Goal: Task Accomplishment & Management: Manage account settings

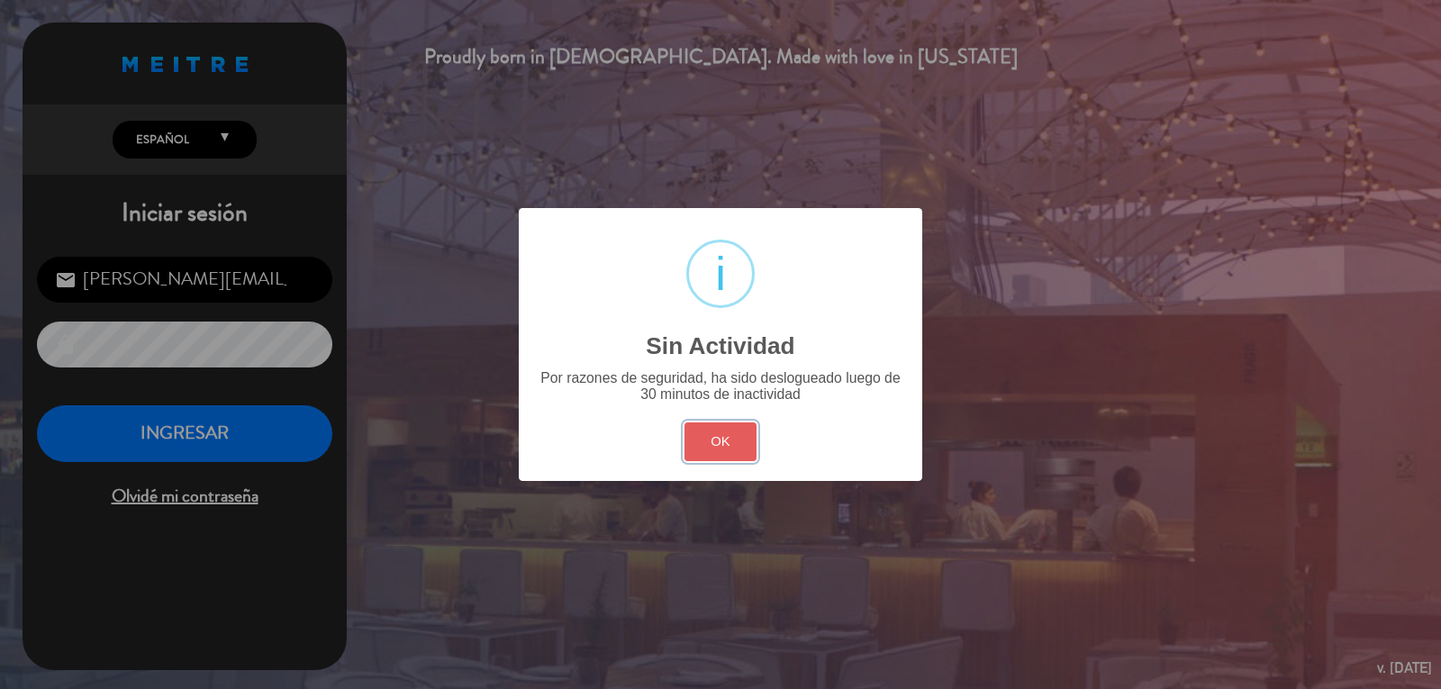
click at [714, 450] on button "OK" at bounding box center [720, 441] width 73 height 39
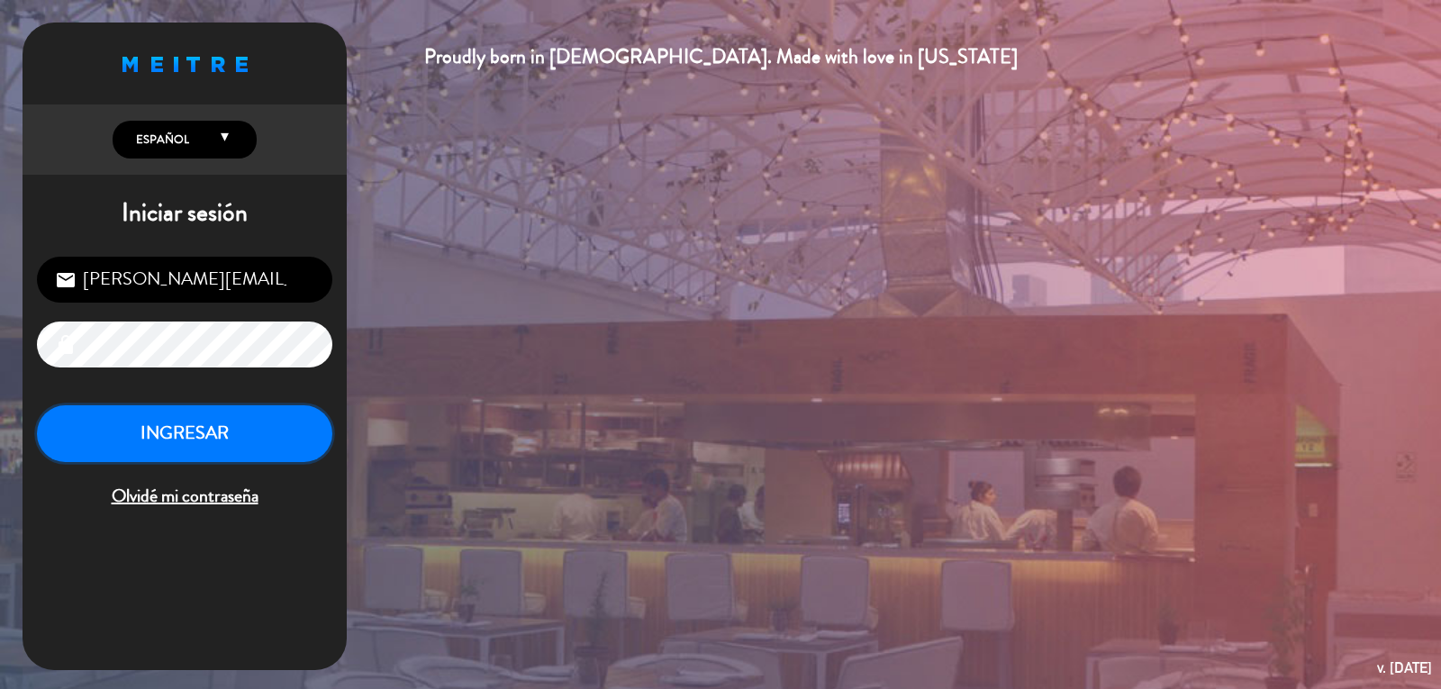
click at [189, 443] on button "INGRESAR" at bounding box center [184, 433] width 295 height 57
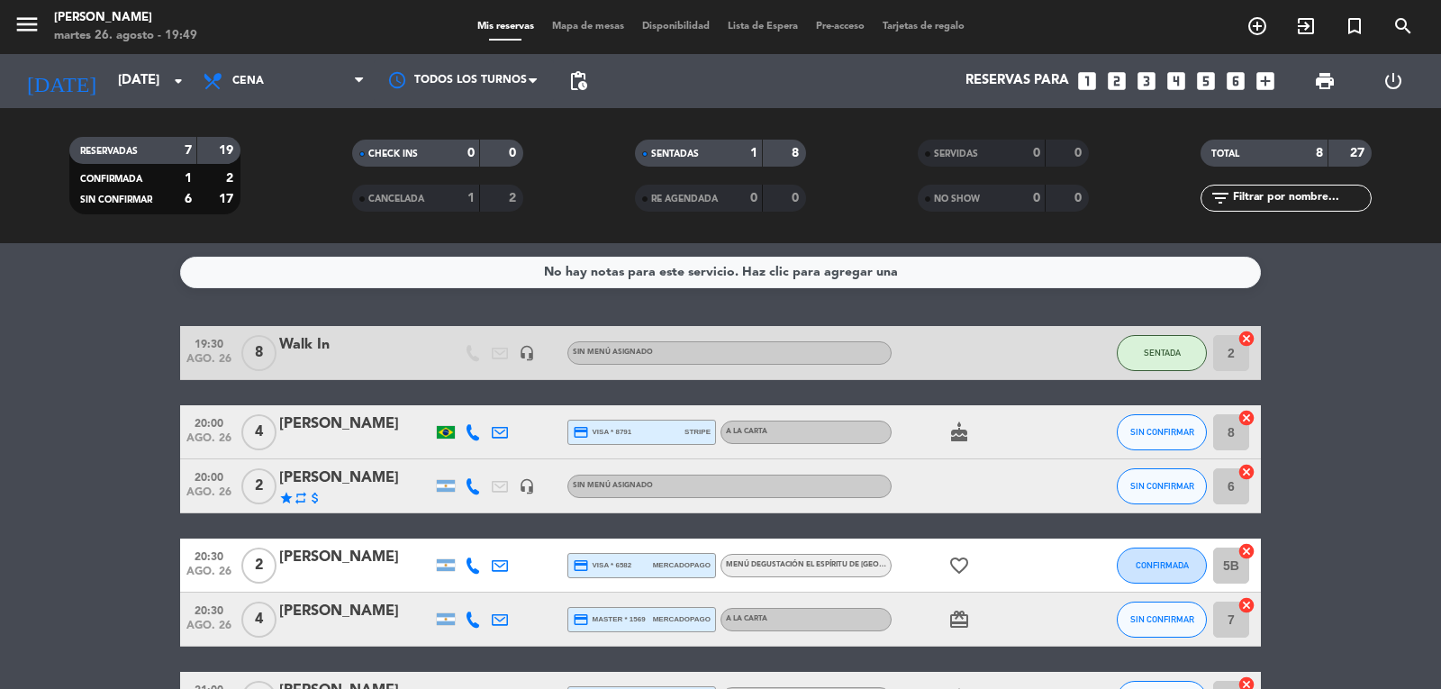
click at [101, 472] on bookings-row "19:30 [DATE] 8 Walk In headset_mic Sin menú asignado SENTADA 2 cancel 20:00 [DA…" at bounding box center [720, 592] width 1441 height 533
click at [71, 387] on bookings-row "19:30 [DATE] 8 Walk In headset_mic Sin menú asignado SENTADA 2 cancel 20:00 [DA…" at bounding box center [720, 592] width 1441 height 533
click at [1347, 384] on bookings-row "19:30 [DATE] 8 Walk In headset_mic Sin menú asignado SENTADA 2 cancel 20:00 [DA…" at bounding box center [720, 592] width 1441 height 533
click at [42, 422] on bookings-row "19:30 [DATE] 8 Walk In headset_mic Sin menú asignado SENTADA 2 cancel 20:00 [DA…" at bounding box center [720, 592] width 1441 height 533
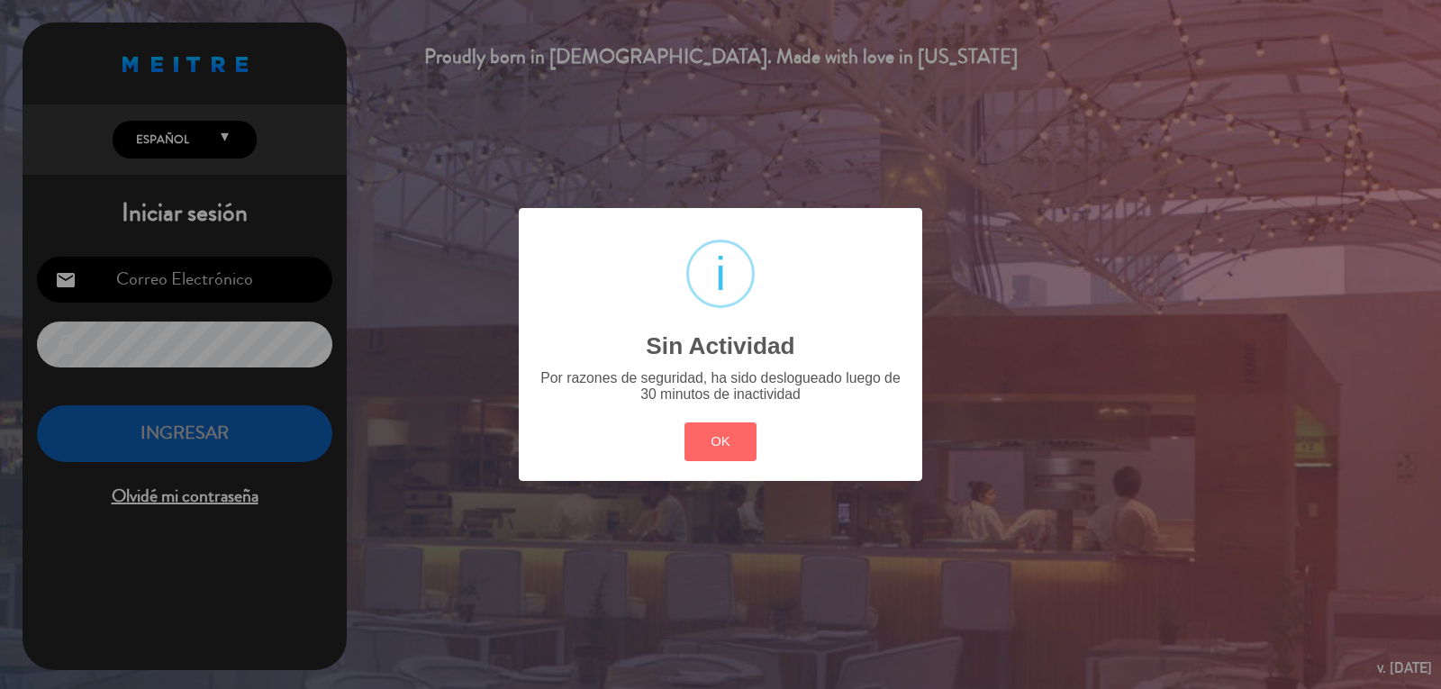
type input "[PERSON_NAME][EMAIL_ADDRESS][DOMAIN_NAME]"
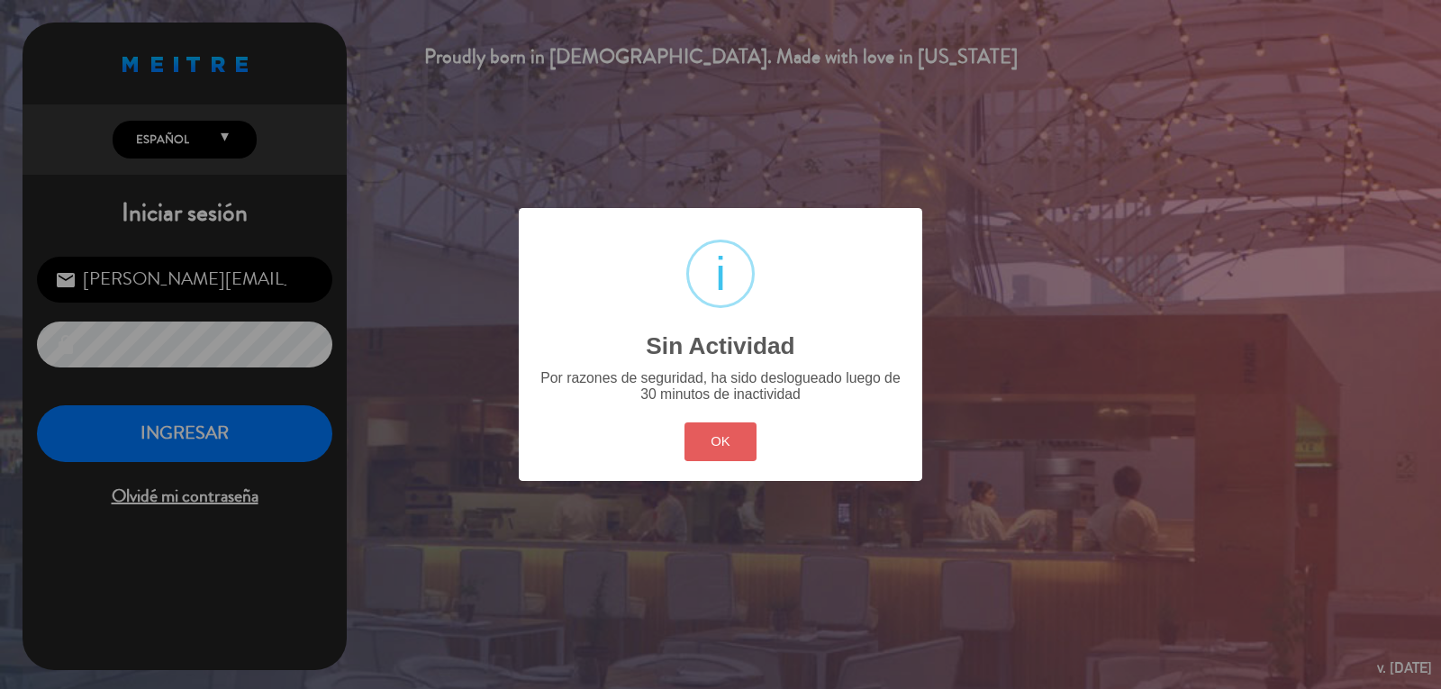
click at [729, 440] on button "OK" at bounding box center [720, 441] width 73 height 39
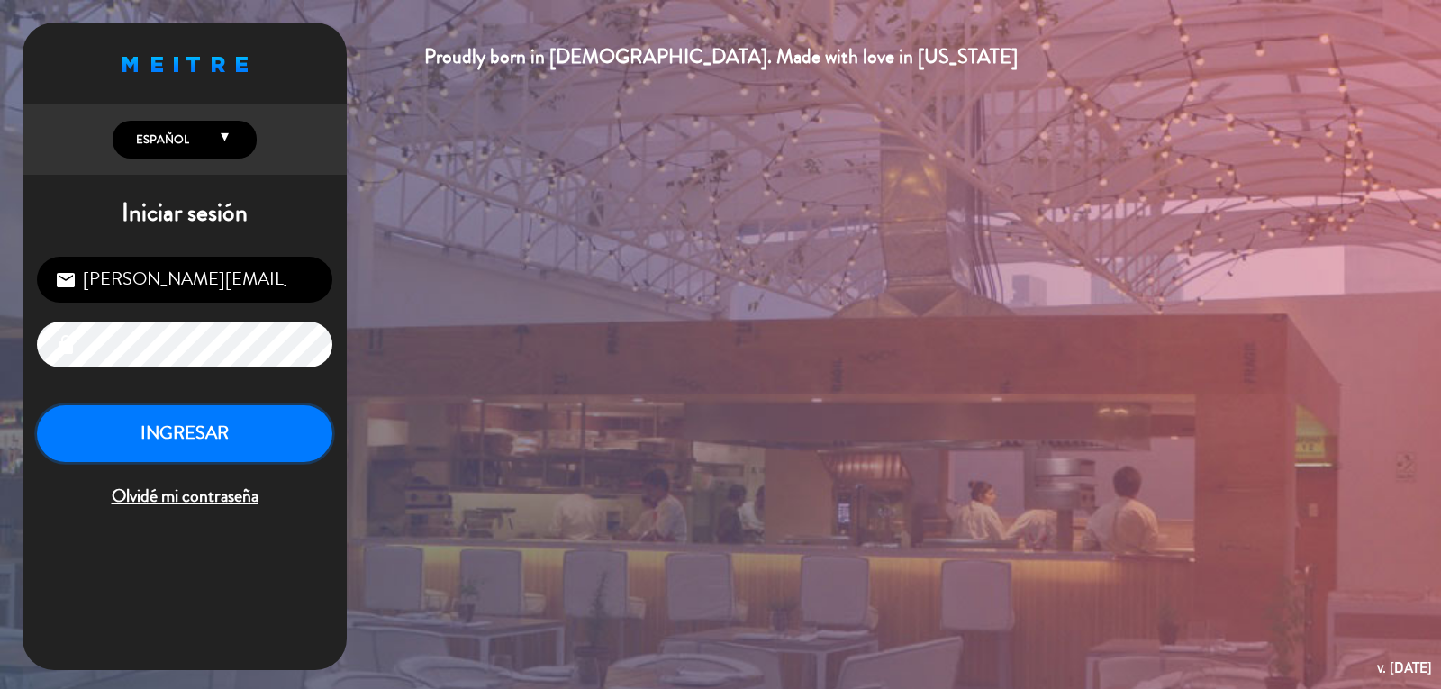
click at [207, 416] on button "INGRESAR" at bounding box center [184, 433] width 295 height 57
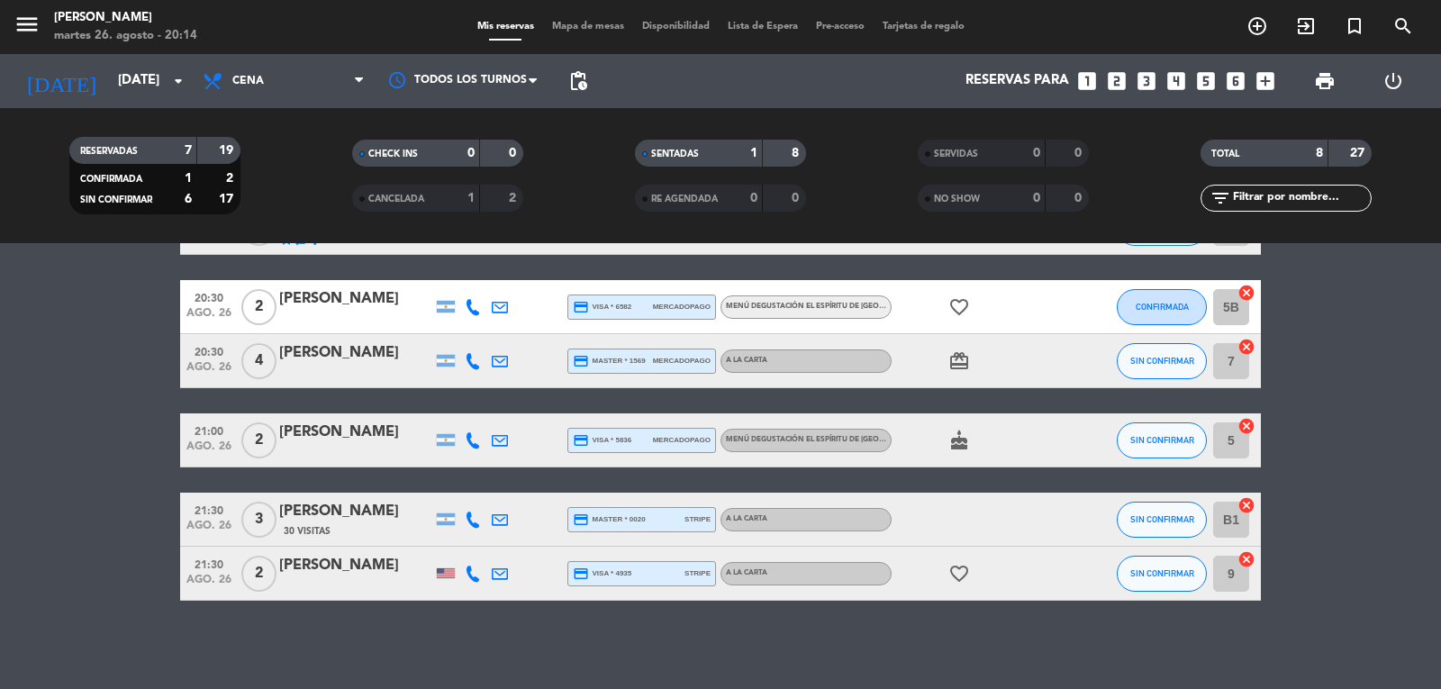
scroll to position [260, 0]
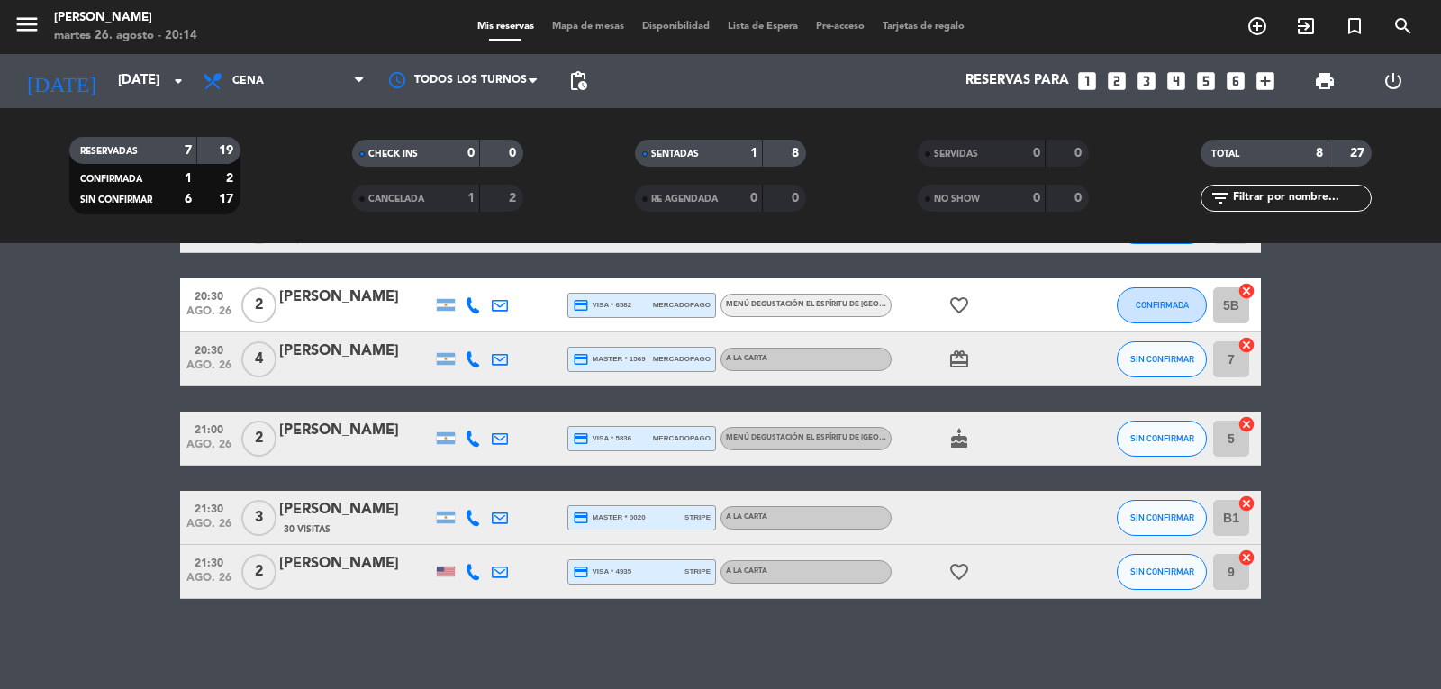
click at [964, 570] on icon "favorite_border" at bounding box center [959, 572] width 22 height 22
click at [923, 639] on div "No hay notas para este servicio. Haz clic para agregar una 19:30 [DATE] 8 Walk …" at bounding box center [720, 466] width 1441 height 446
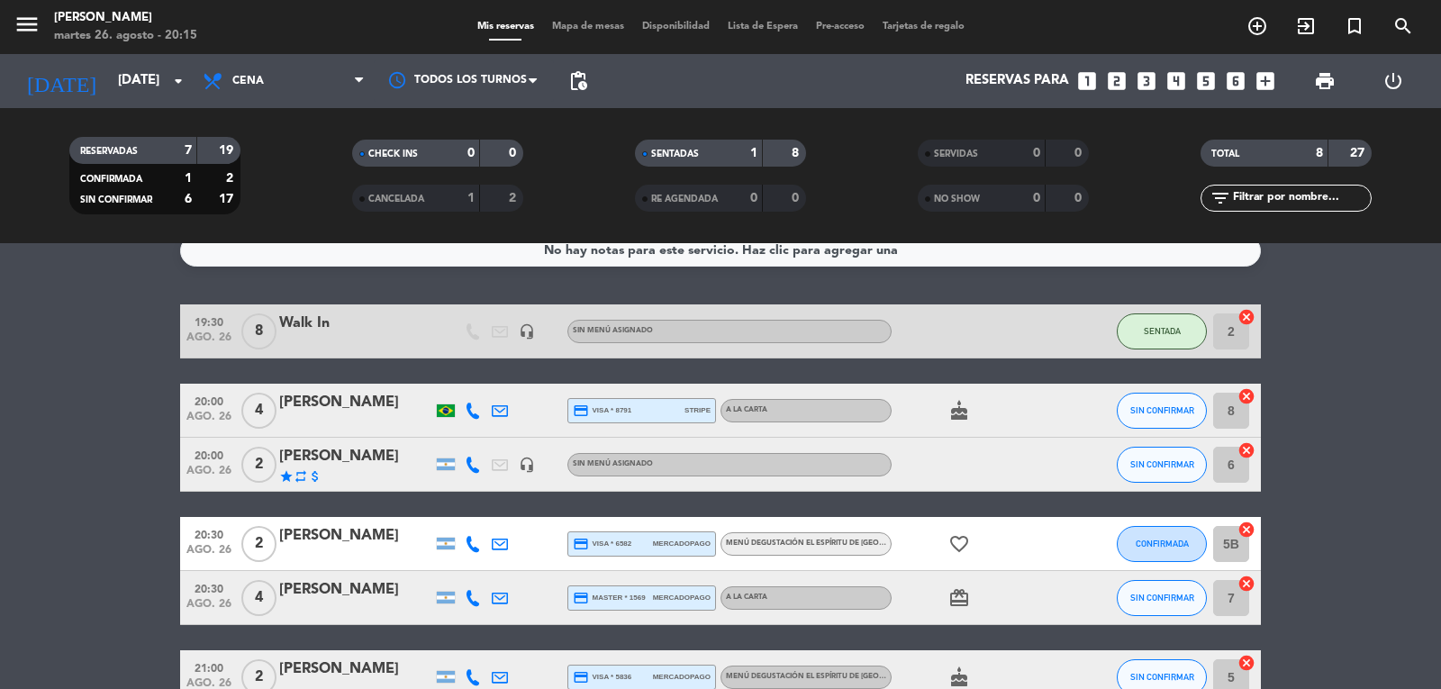
scroll to position [0, 0]
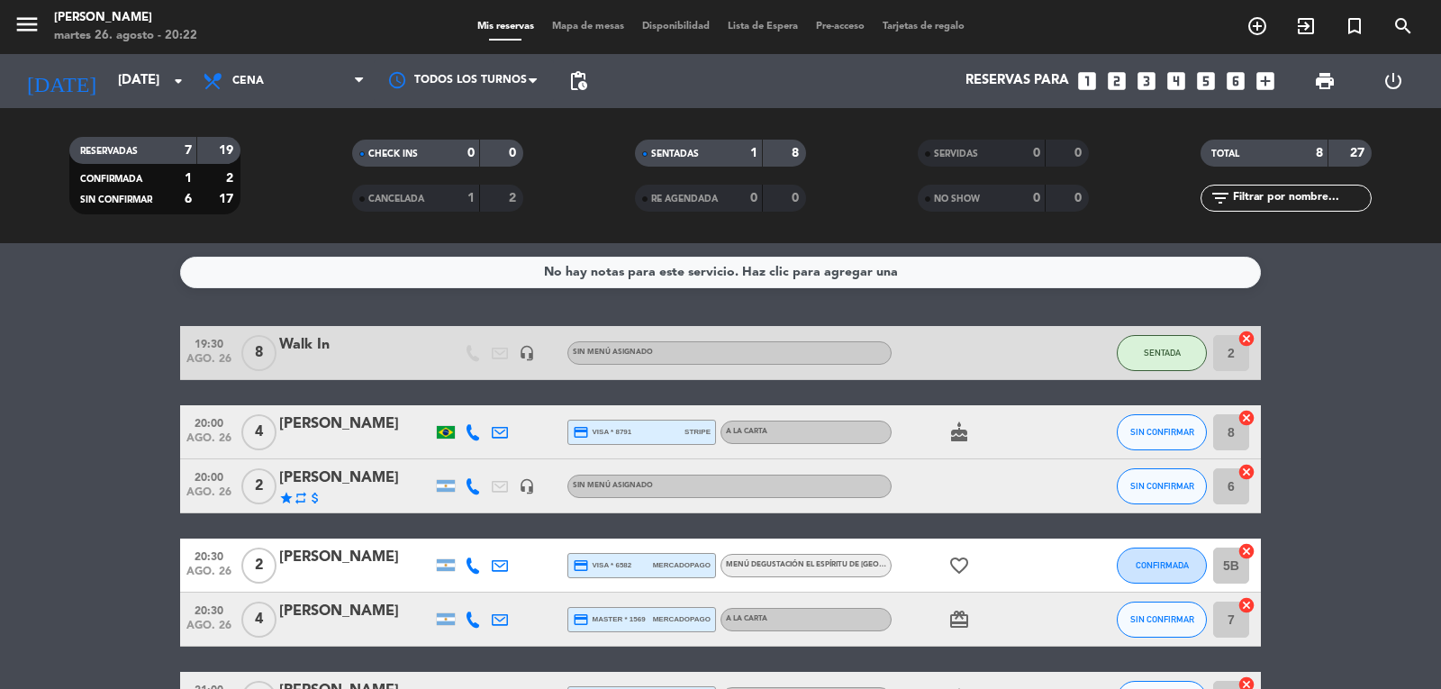
click at [39, 502] on bookings-row "19:30 [DATE] 8 Walk In headset_mic Sin menú asignado SENTADA 2 cancel 20:00 [DA…" at bounding box center [720, 592] width 1441 height 533
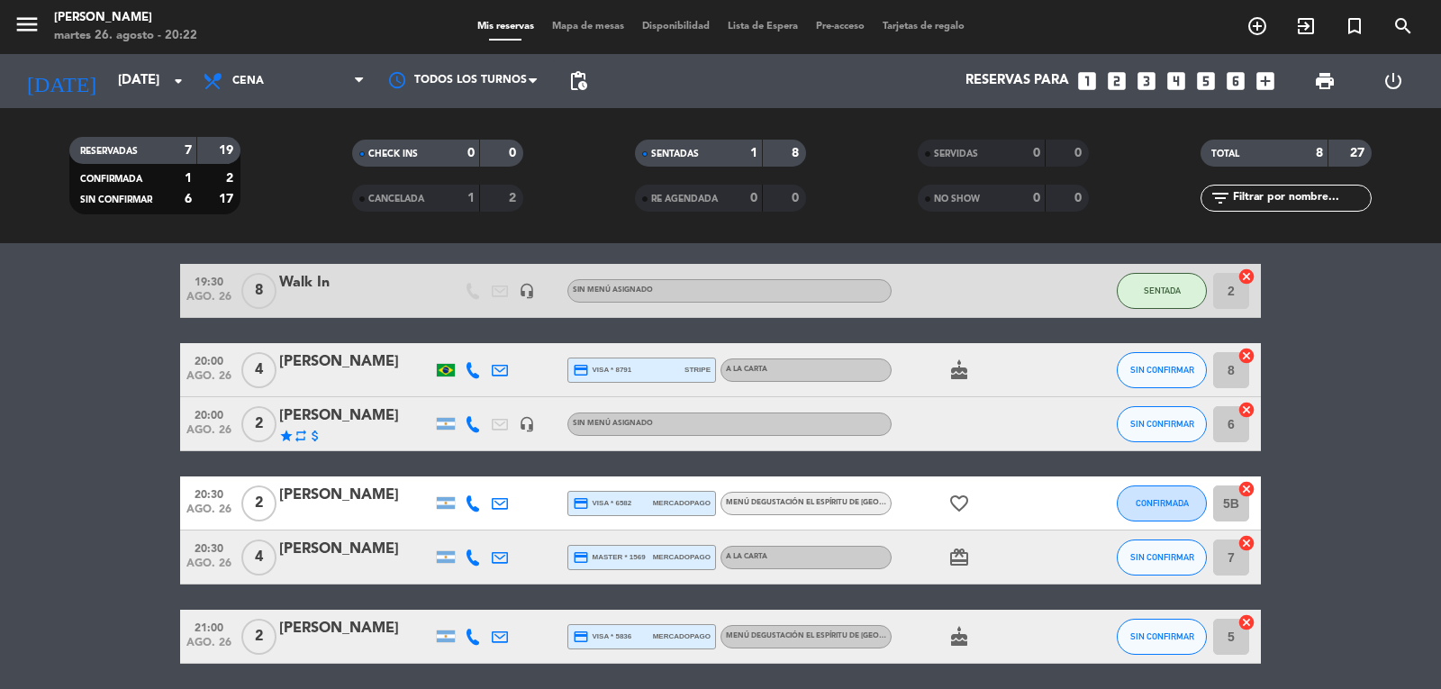
scroll to position [90, 0]
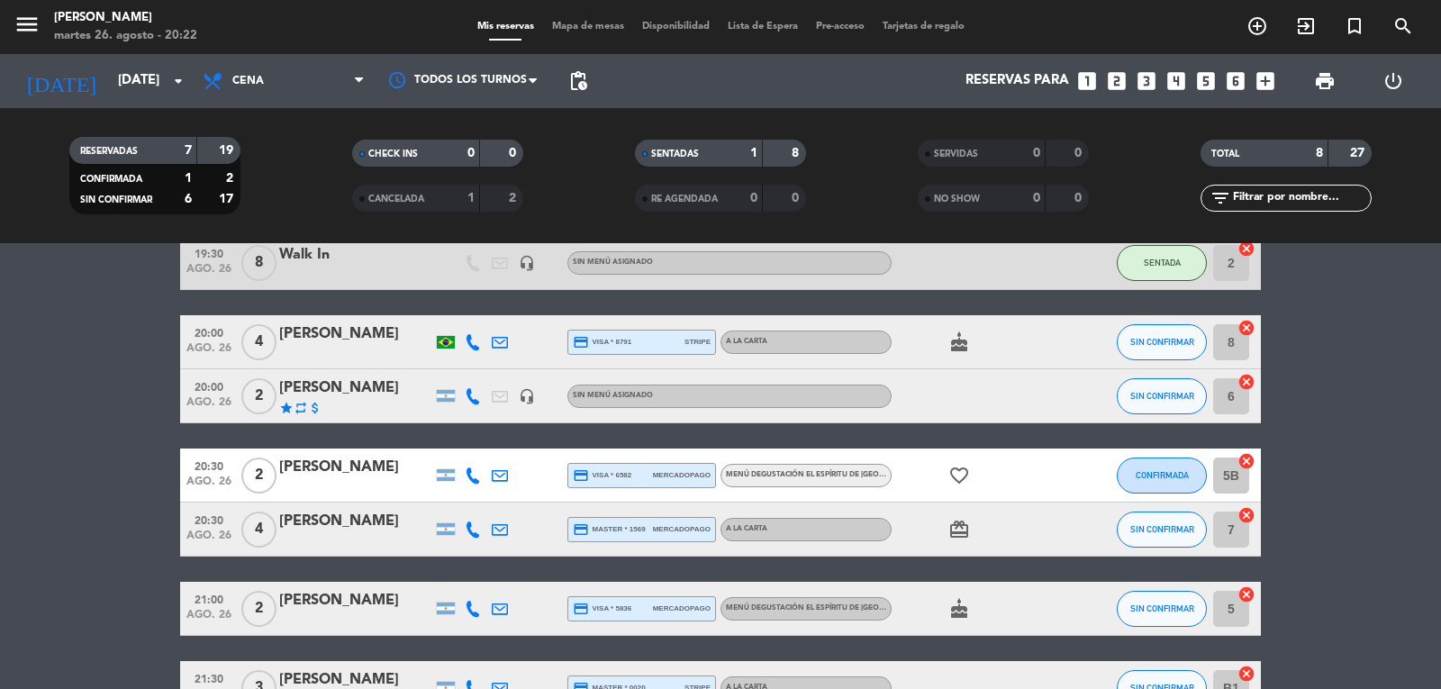
click at [62, 417] on bookings-row "19:30 [DATE] 8 Walk In headset_mic Sin menú asignado SENTADA 2 cancel 20:00 [DA…" at bounding box center [720, 502] width 1441 height 533
click at [67, 439] on bookings-row "19:30 [DATE] 8 Walk In headset_mic Sin menú asignado SENTADA 2 cancel 20:00 [DA…" at bounding box center [720, 502] width 1441 height 533
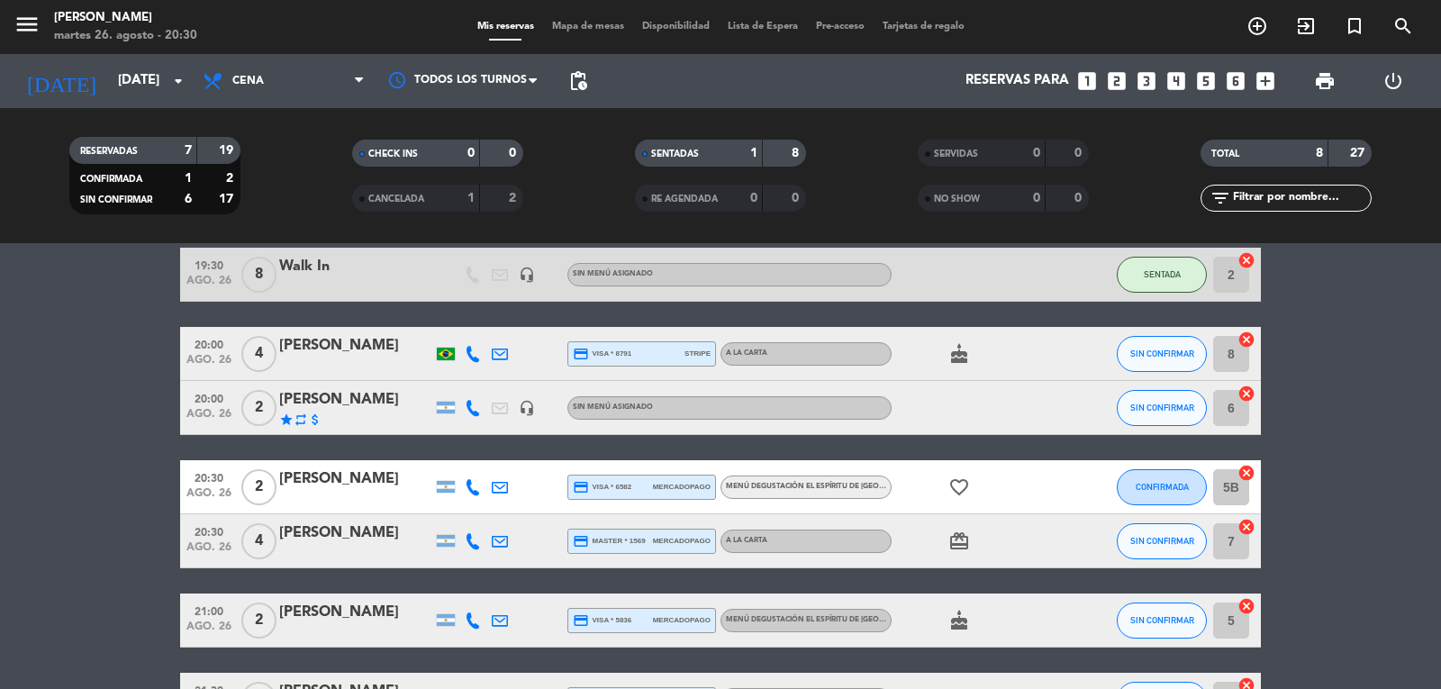
scroll to position [180, 0]
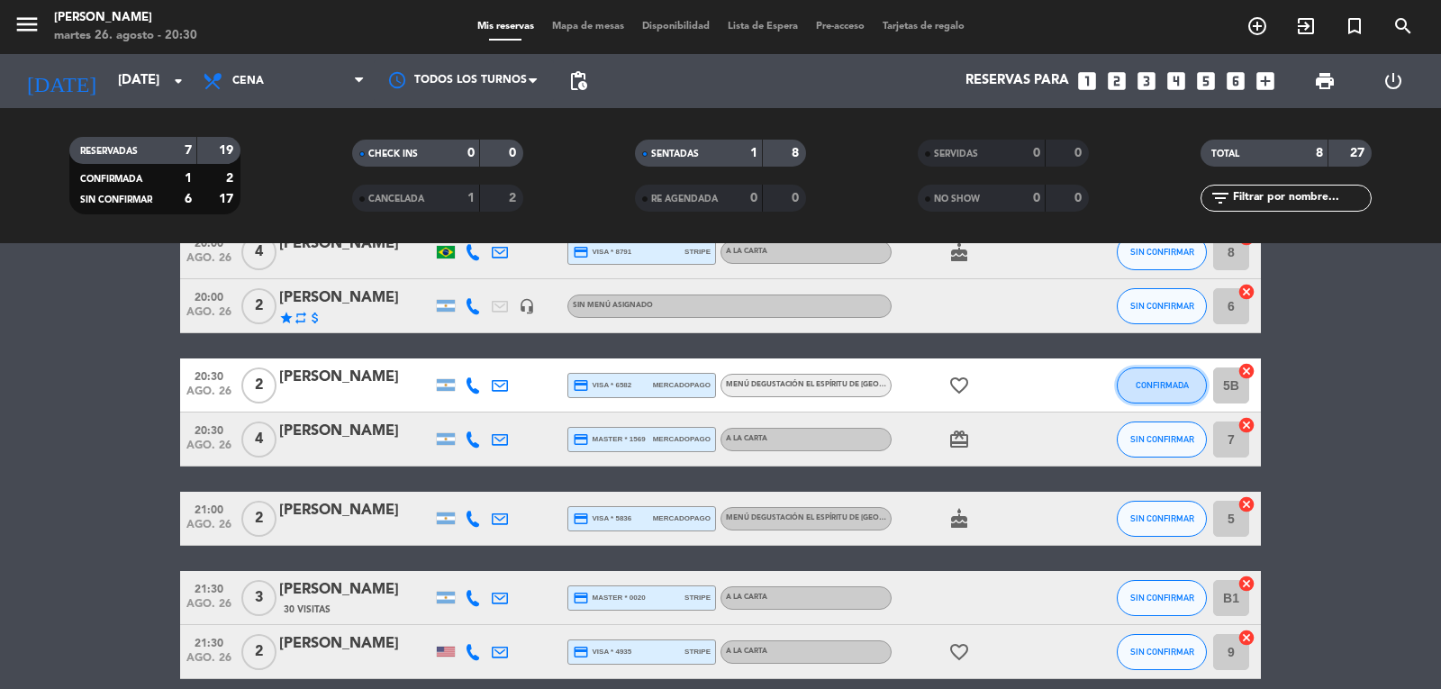
click at [1163, 384] on span "CONFIRMADA" at bounding box center [1162, 385] width 53 height 10
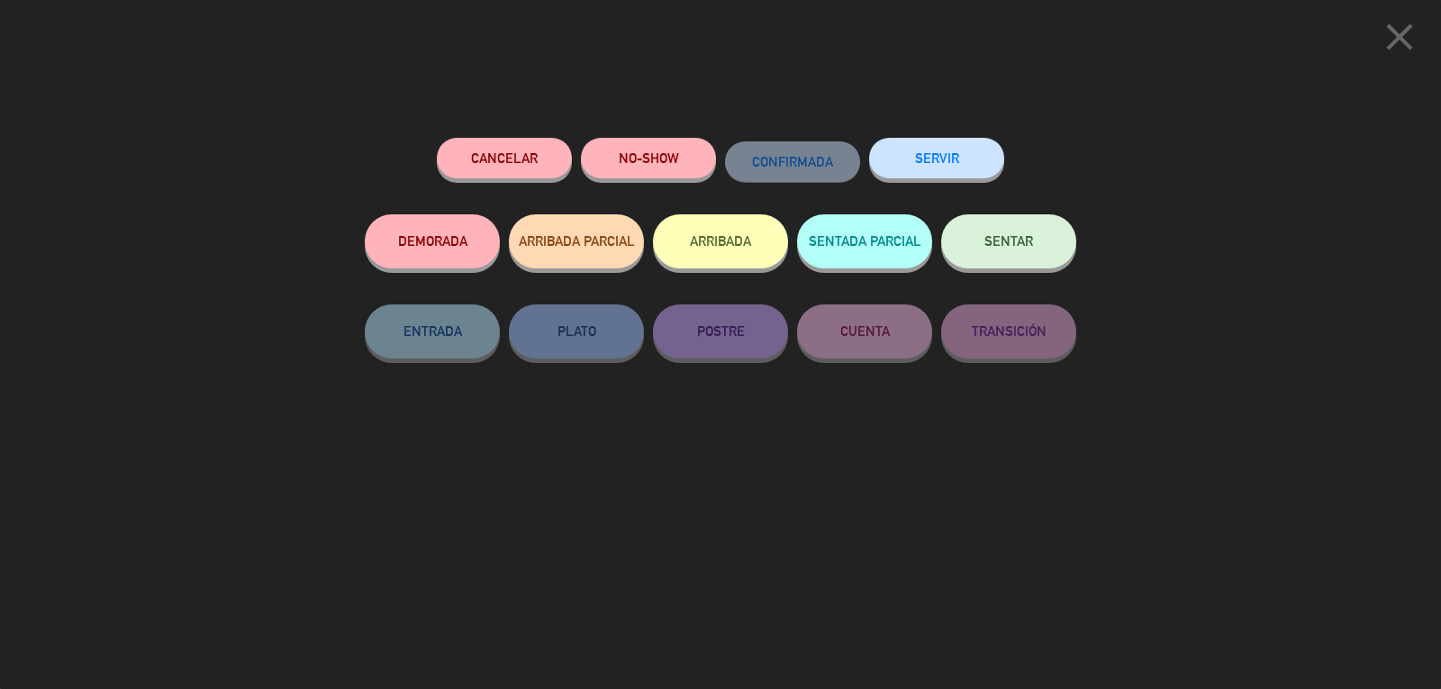
click at [1030, 241] on span "SENTAR" at bounding box center [1008, 240] width 49 height 15
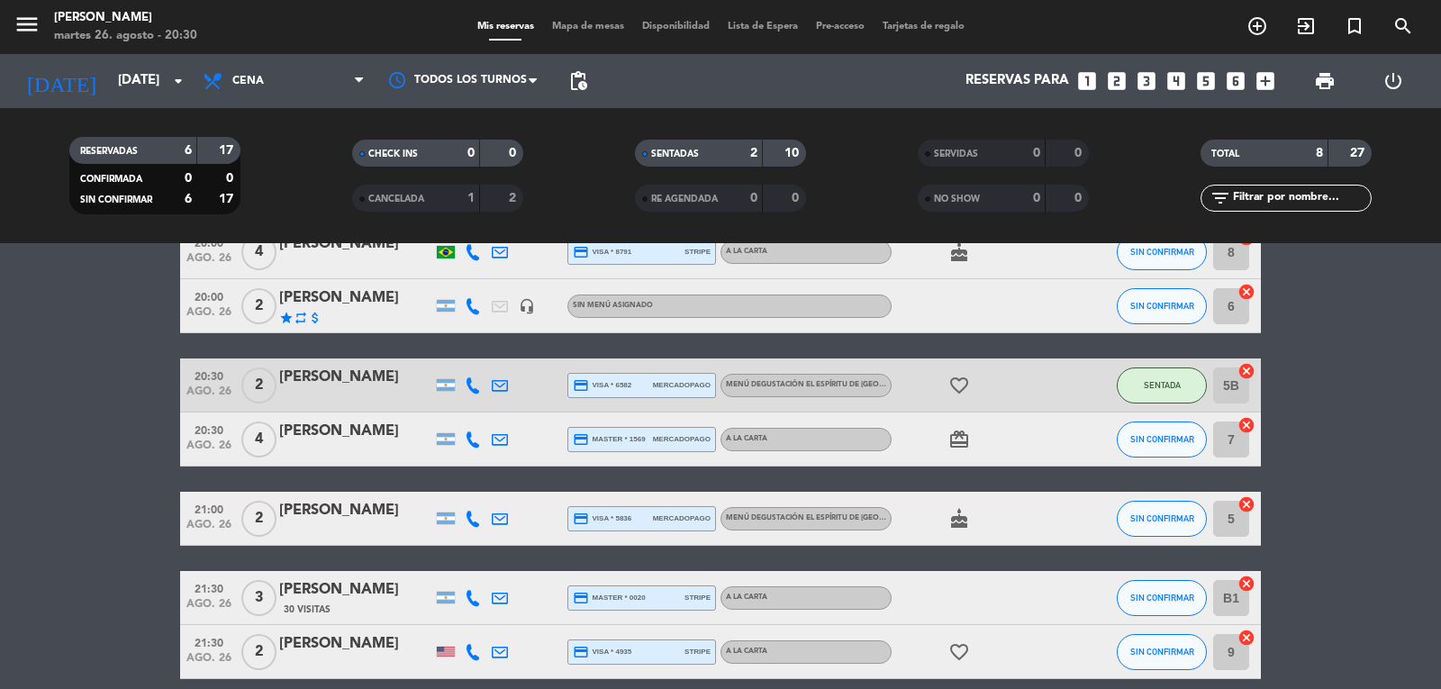
click at [1335, 374] on bookings-row "19:30 [DATE] 8 Walk In headset_mic Sin menú asignado SENTADA 2 cancel 20:00 [DA…" at bounding box center [720, 412] width 1441 height 533
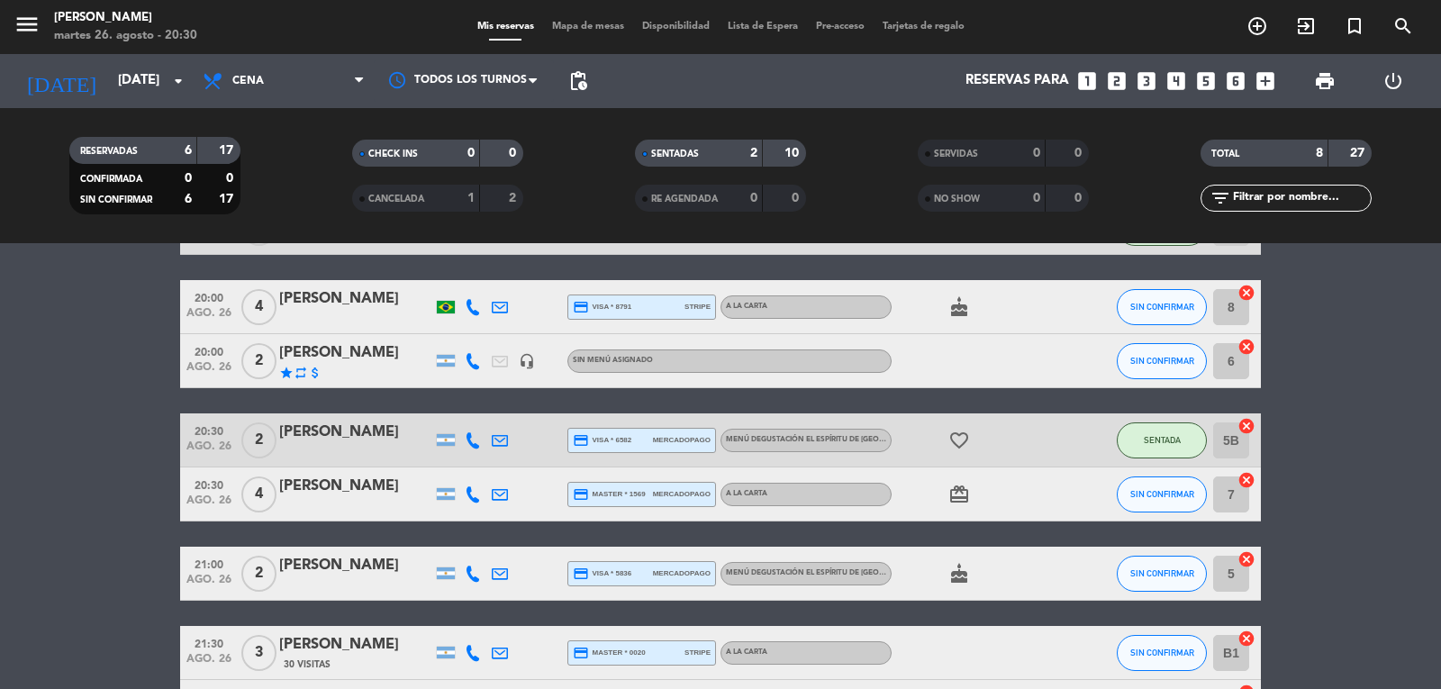
scroll to position [0, 0]
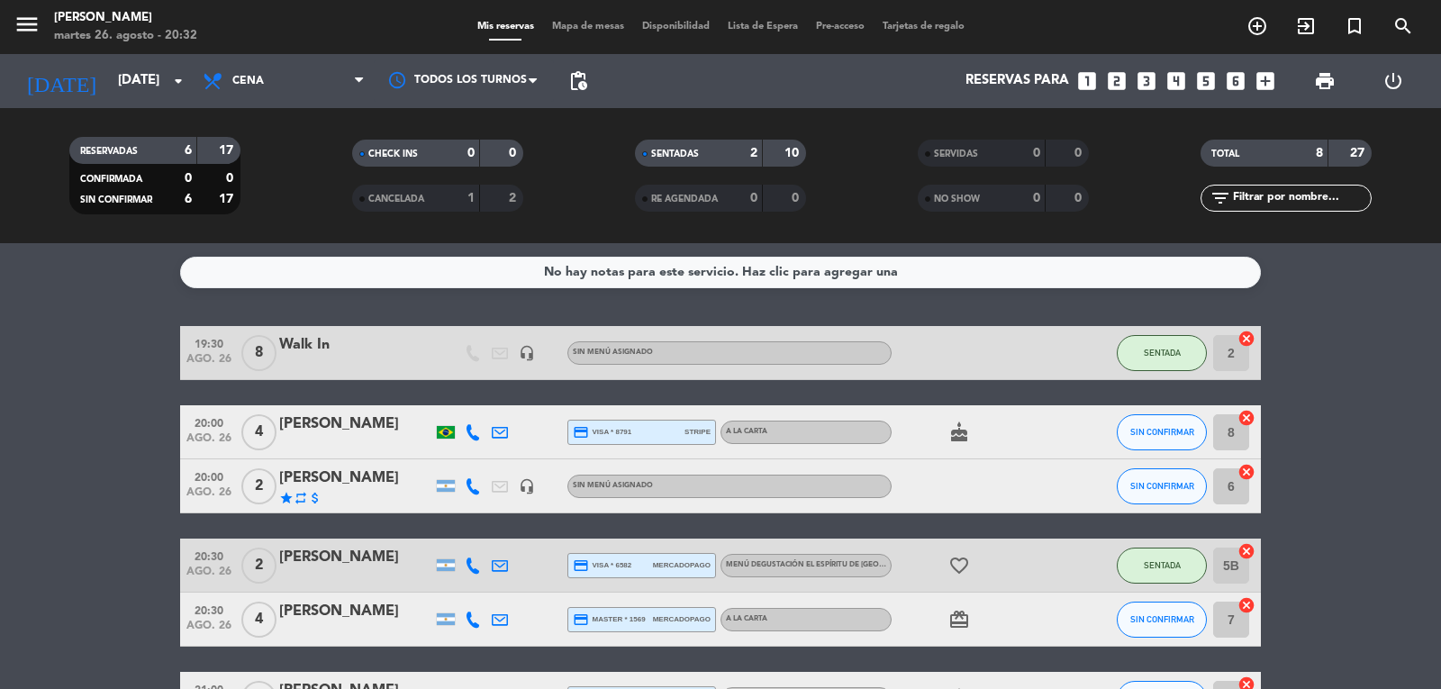
click at [1352, 412] on bookings-row "19:30 [DATE] 8 Walk In headset_mic Sin menú asignado SENTADA 2 cancel 20:00 [DA…" at bounding box center [720, 592] width 1441 height 533
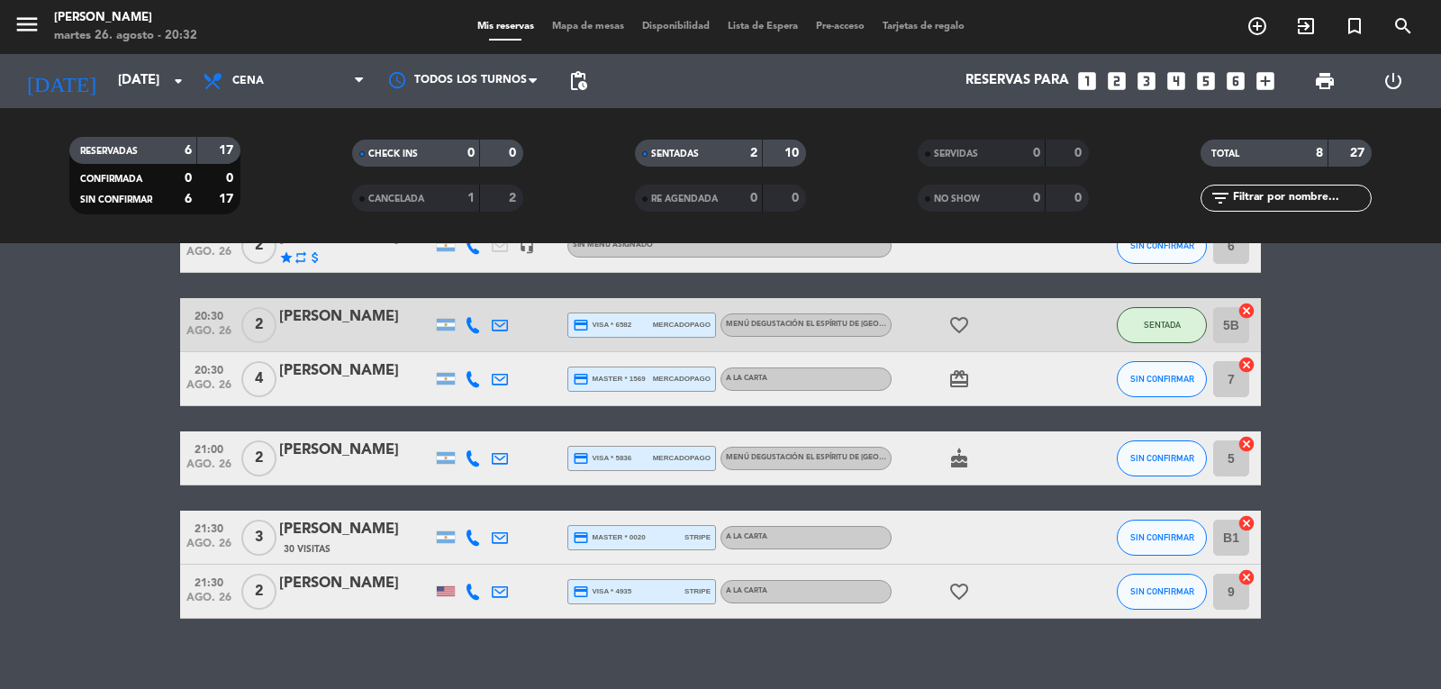
scroll to position [260, 0]
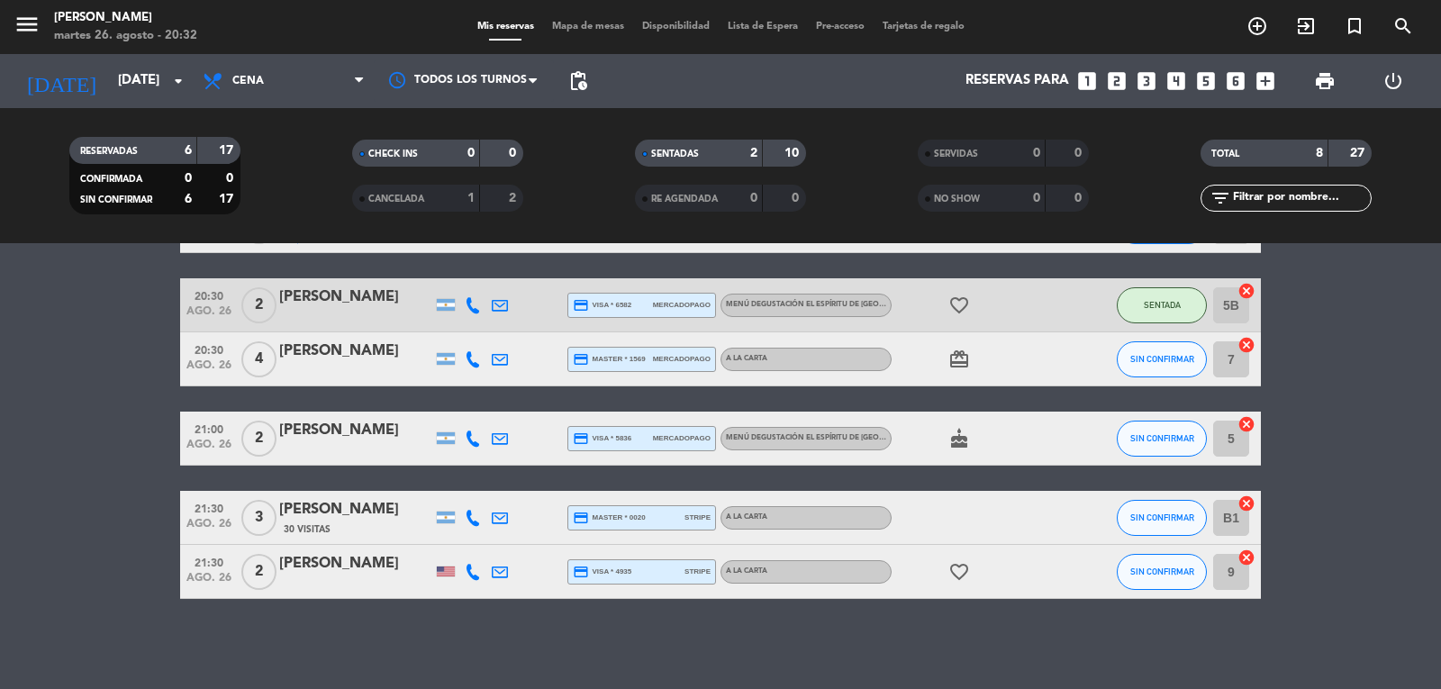
click at [472, 521] on icon at bounding box center [473, 518] width 16 height 16
click at [444, 518] on div at bounding box center [446, 518] width 18 height 12
click at [501, 515] on icon at bounding box center [500, 518] width 16 height 16
click at [540, 519] on div at bounding box center [553, 517] width 27 height 53
click at [92, 443] on bookings-row "19:30 [DATE] 8 Walk In headset_mic Sin menú asignado SENTADA 2 cancel 20:00 [DA…" at bounding box center [720, 332] width 1441 height 533
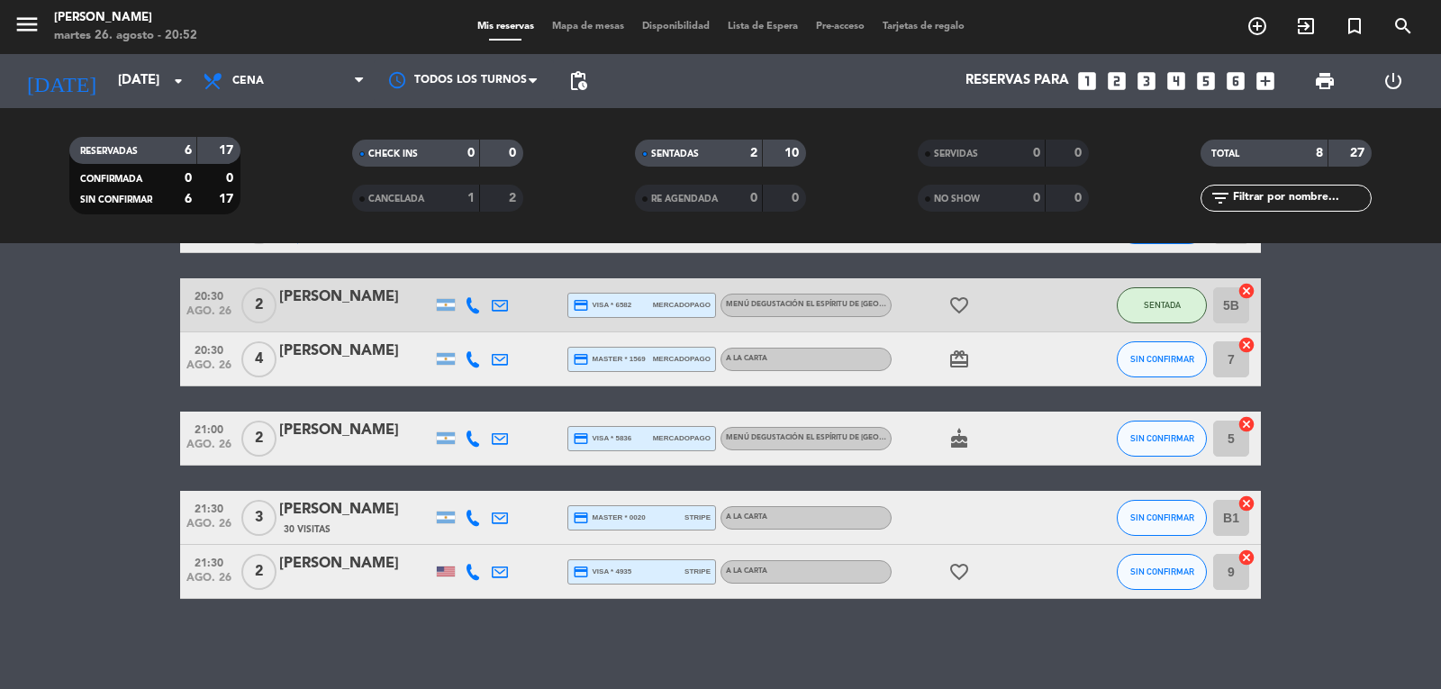
click at [86, 504] on bookings-row "19:30 [DATE] 8 Walk In headset_mic Sin menú asignado SENTADA 2 cancel 20:00 [DA…" at bounding box center [720, 332] width 1441 height 533
click at [113, 68] on input "[DATE]" at bounding box center [196, 81] width 174 height 34
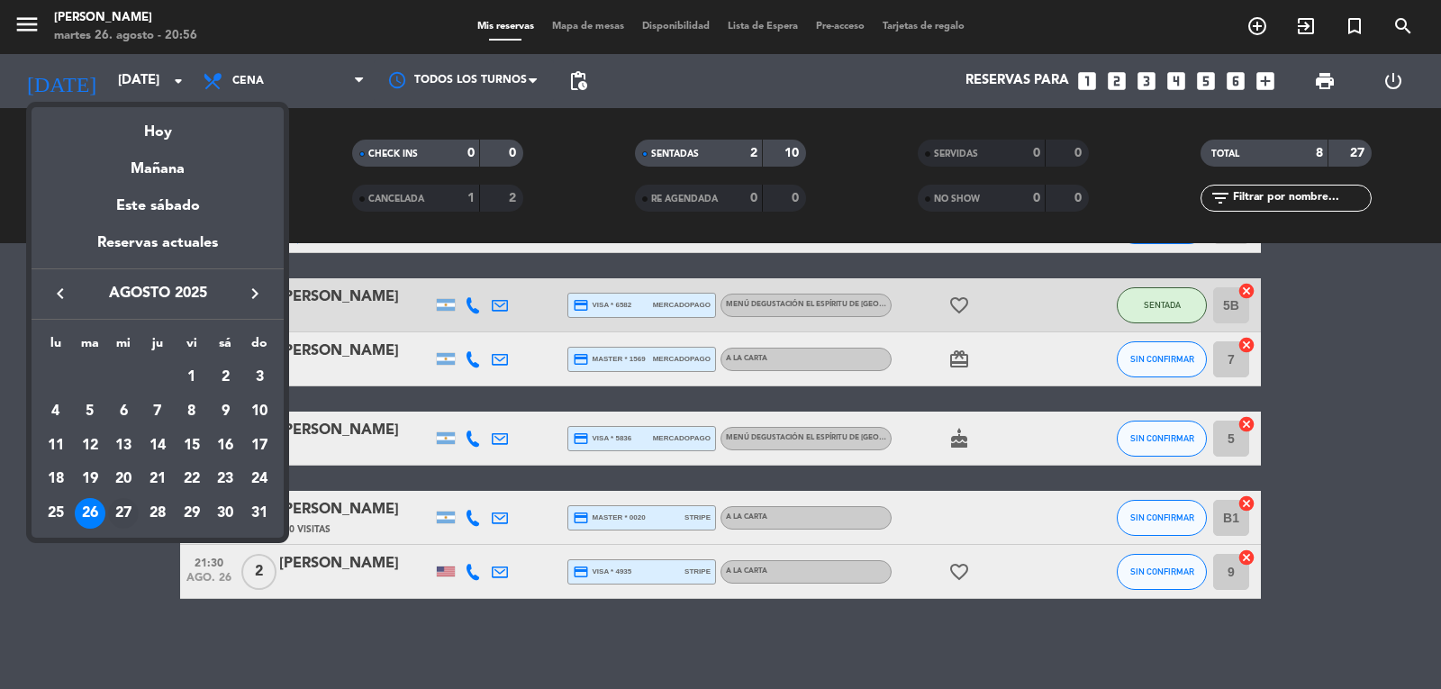
drag, startPoint x: 116, startPoint y: 506, endPoint x: 122, endPoint y: 513, distance: 9.6
click at [122, 513] on div "27" at bounding box center [123, 513] width 31 height 31
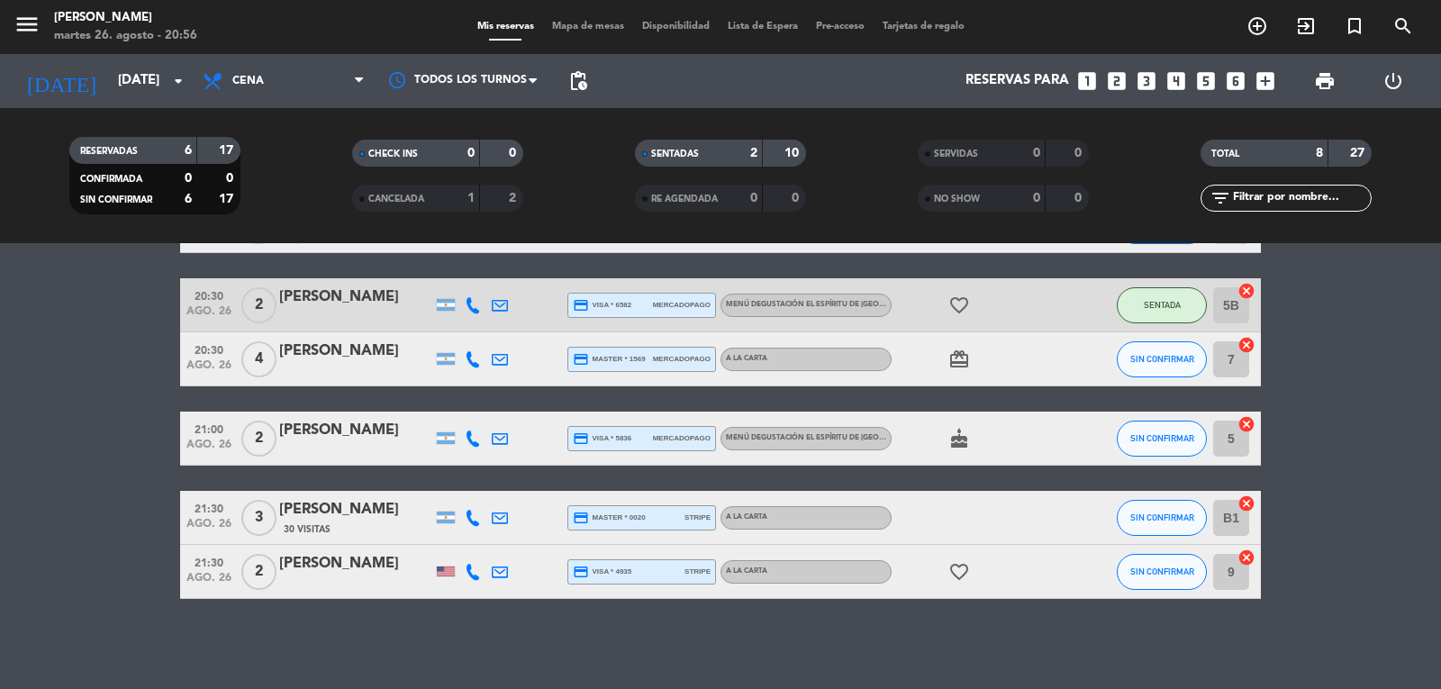
type input "mié. 27 ago."
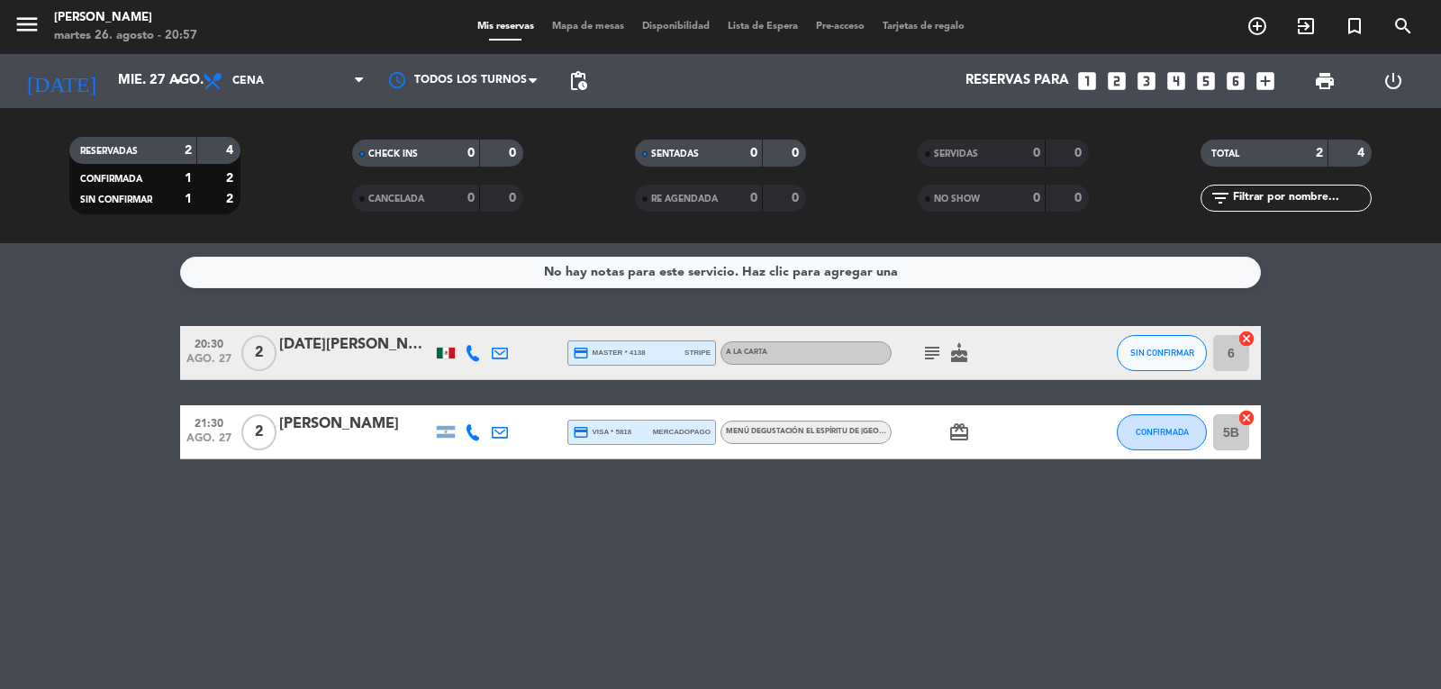
click at [1240, 77] on icon "looks_6" at bounding box center [1235, 80] width 23 height 23
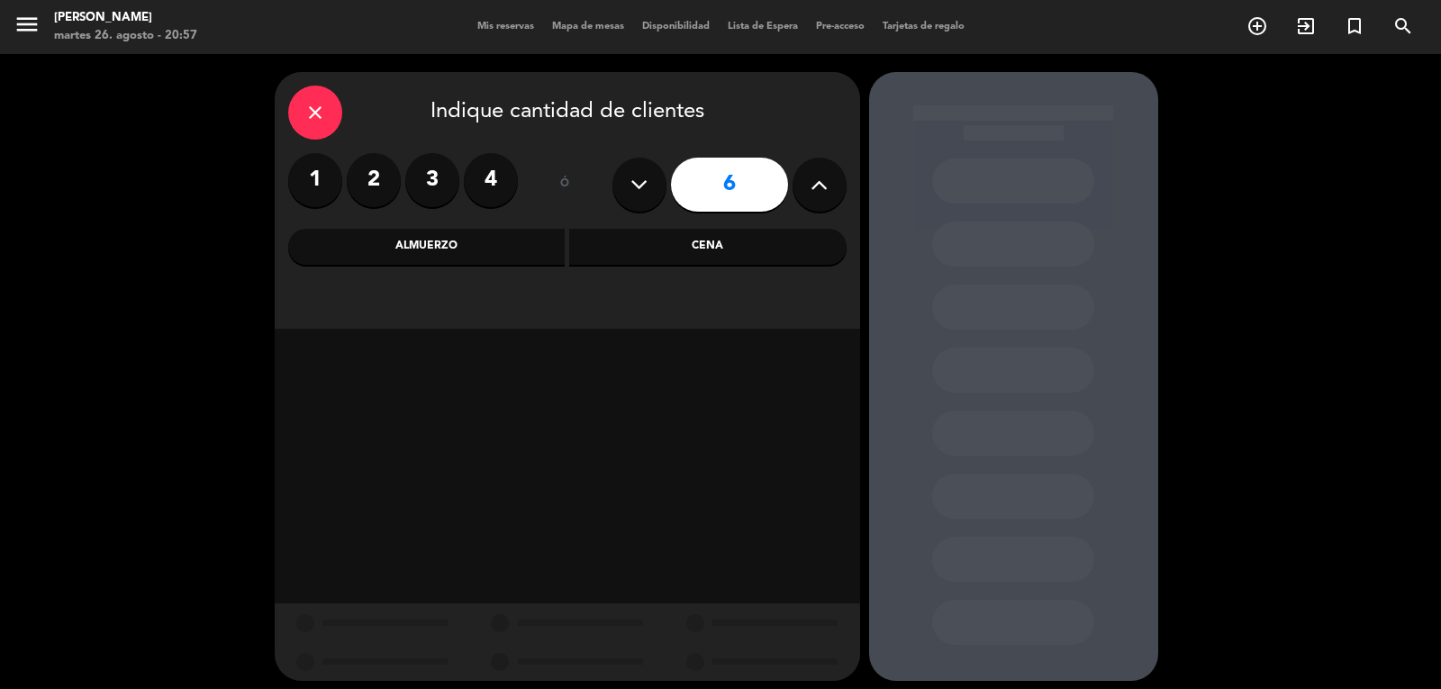
click at [779, 248] on div "Cena" at bounding box center [707, 247] width 277 height 36
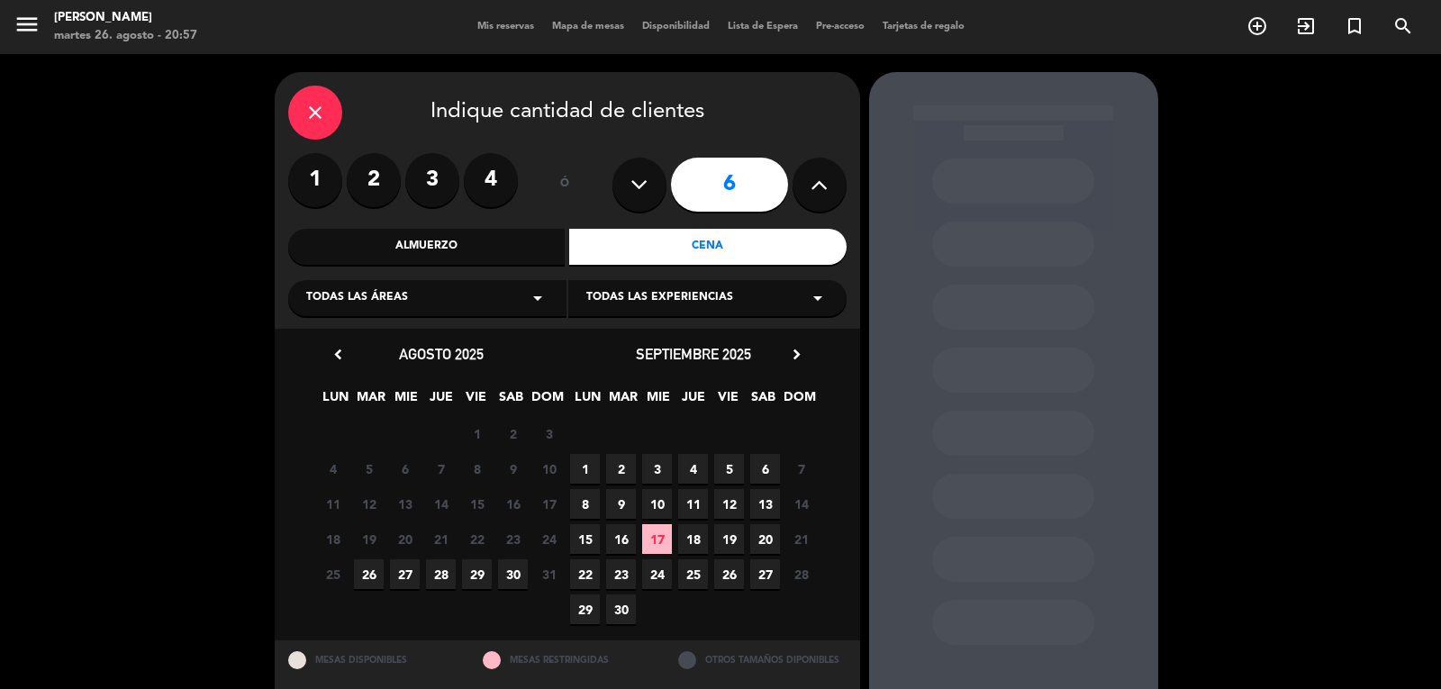
click at [360, 575] on span "26" at bounding box center [369, 574] width 30 height 30
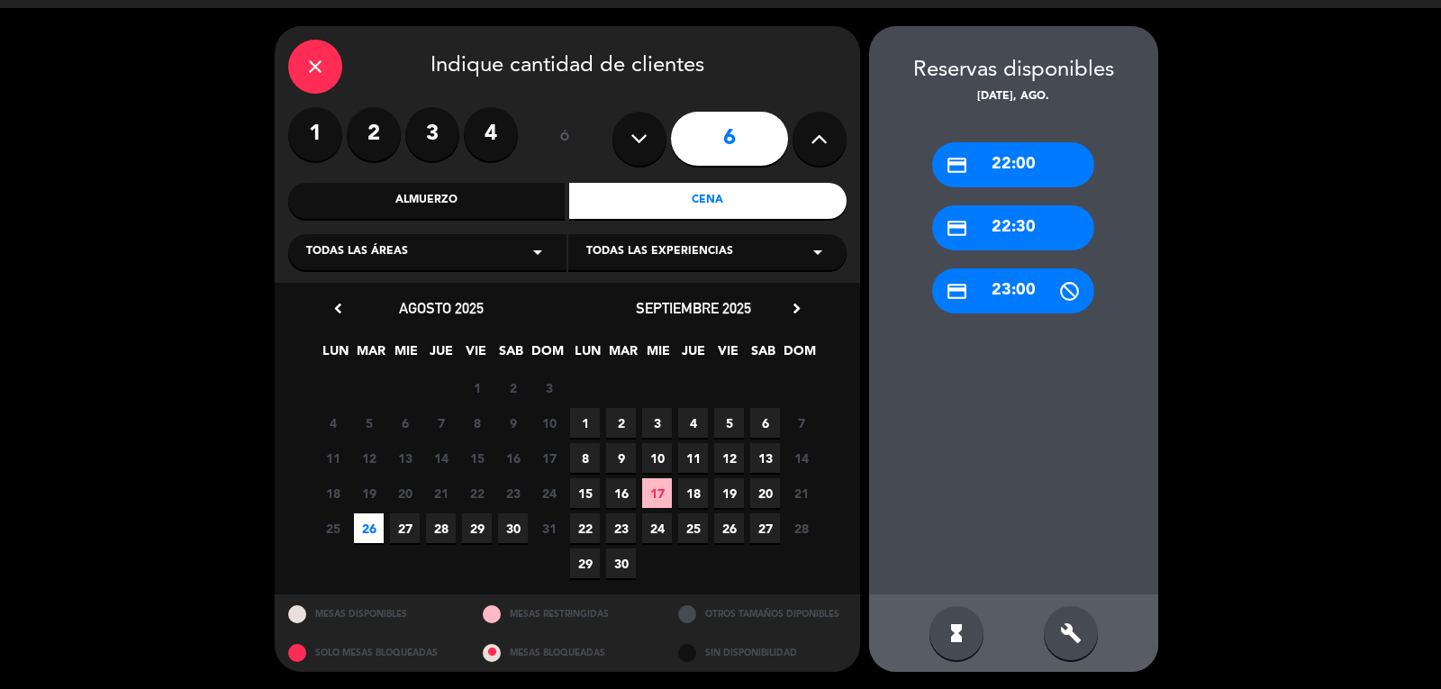
click at [1014, 171] on div "credit_card 22:00" at bounding box center [1013, 164] width 162 height 45
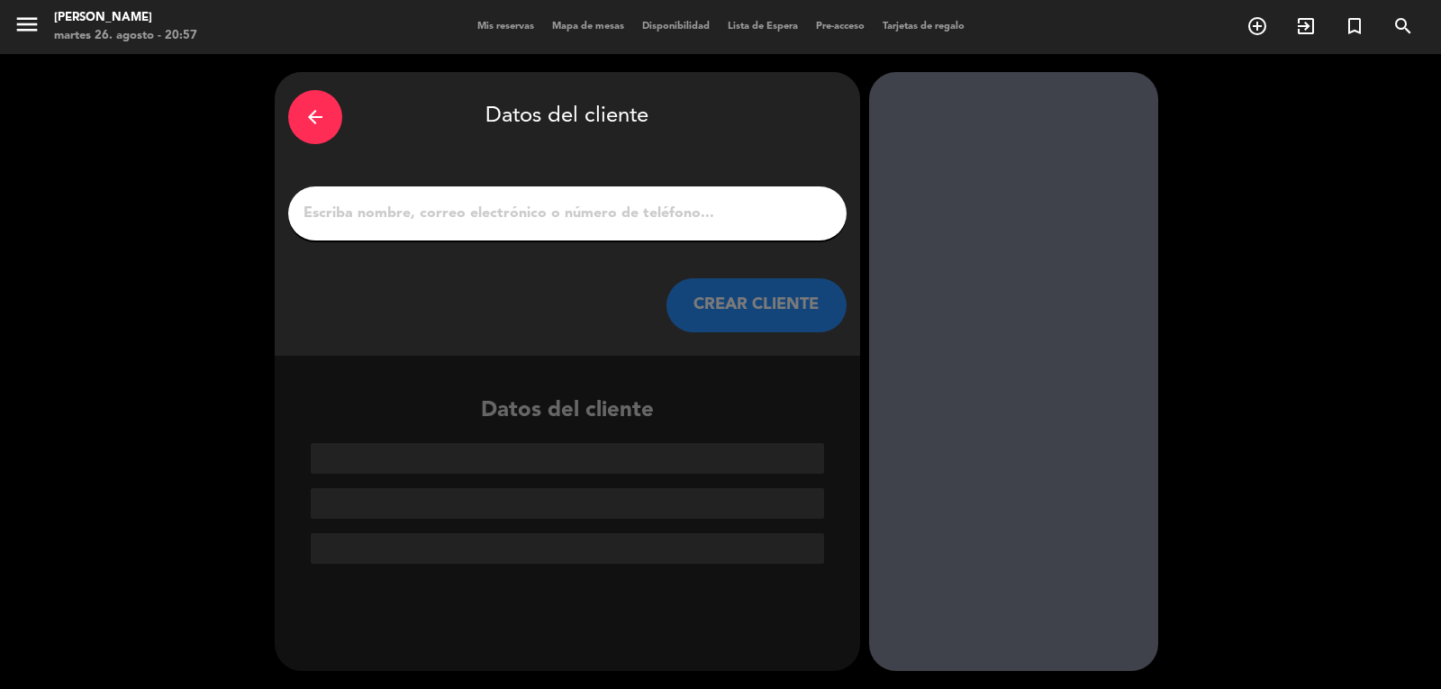
click at [382, 219] on input "1" at bounding box center [567, 213] width 531 height 25
click at [311, 220] on input "1" at bounding box center [567, 213] width 531 height 25
click at [357, 216] on input "1" at bounding box center [567, 213] width 531 height 25
drag, startPoint x: 457, startPoint y: 205, endPoint x: 433, endPoint y: 207, distance: 24.4
click at [454, 207] on input "1" at bounding box center [567, 213] width 531 height 25
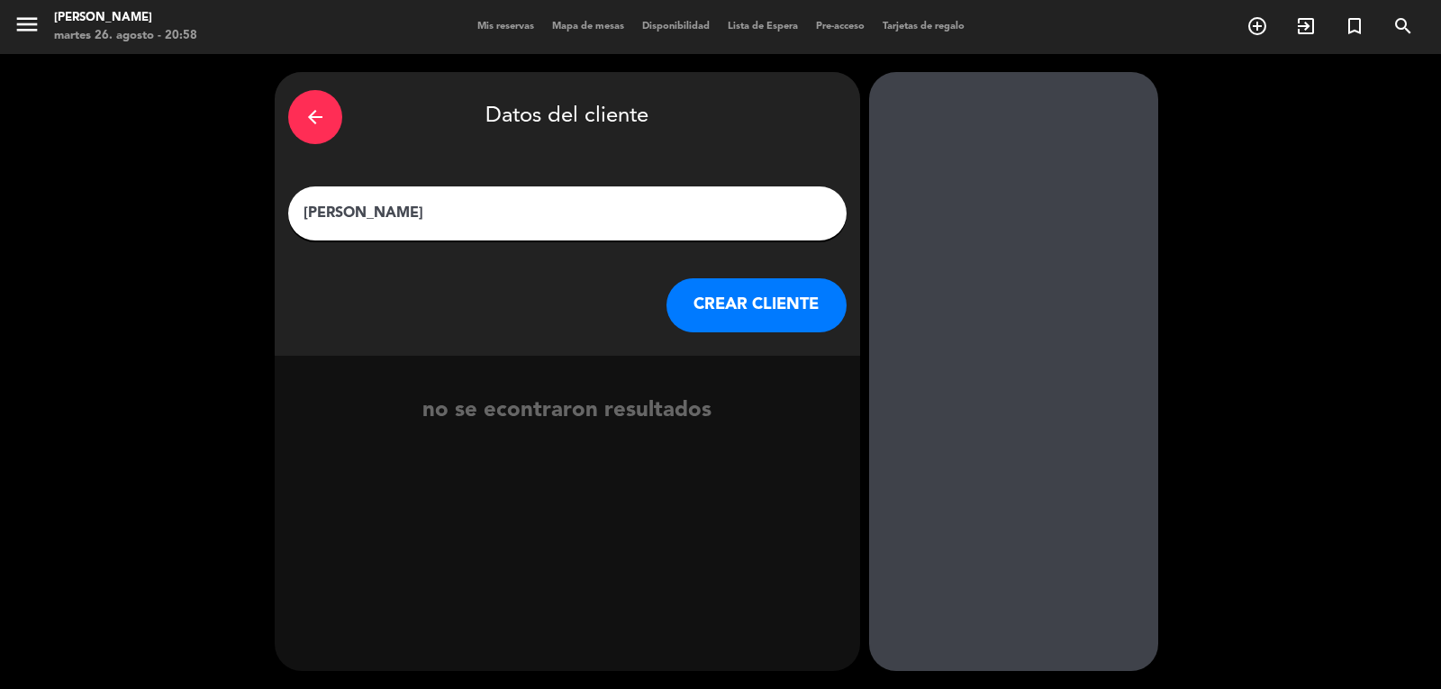
type input "[PERSON_NAME]"
click at [738, 302] on button "CREAR CLIENTE" at bounding box center [756, 305] width 180 height 54
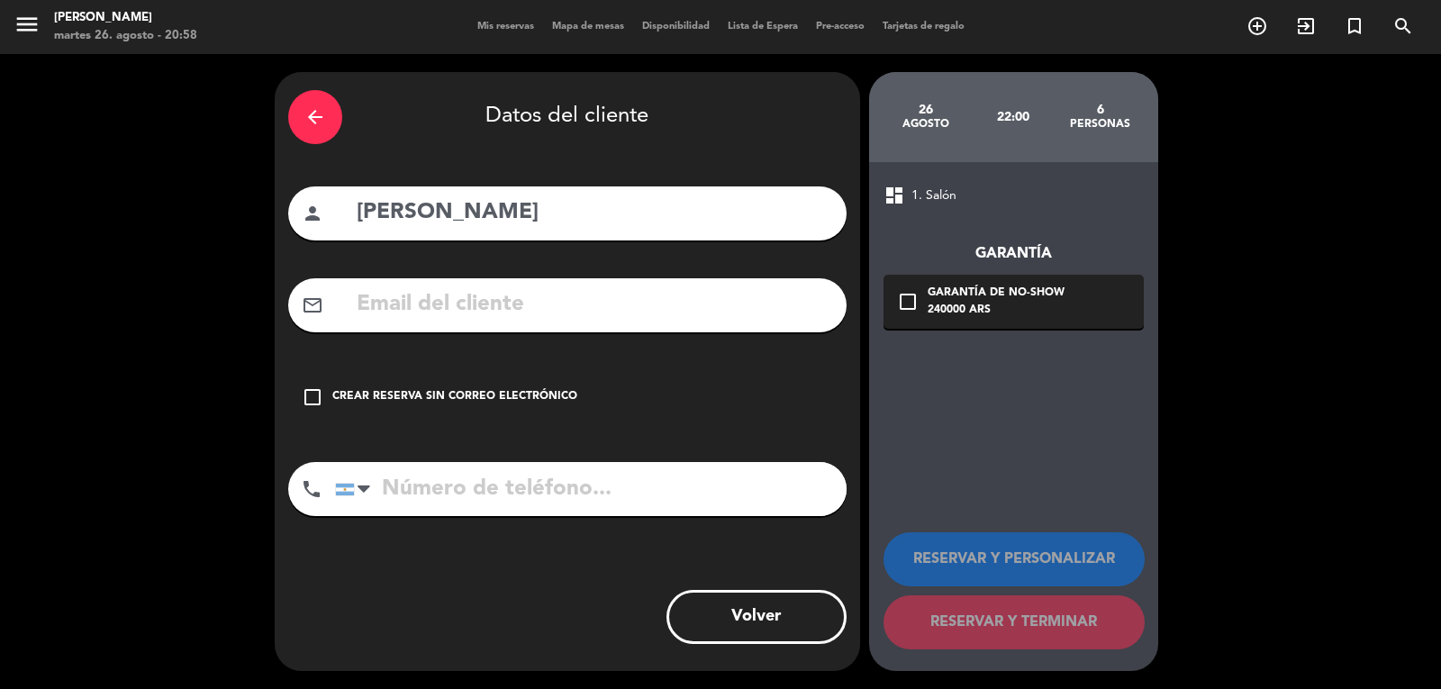
click at [532, 295] on input "text" at bounding box center [594, 304] width 478 height 37
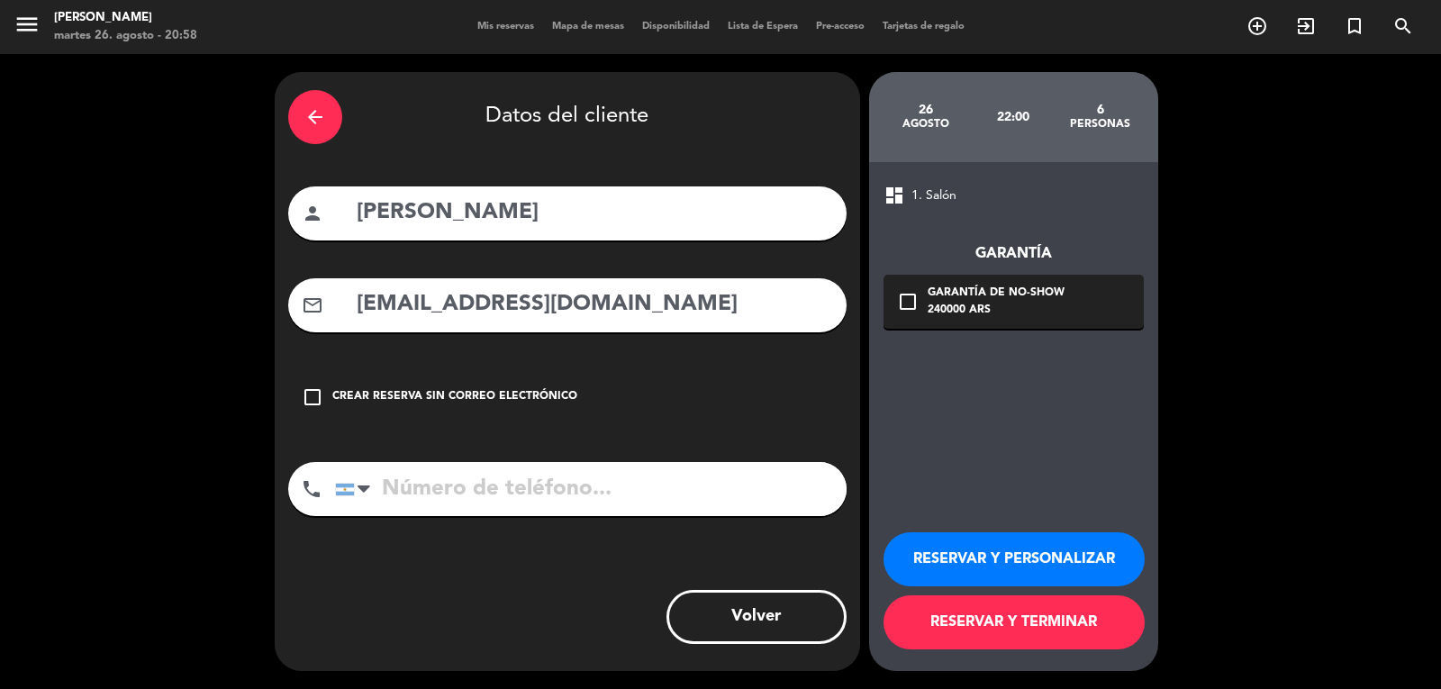
drag, startPoint x: 647, startPoint y: 308, endPoint x: 298, endPoint y: 331, distance: 349.3
click at [300, 331] on meitre-input "mail_outline [EMAIL_ADDRESS][DOMAIN_NAME]" at bounding box center [567, 305] width 558 height 54
type input "[EMAIL_ADDRESS][DOMAIN_NAME]"
click at [333, 117] on div "arrow_back" at bounding box center [315, 117] width 54 height 54
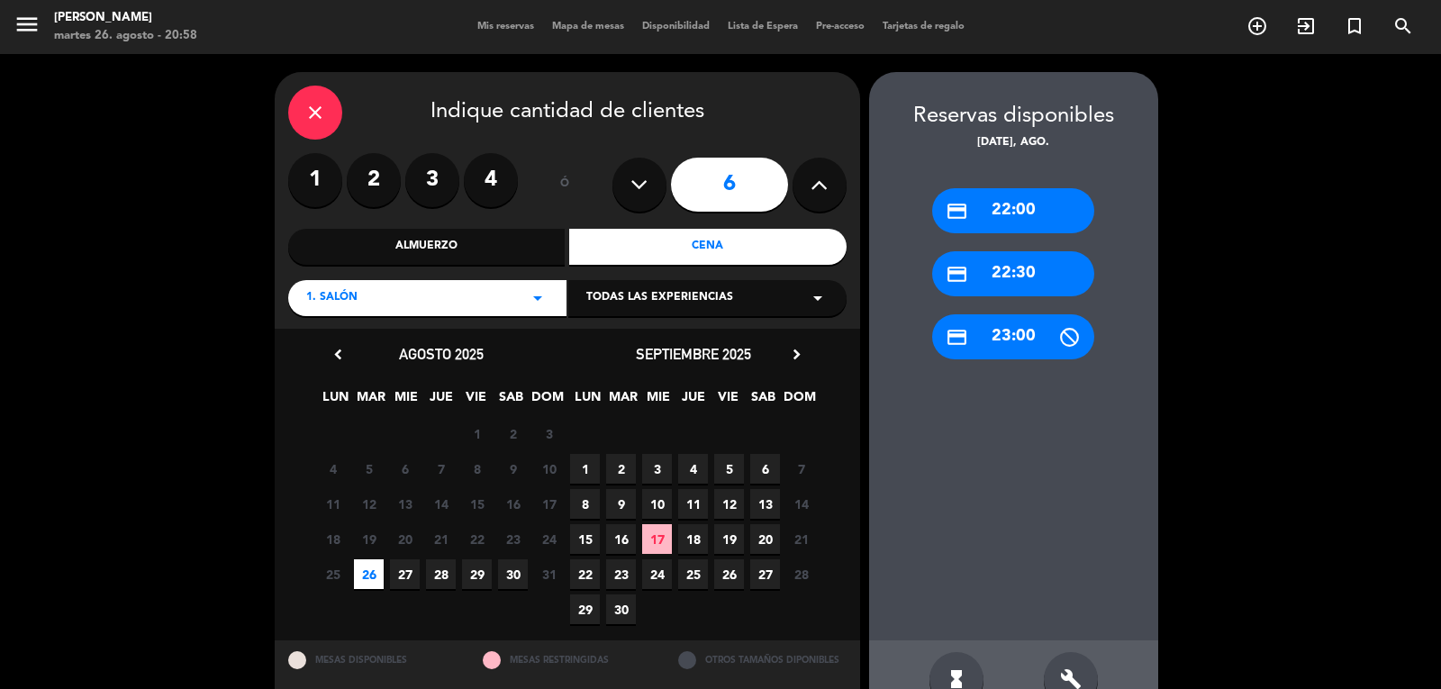
click at [400, 576] on span "27" at bounding box center [405, 574] width 30 height 30
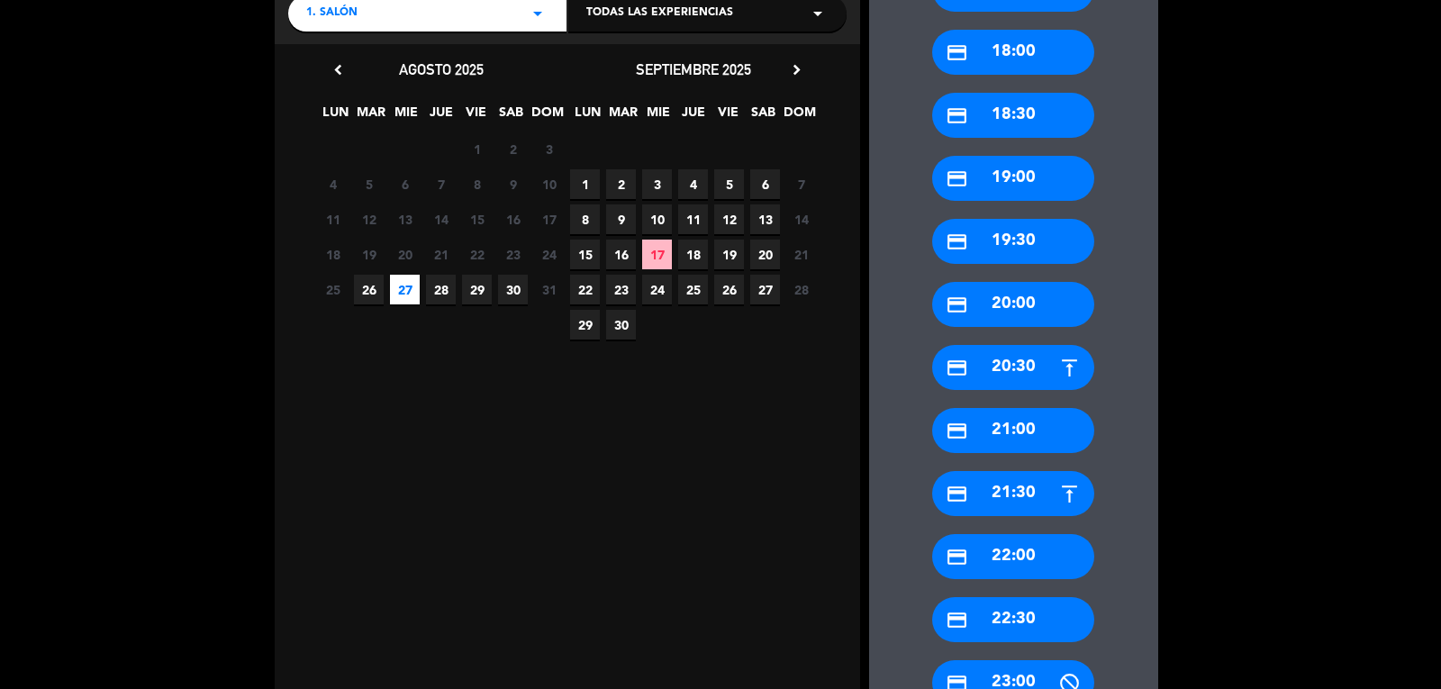
scroll to position [316, 0]
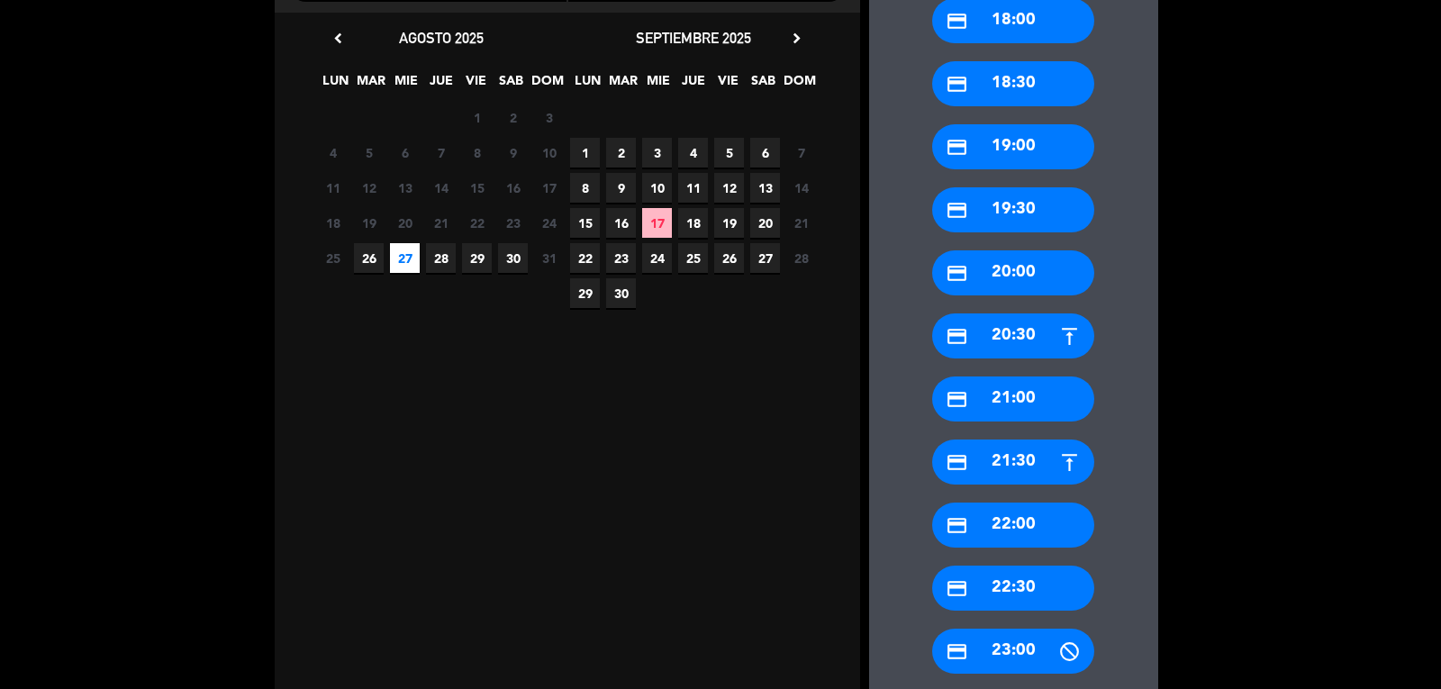
click at [1037, 394] on div "credit_card 21:00" at bounding box center [1013, 398] width 162 height 45
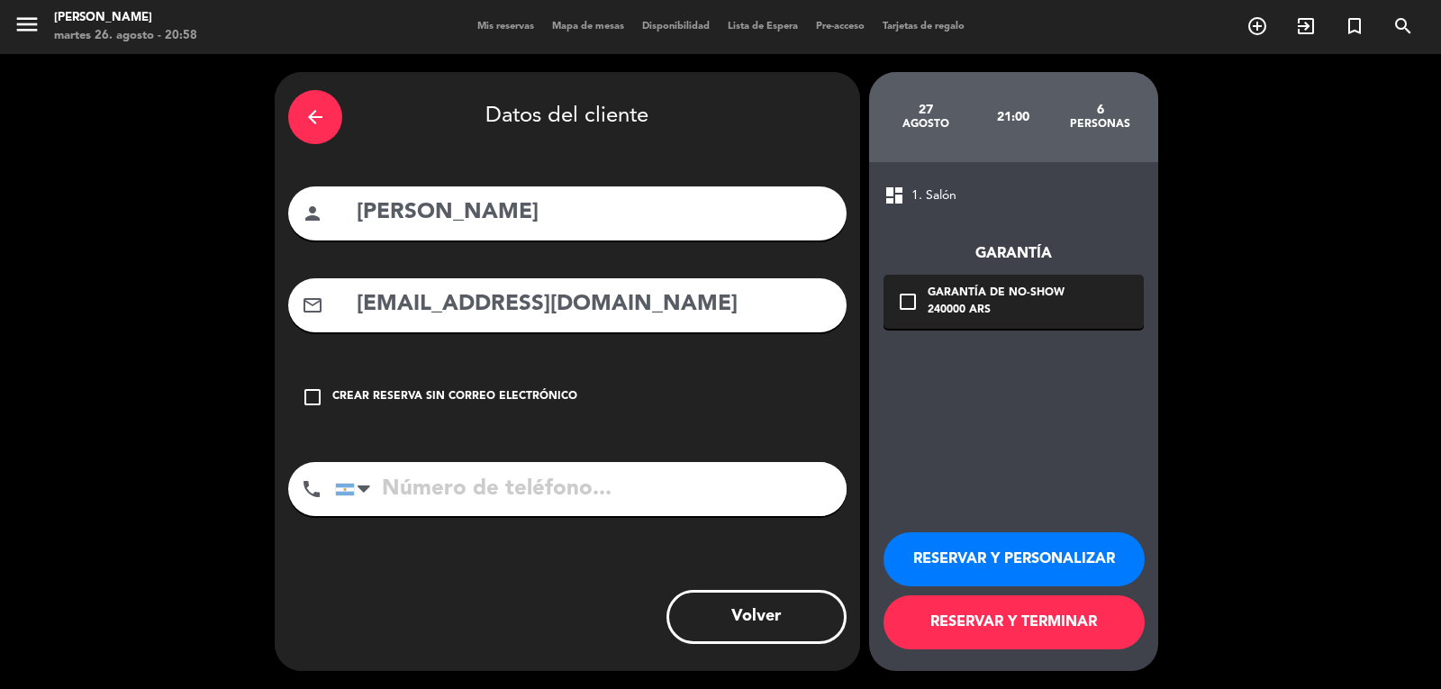
click at [906, 309] on icon "check_box_outline_blank" at bounding box center [908, 302] width 22 height 22
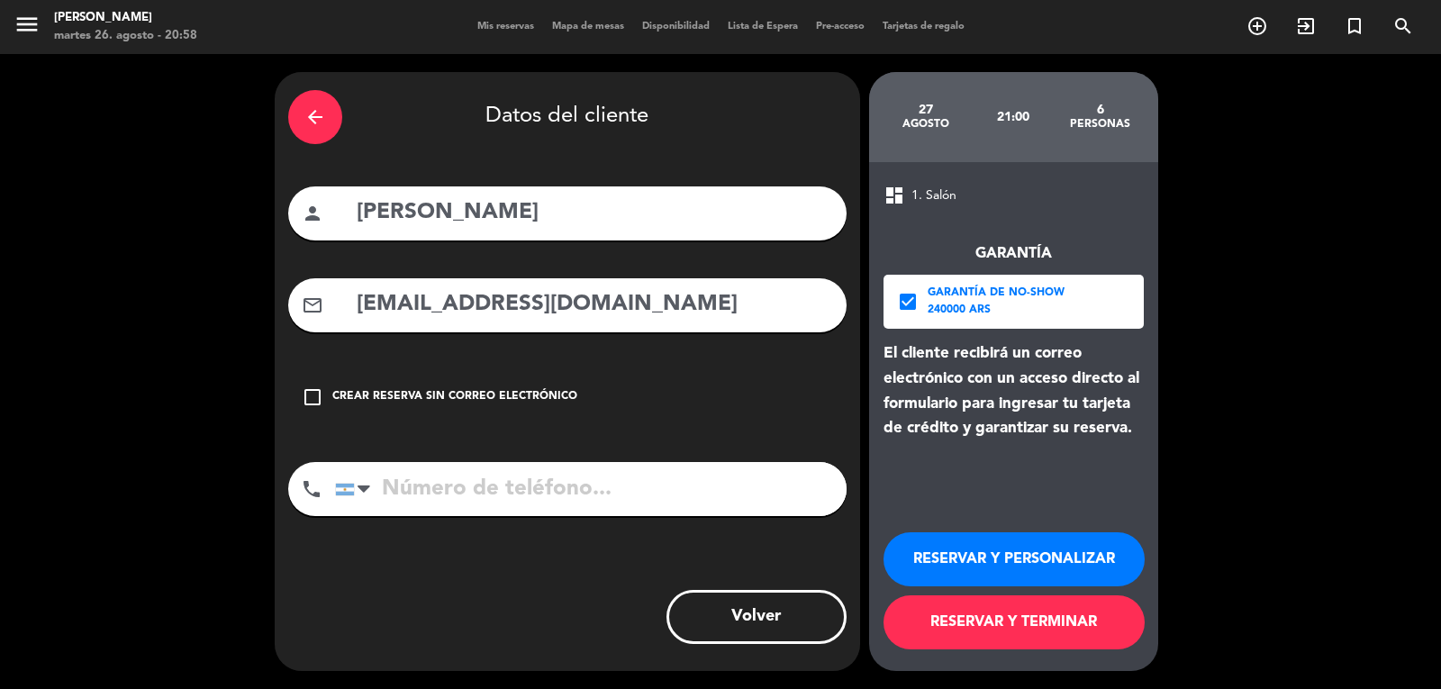
click at [439, 496] on input "tel" at bounding box center [591, 489] width 512 height 54
type input "3388677347"
click at [1029, 634] on button "RESERVAR Y TERMINAR" at bounding box center [1013, 622] width 261 height 54
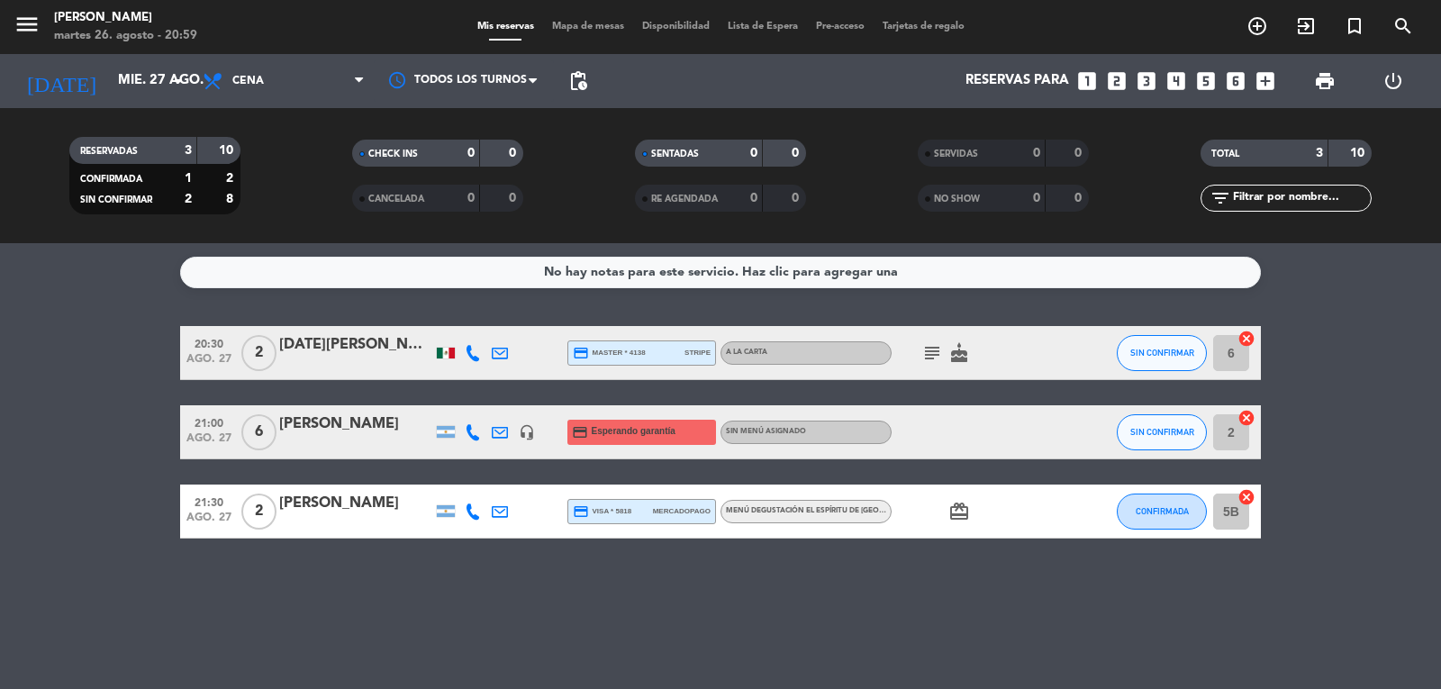
click at [347, 424] on div "[PERSON_NAME]" at bounding box center [355, 423] width 153 height 23
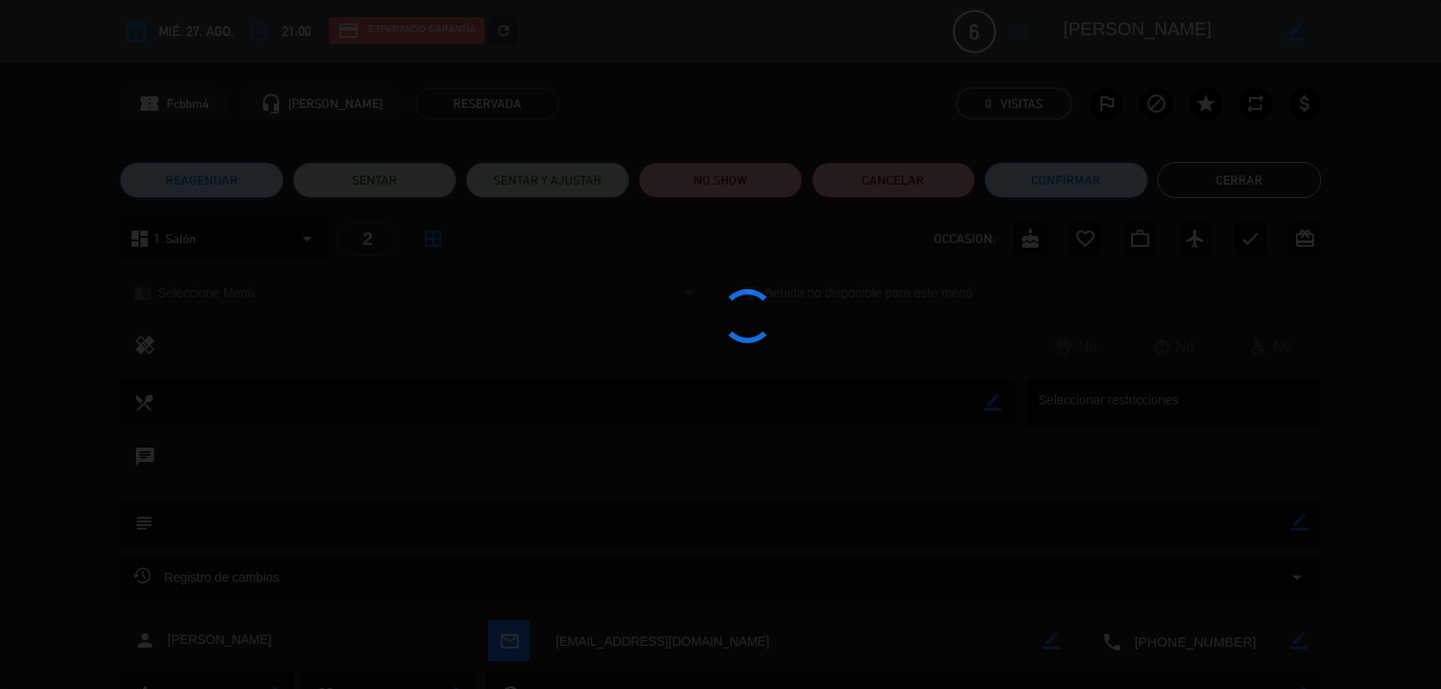
click at [347, 424] on div at bounding box center [720, 344] width 1441 height 689
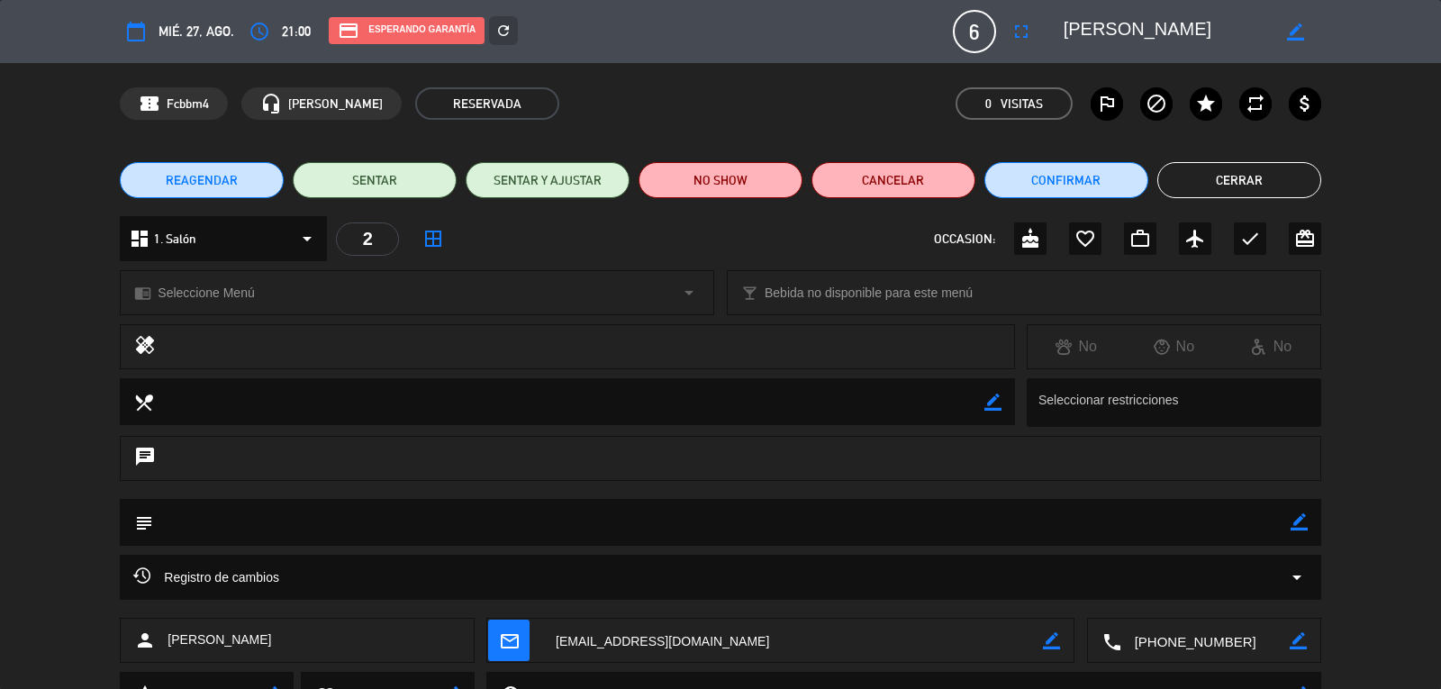
click at [1273, 179] on button "Cerrar" at bounding box center [1239, 180] width 164 height 36
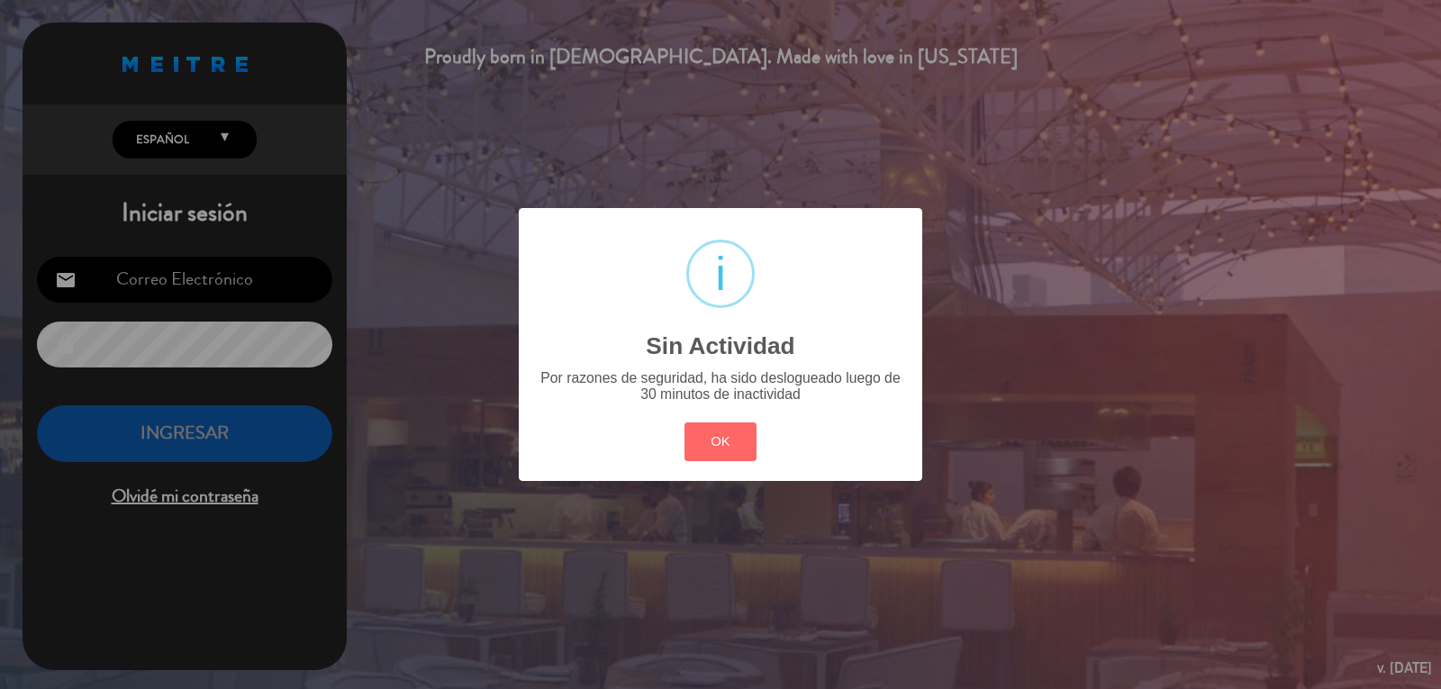
type input "[PERSON_NAME][EMAIL_ADDRESS][DOMAIN_NAME]"
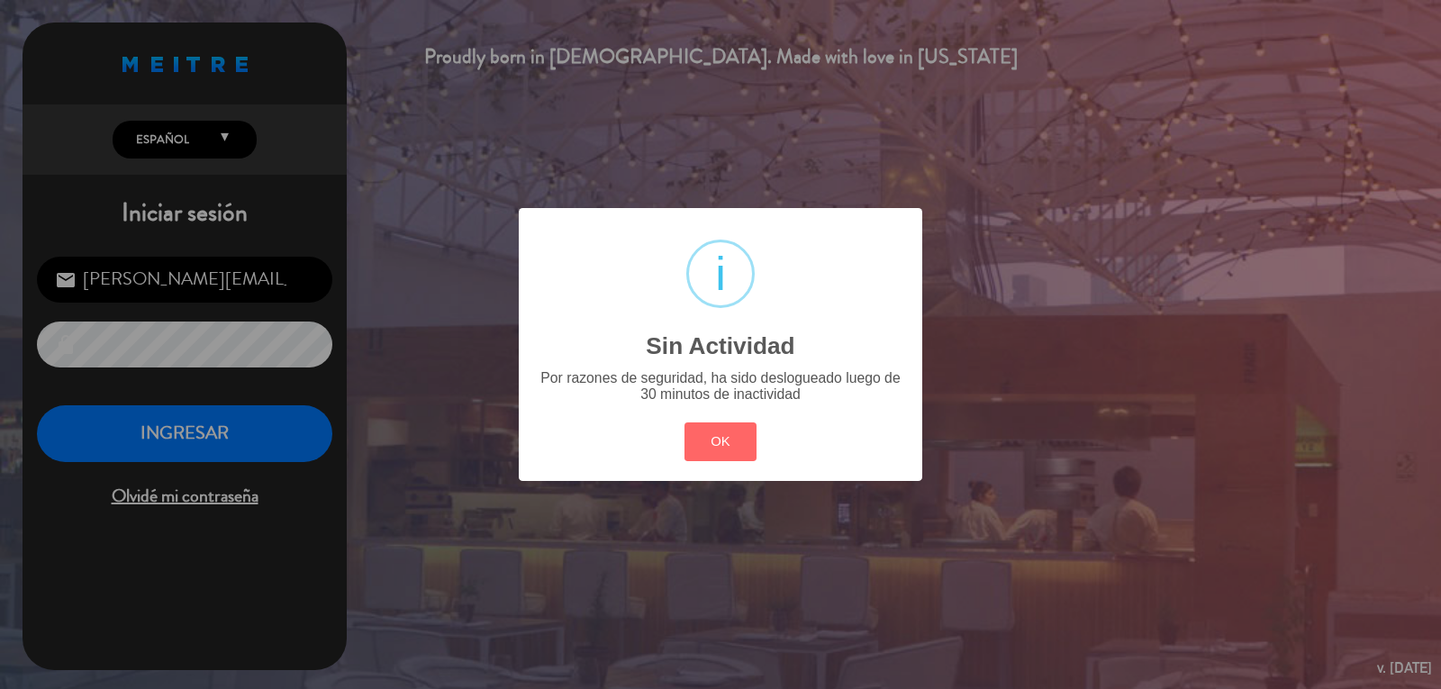
click at [964, 365] on div "? ! i Sin Actividad × Por razones de seguridad, ha sido deslogueado luego de 30…" at bounding box center [720, 344] width 1441 height 689
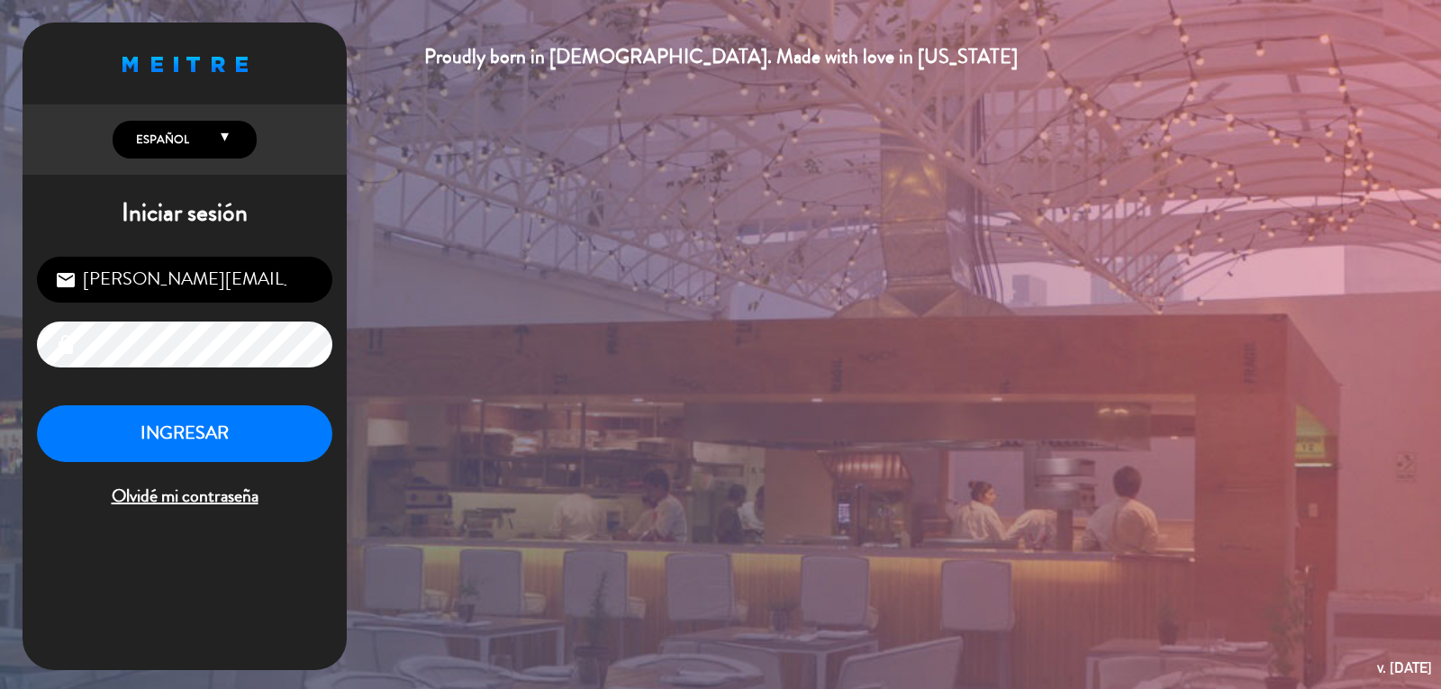
click at [236, 397] on div "[PERSON_NAME][EMAIL_ADDRESS][DOMAIN_NAME] email lock INGRESAR Olvidé mi contras…" at bounding box center [185, 384] width 324 height 284
click at [231, 459] on button "INGRESAR" at bounding box center [184, 433] width 295 height 57
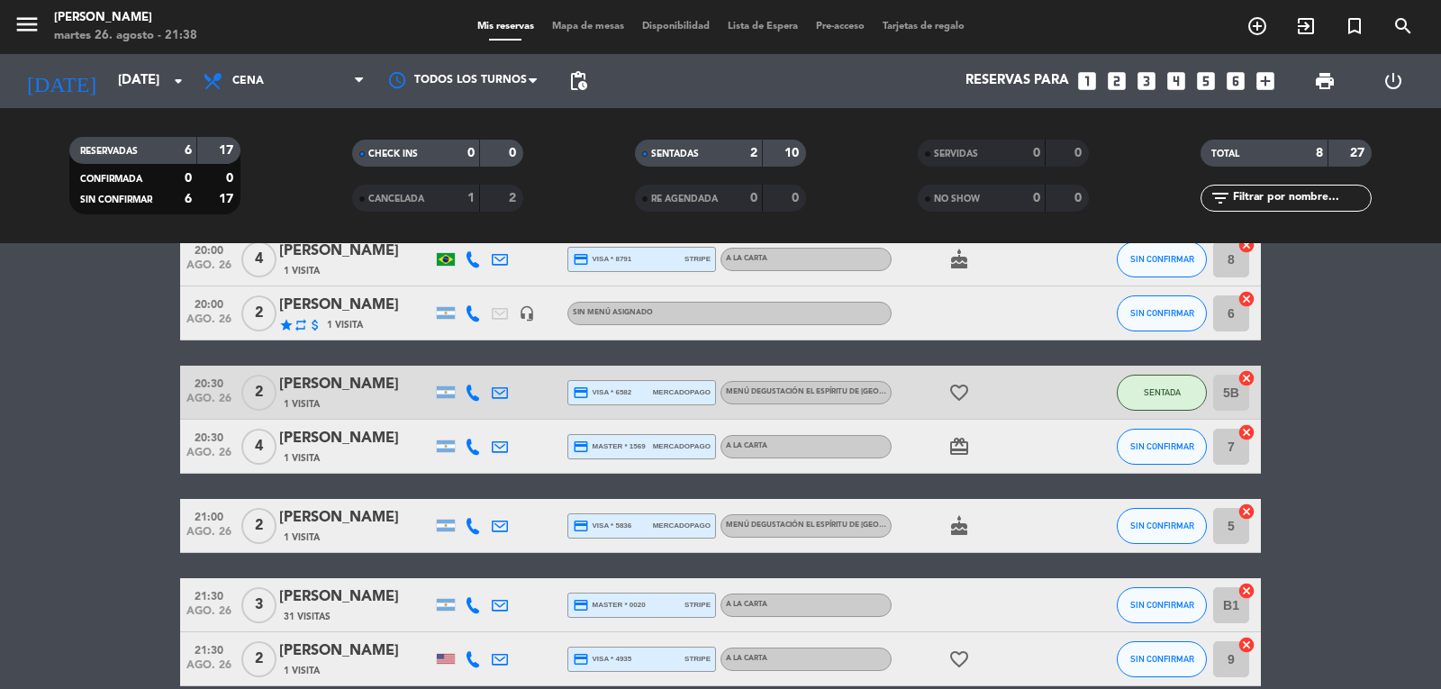
scroll to position [180, 0]
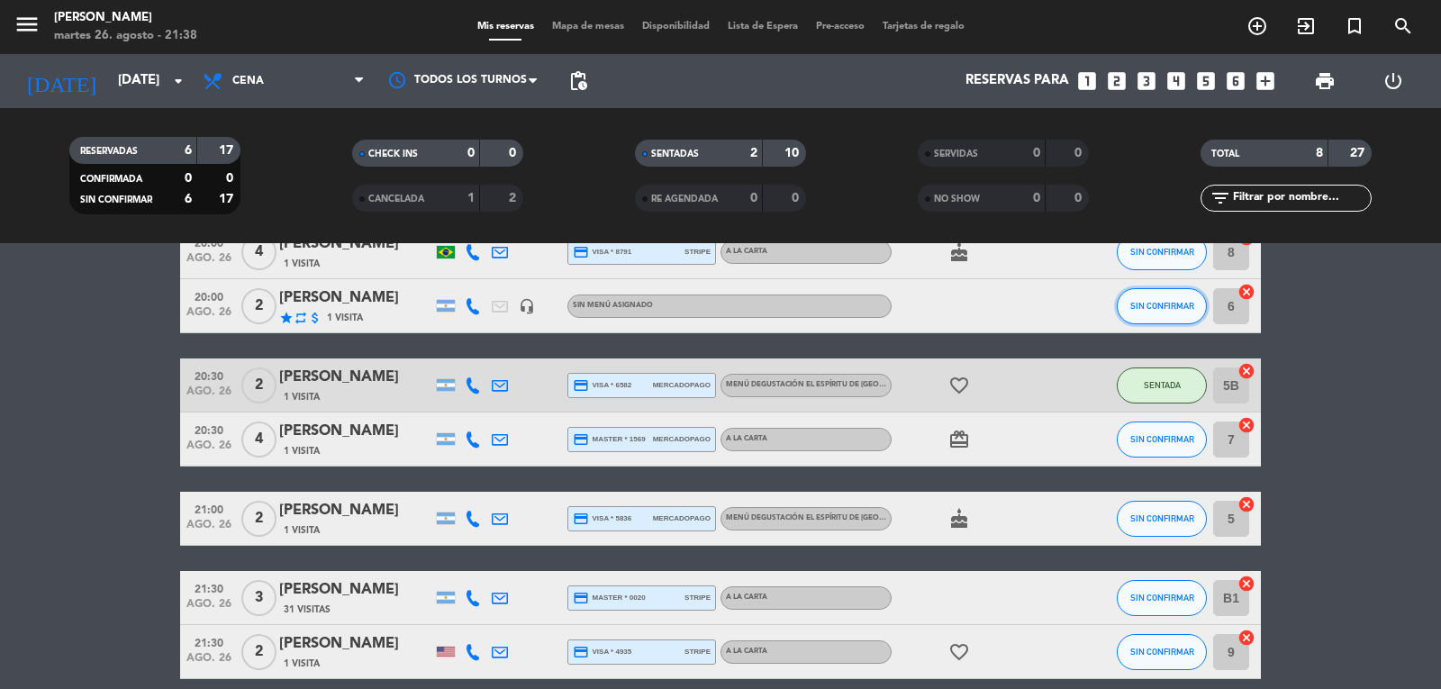
click at [1184, 309] on span "SIN CONFIRMAR" at bounding box center [1162, 306] width 64 height 10
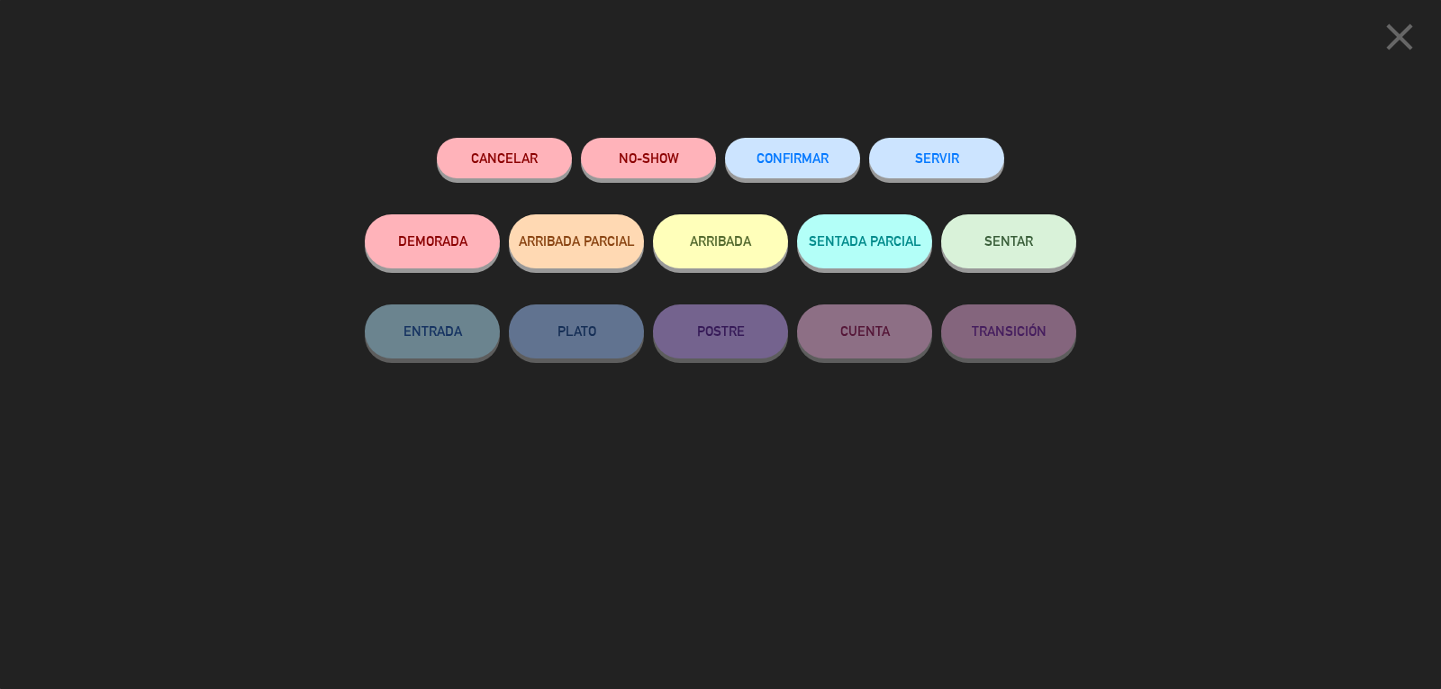
click at [1009, 243] on span "SENTAR" at bounding box center [1008, 240] width 49 height 15
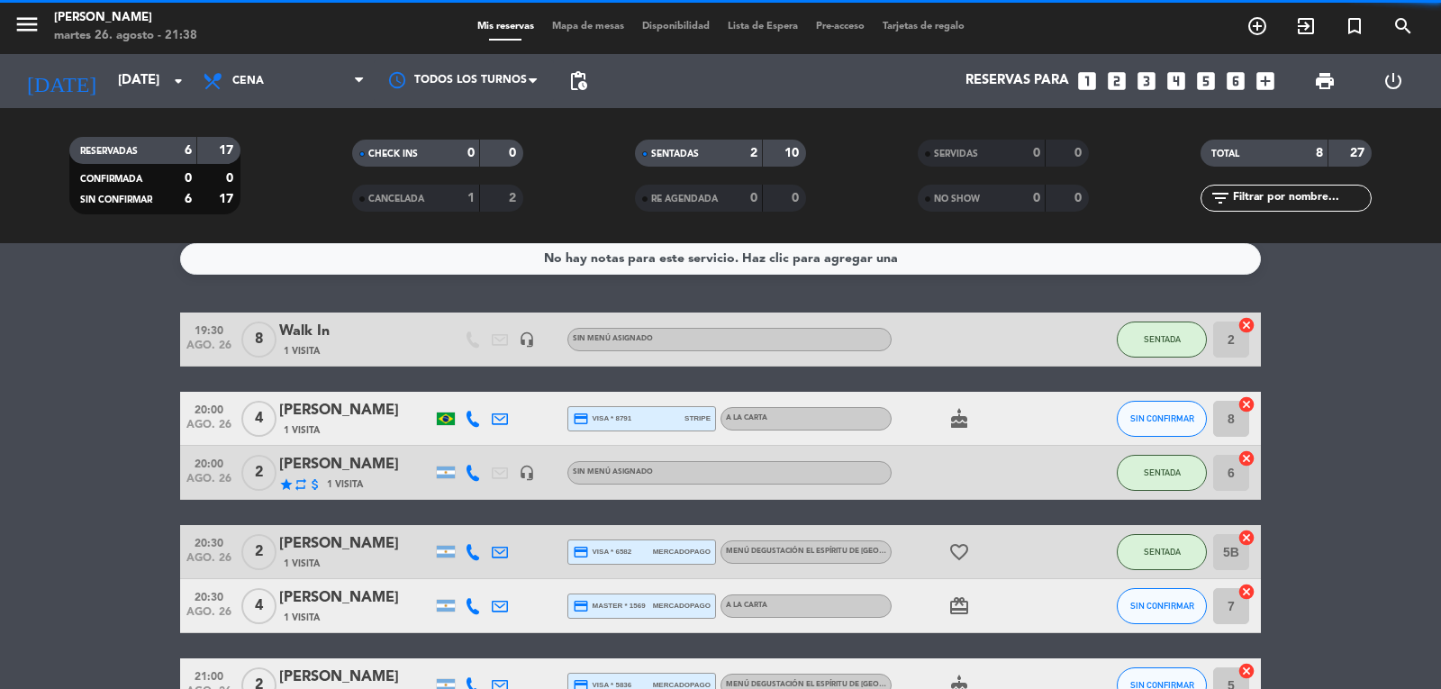
scroll to position [0, 0]
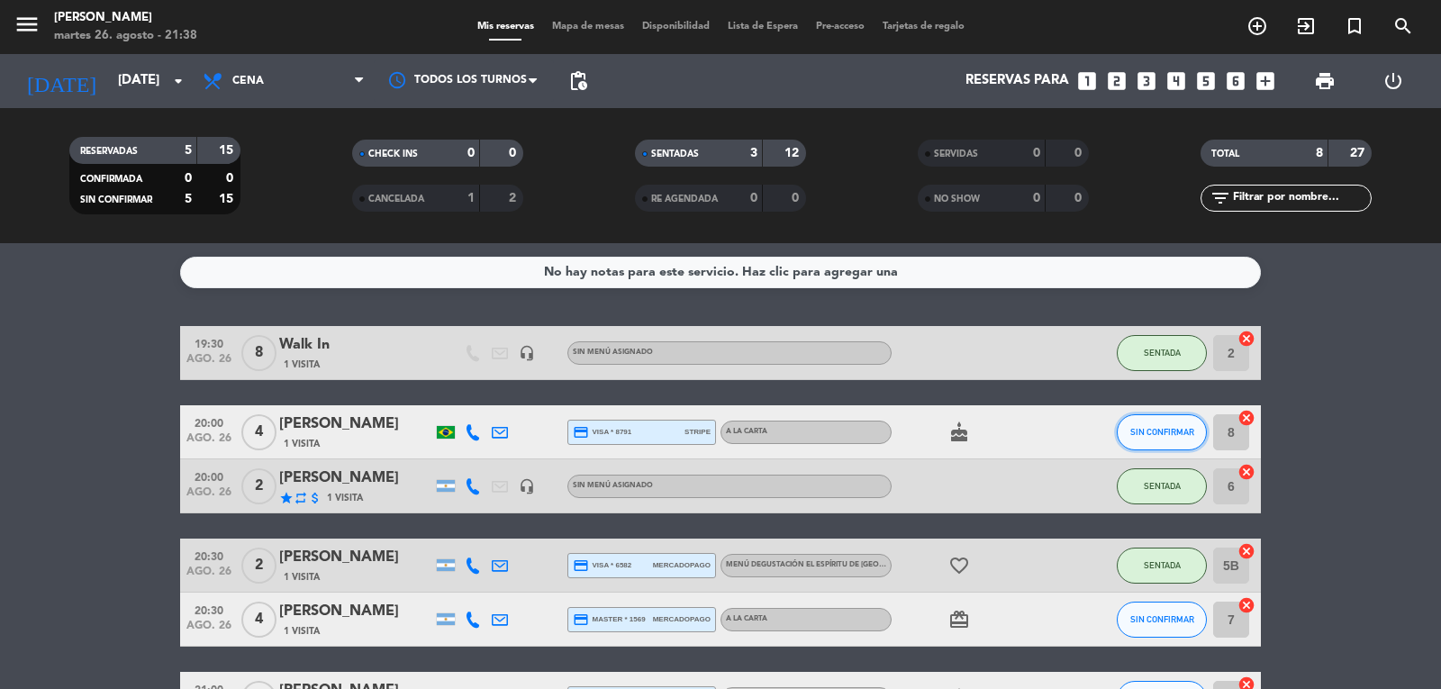
click at [1155, 429] on span "SIN CONFIRMAR" at bounding box center [1162, 432] width 64 height 10
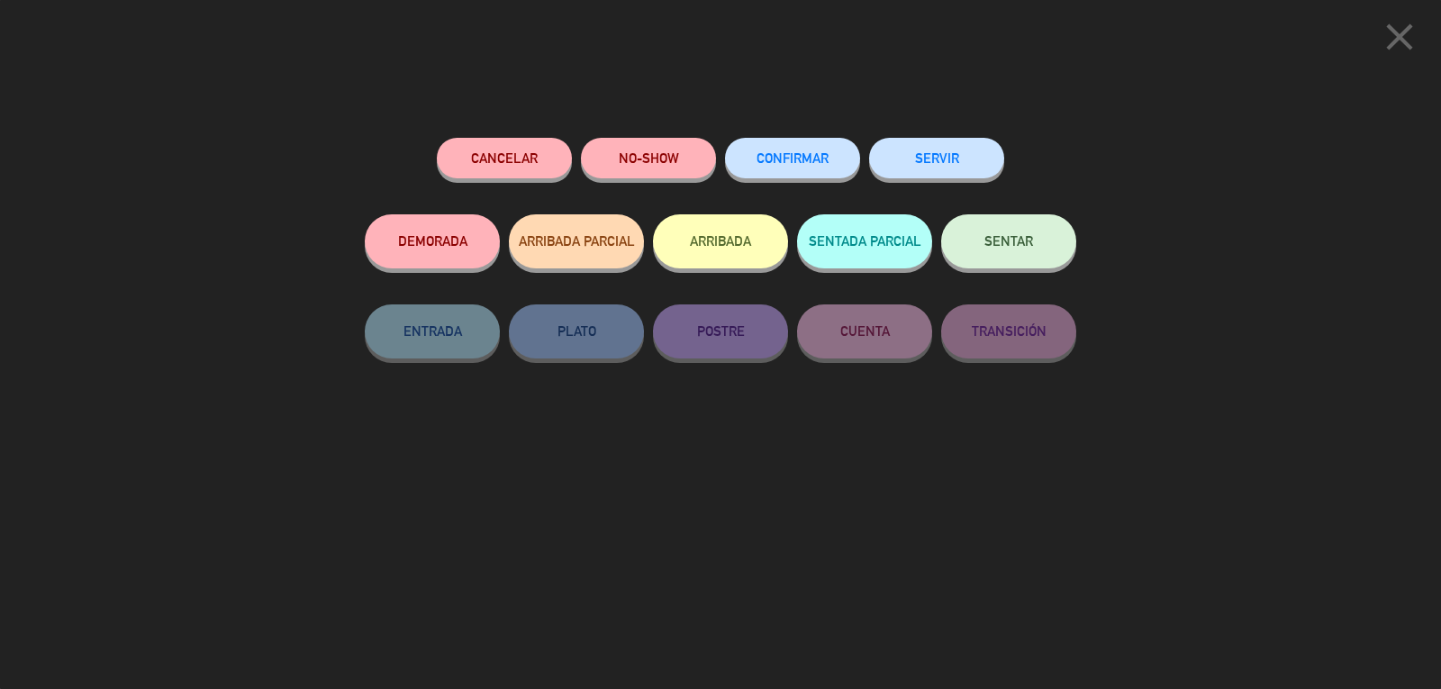
click at [1029, 249] on span "SENTAR" at bounding box center [1008, 240] width 49 height 15
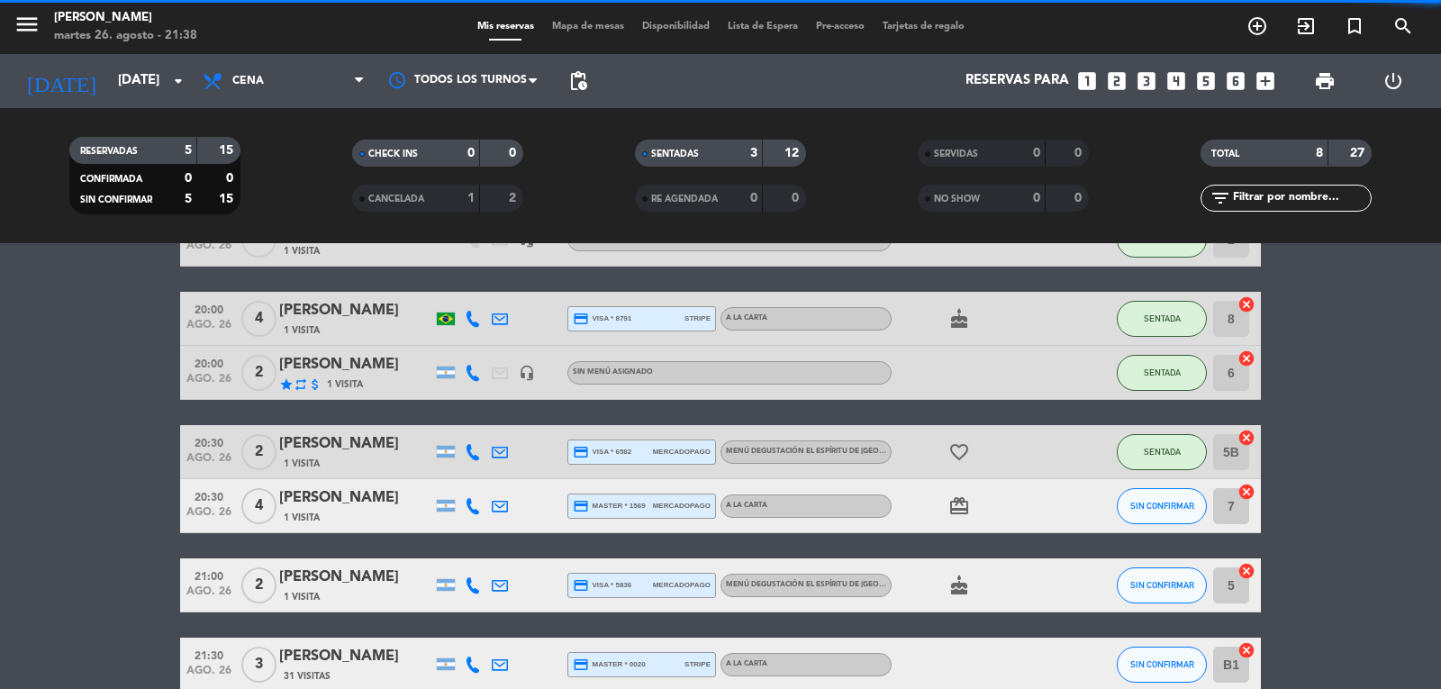
scroll to position [260, 0]
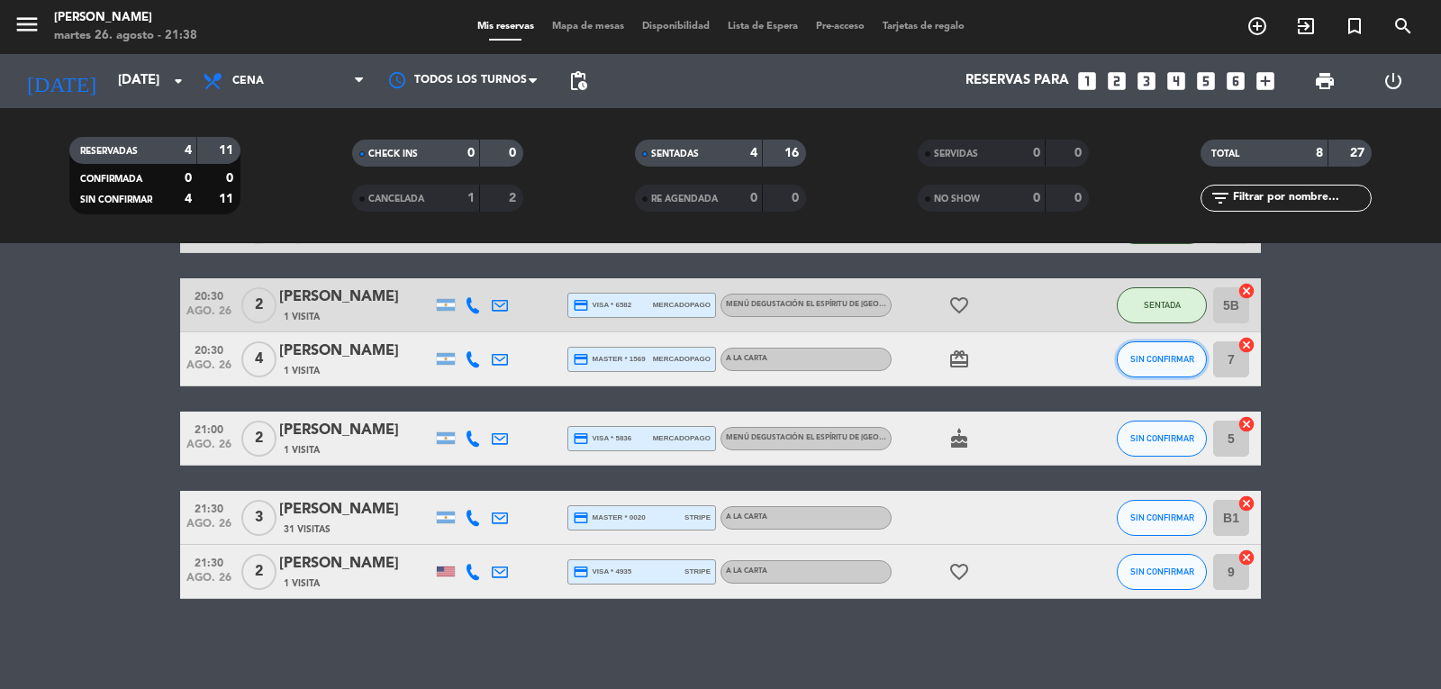
click at [1161, 358] on span "SIN CONFIRMAR" at bounding box center [1162, 359] width 64 height 10
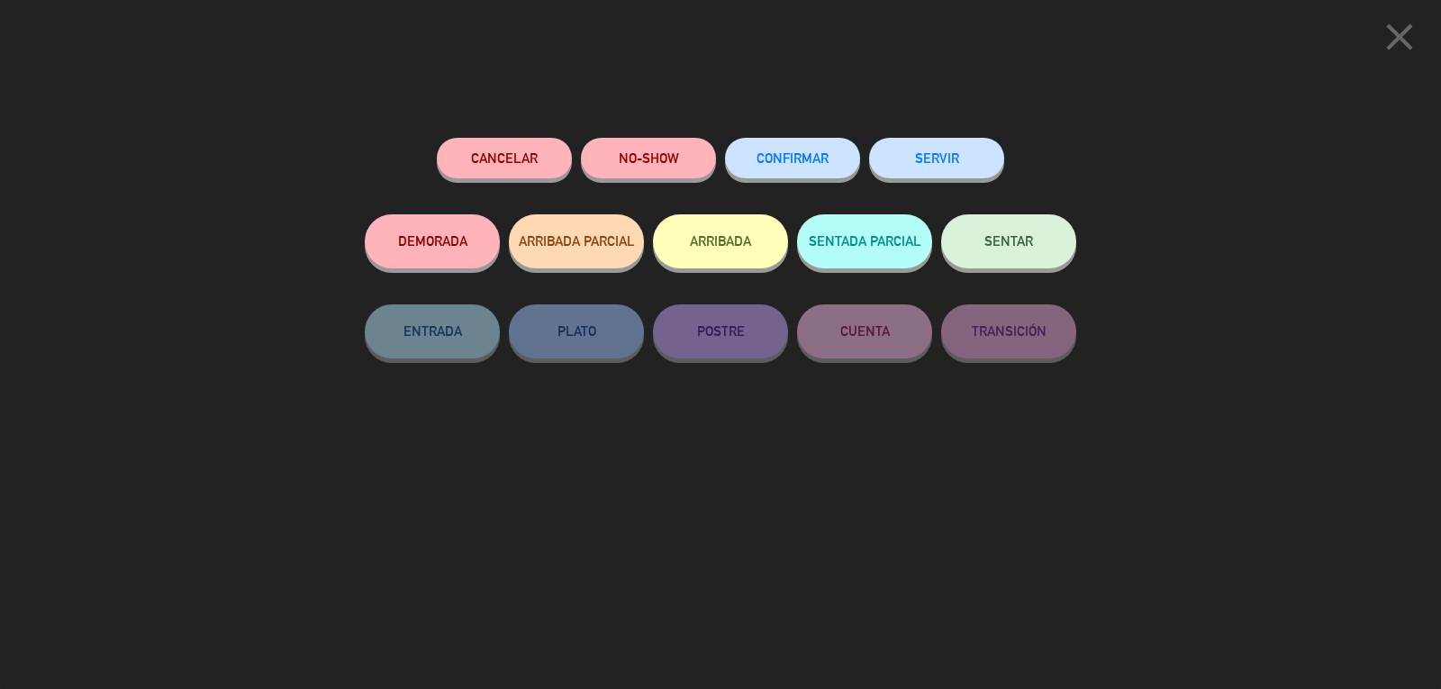
click at [1012, 245] on span "SENTAR" at bounding box center [1008, 240] width 49 height 15
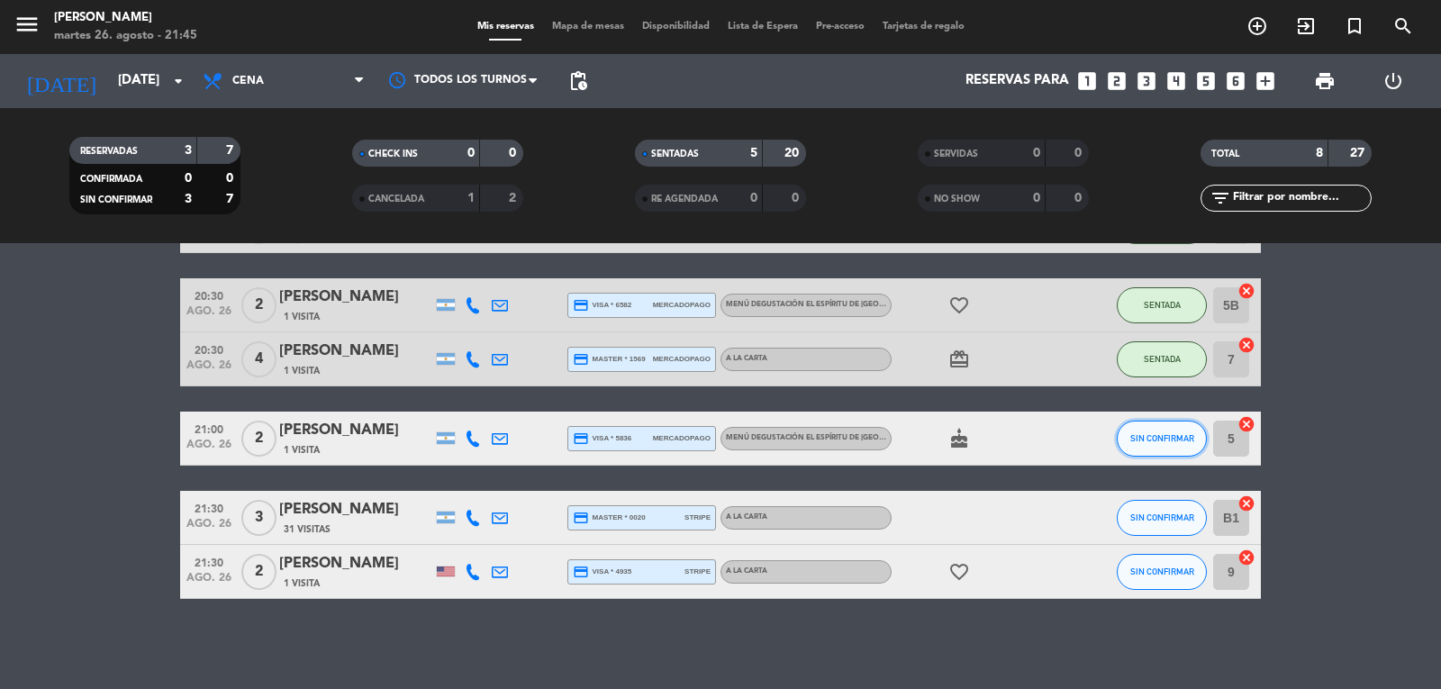
click at [1172, 431] on button "SIN CONFIRMAR" at bounding box center [1162, 439] width 90 height 36
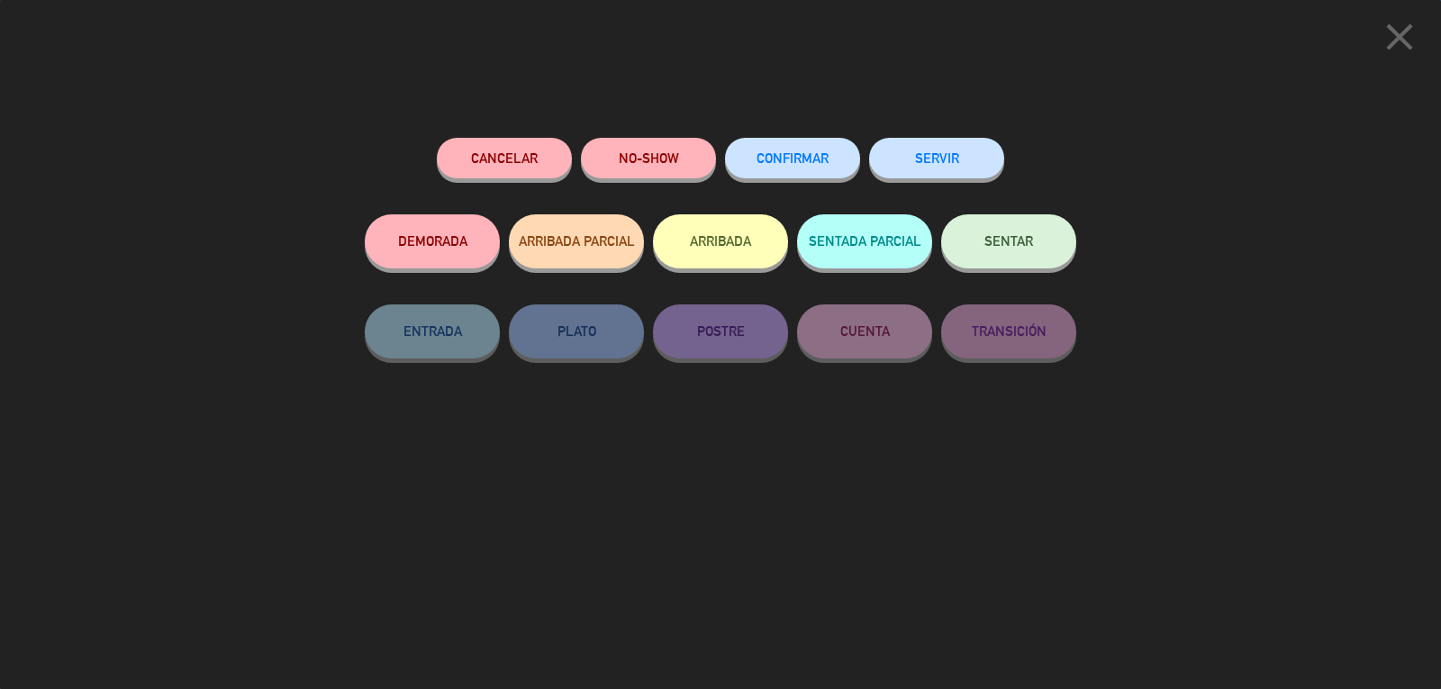
click at [1027, 247] on span "SENTAR" at bounding box center [1008, 240] width 49 height 15
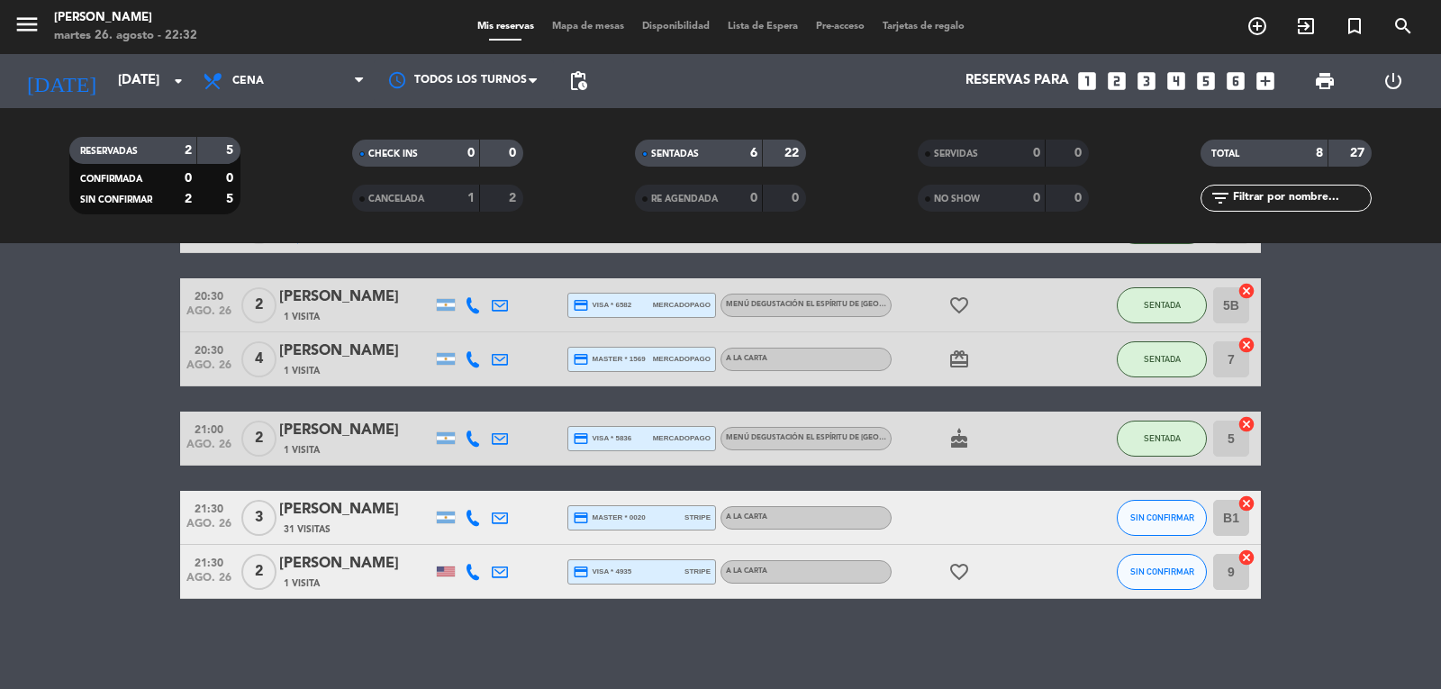
click at [7, 463] on bookings-row "19:30 [DATE] 8 Walk In 1 Visita headset_mic Sin menú asignado SENTADA 2 cancel …" at bounding box center [720, 332] width 1441 height 533
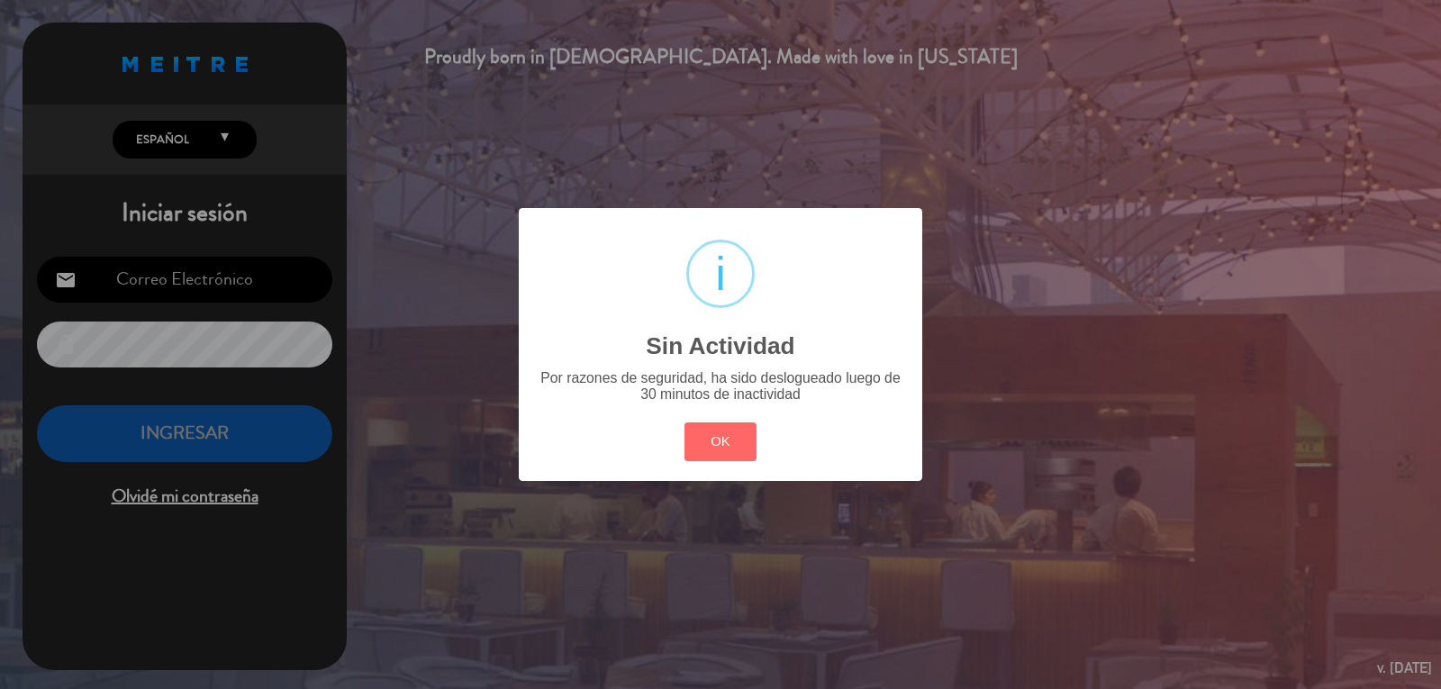
type input "[PERSON_NAME][EMAIL_ADDRESS][DOMAIN_NAME]"
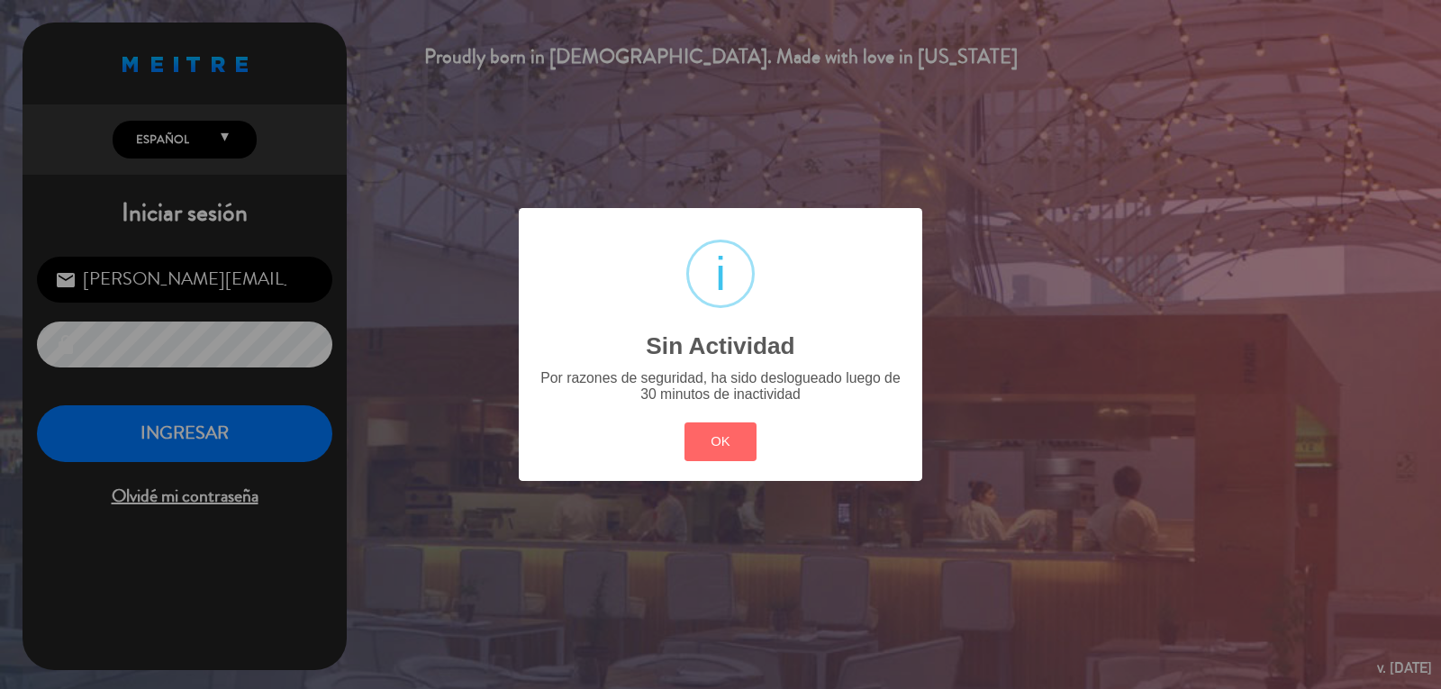
click at [724, 465] on div "OK Cancel" at bounding box center [720, 441] width 81 height 47
click at [702, 431] on button "OK" at bounding box center [720, 441] width 73 height 39
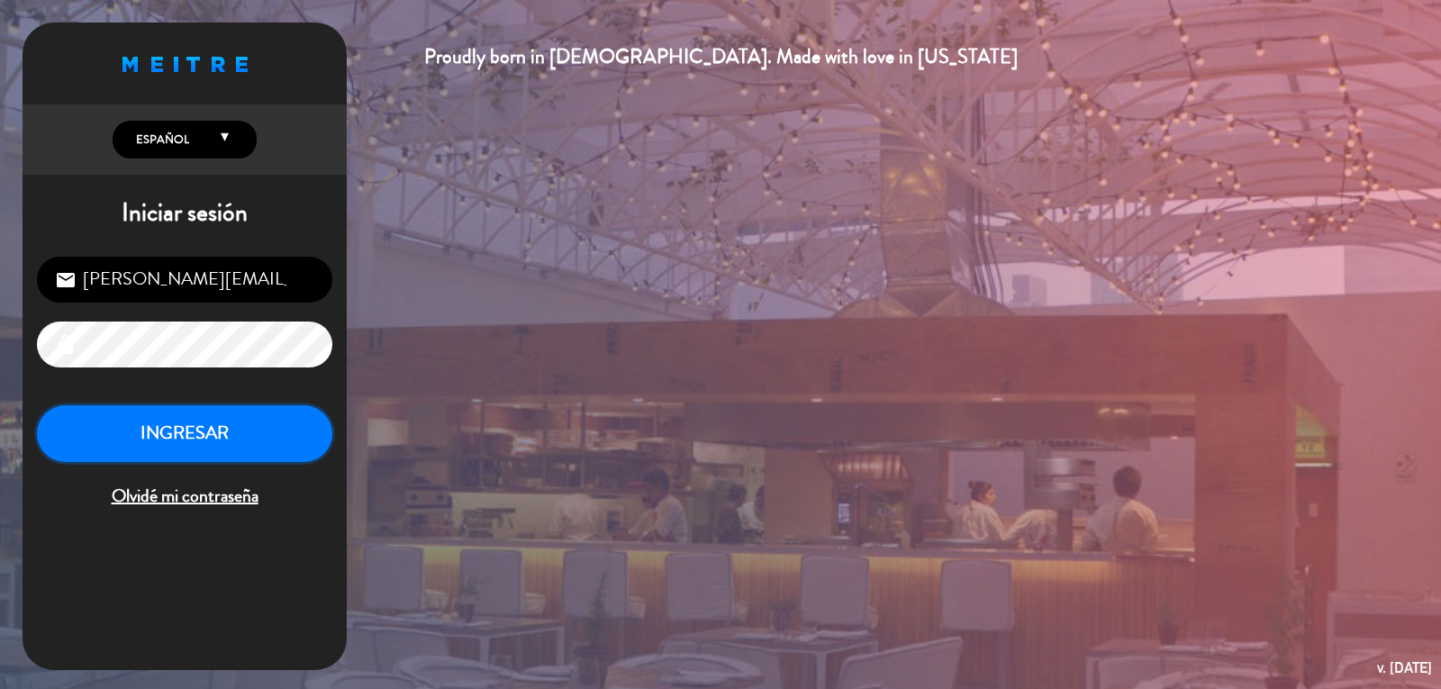
click at [232, 420] on button "INGRESAR" at bounding box center [184, 433] width 295 height 57
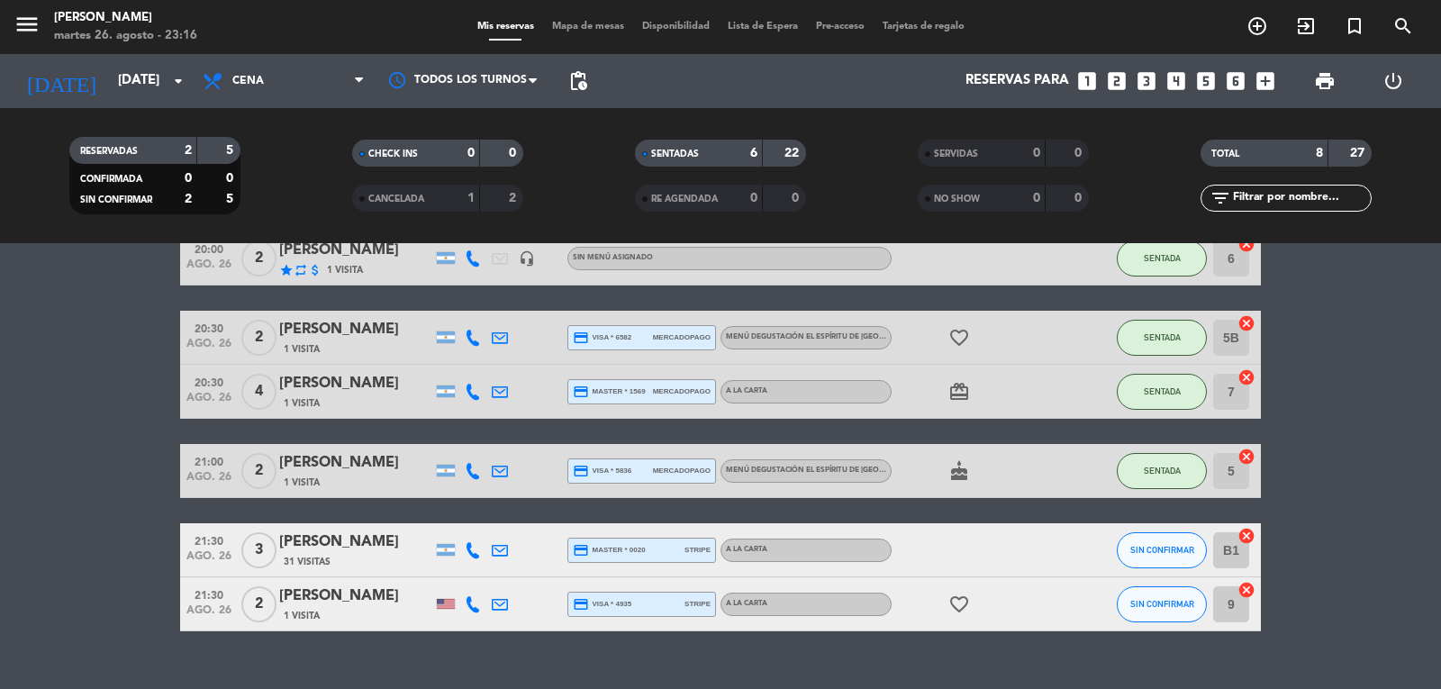
scroll to position [260, 0]
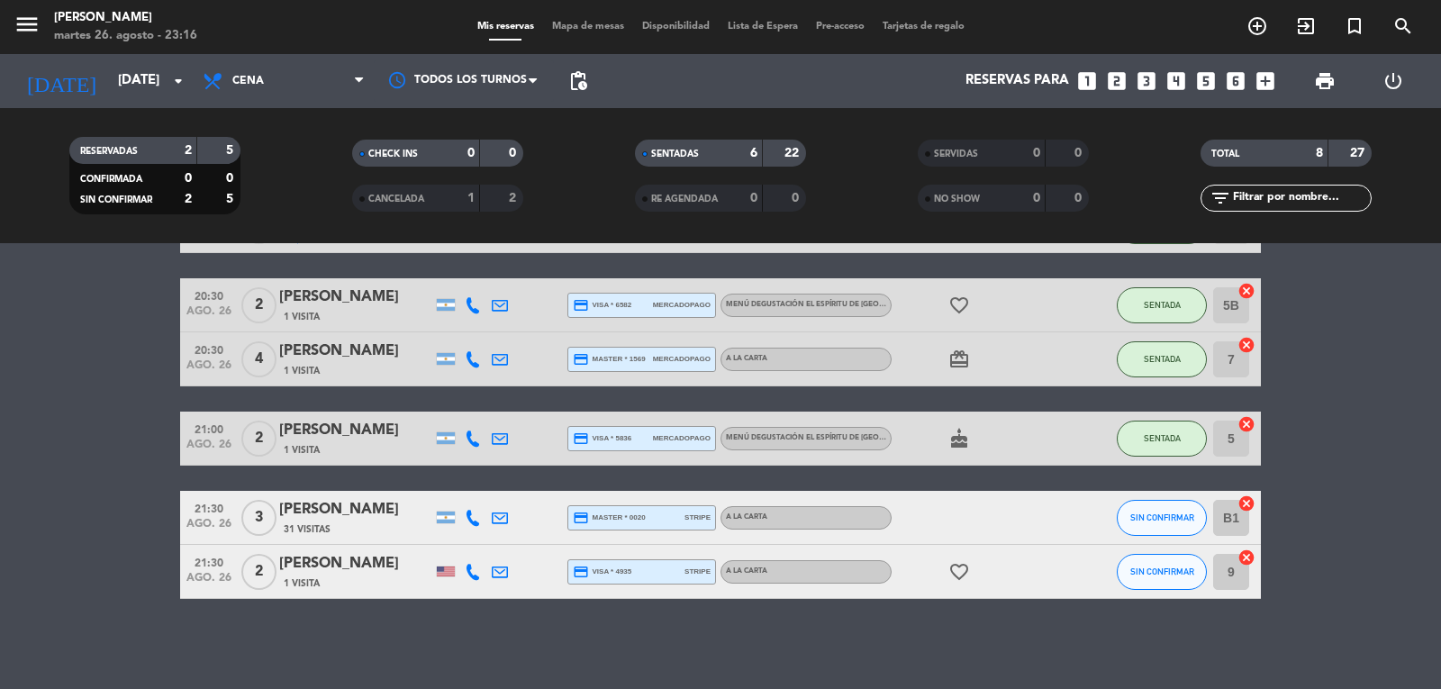
click at [469, 528] on div at bounding box center [472, 517] width 27 height 53
click at [469, 516] on icon at bounding box center [473, 518] width 16 height 16
click at [964, 509] on div at bounding box center [973, 517] width 162 height 53
click at [956, 439] on icon "cake" at bounding box center [959, 439] width 22 height 22
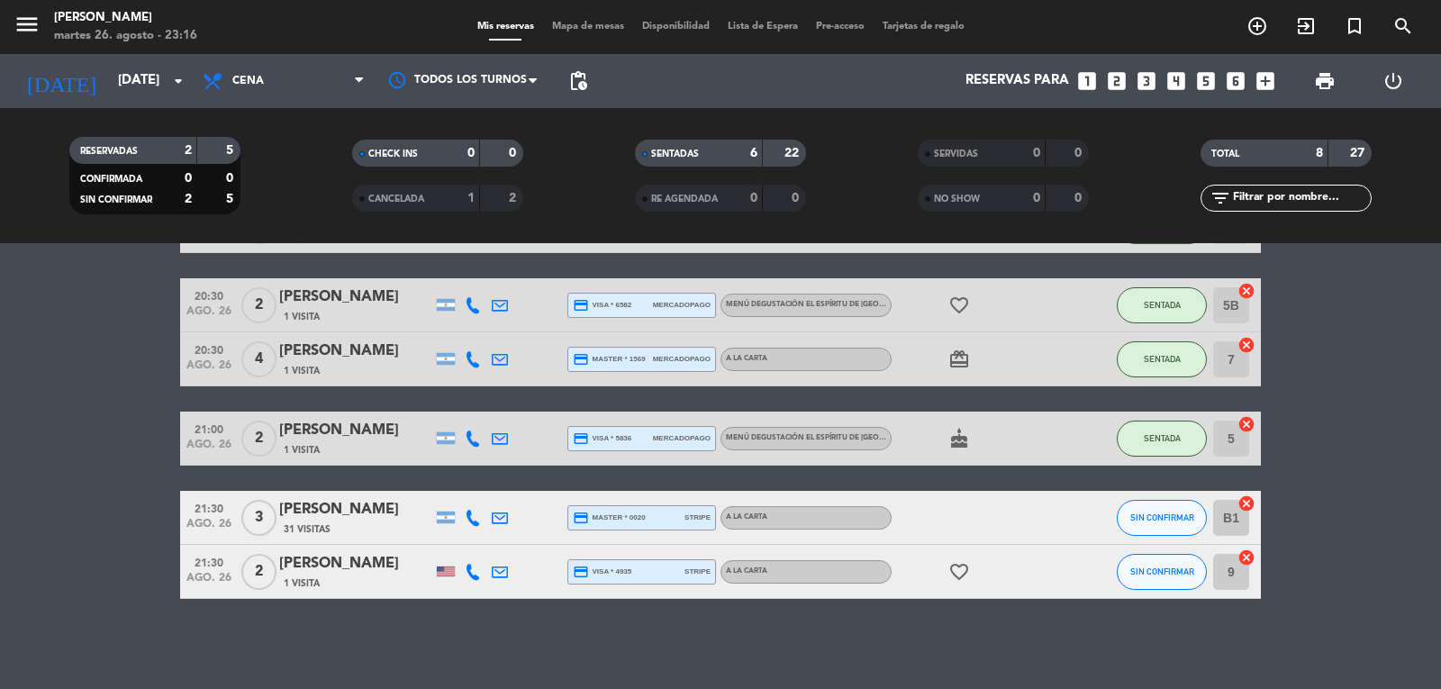
click at [474, 440] on icon at bounding box center [473, 438] width 16 height 16
click at [536, 434] on div at bounding box center [526, 438] width 27 height 53
click at [133, 414] on bookings-row "19:30 [DATE] 8 Walk In 1 Visita headset_mic Sin menú asignado SENTADA 2 cancel …" at bounding box center [720, 332] width 1441 height 533
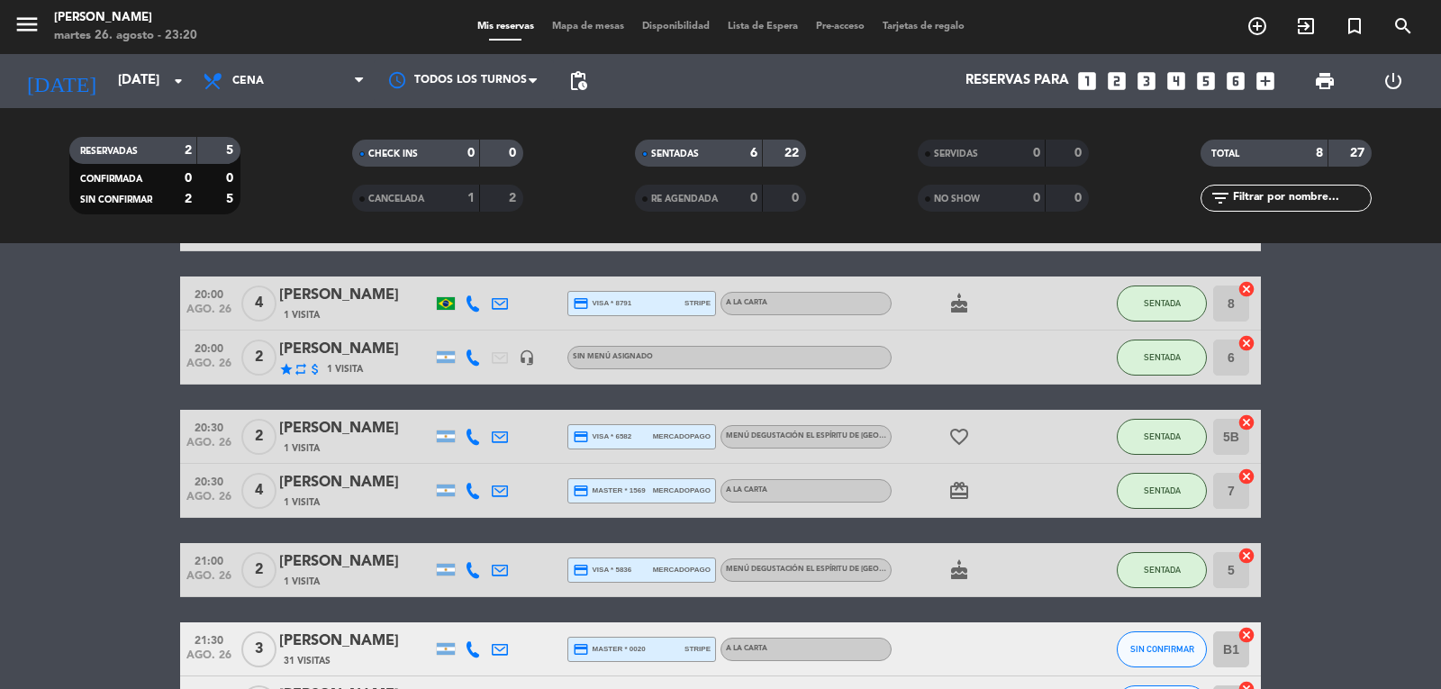
scroll to position [0, 0]
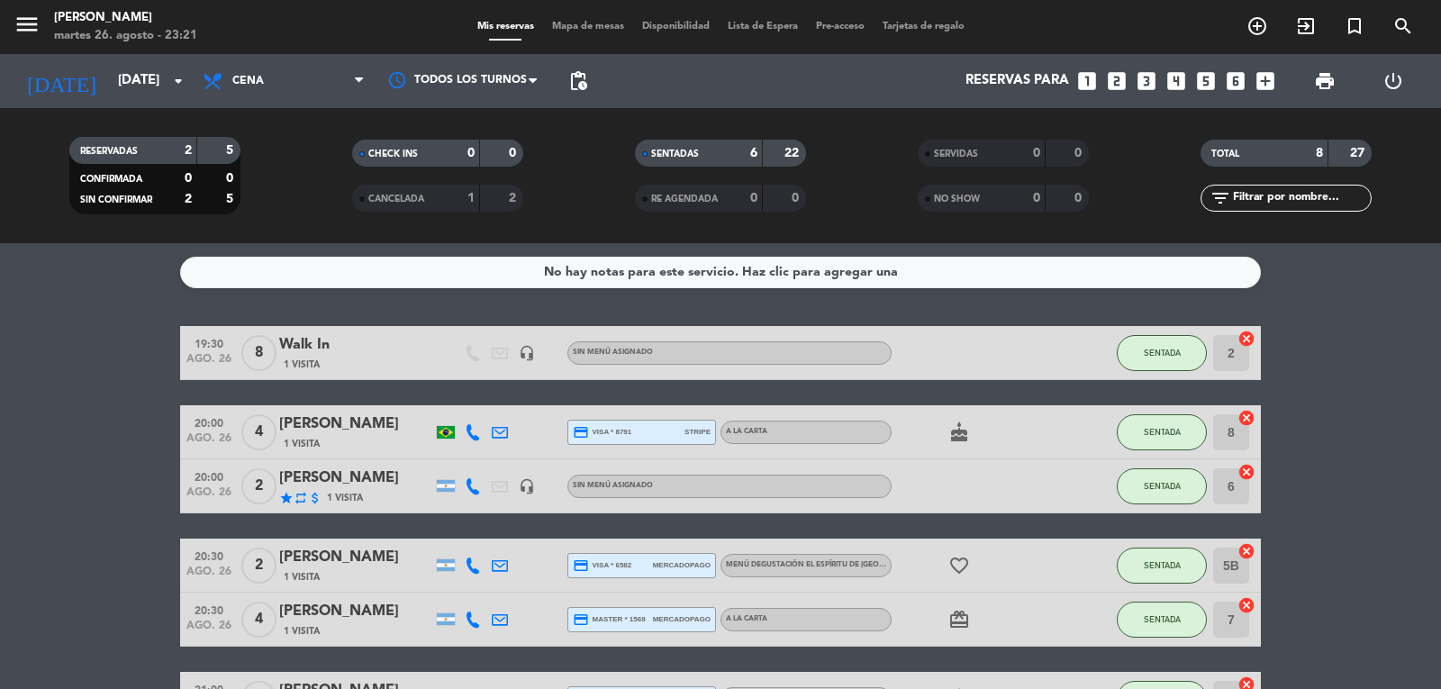
click at [314, 335] on div "Walk In" at bounding box center [355, 344] width 153 height 23
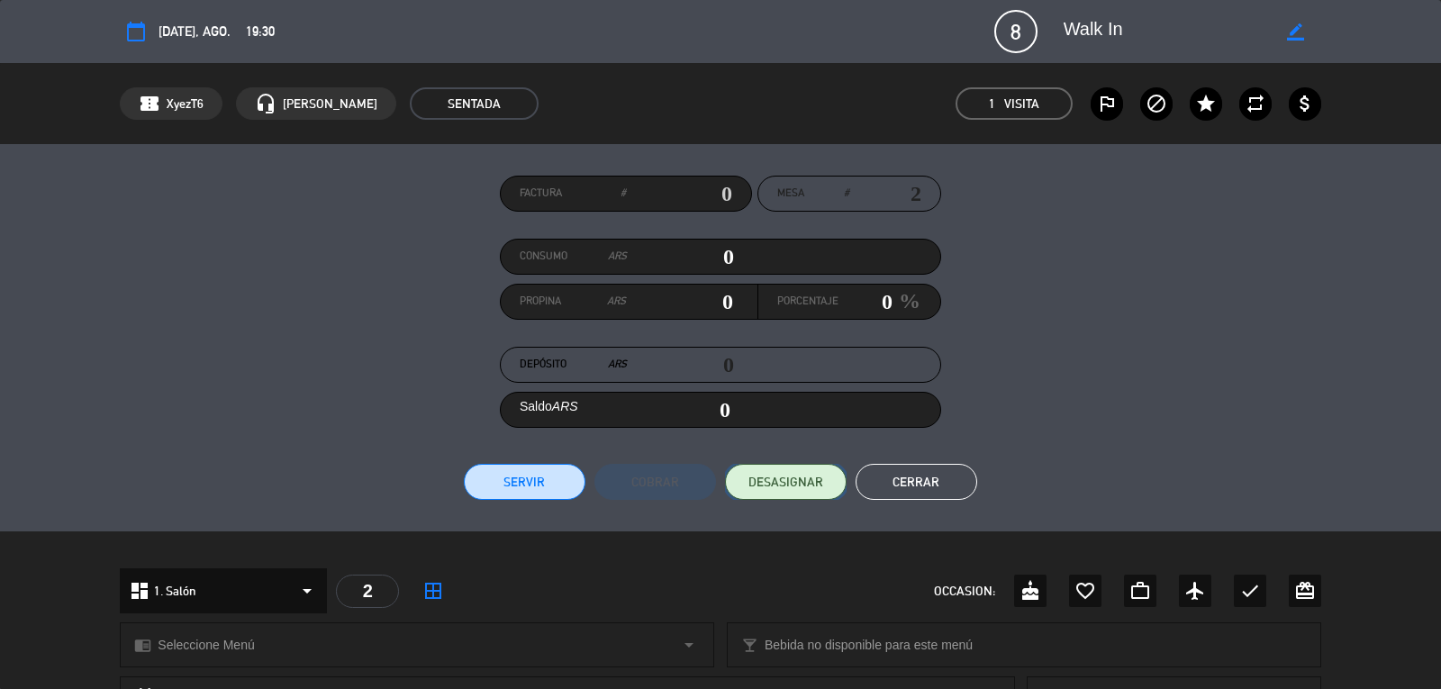
click at [762, 476] on span "DESASIGNAR" at bounding box center [785, 482] width 75 height 19
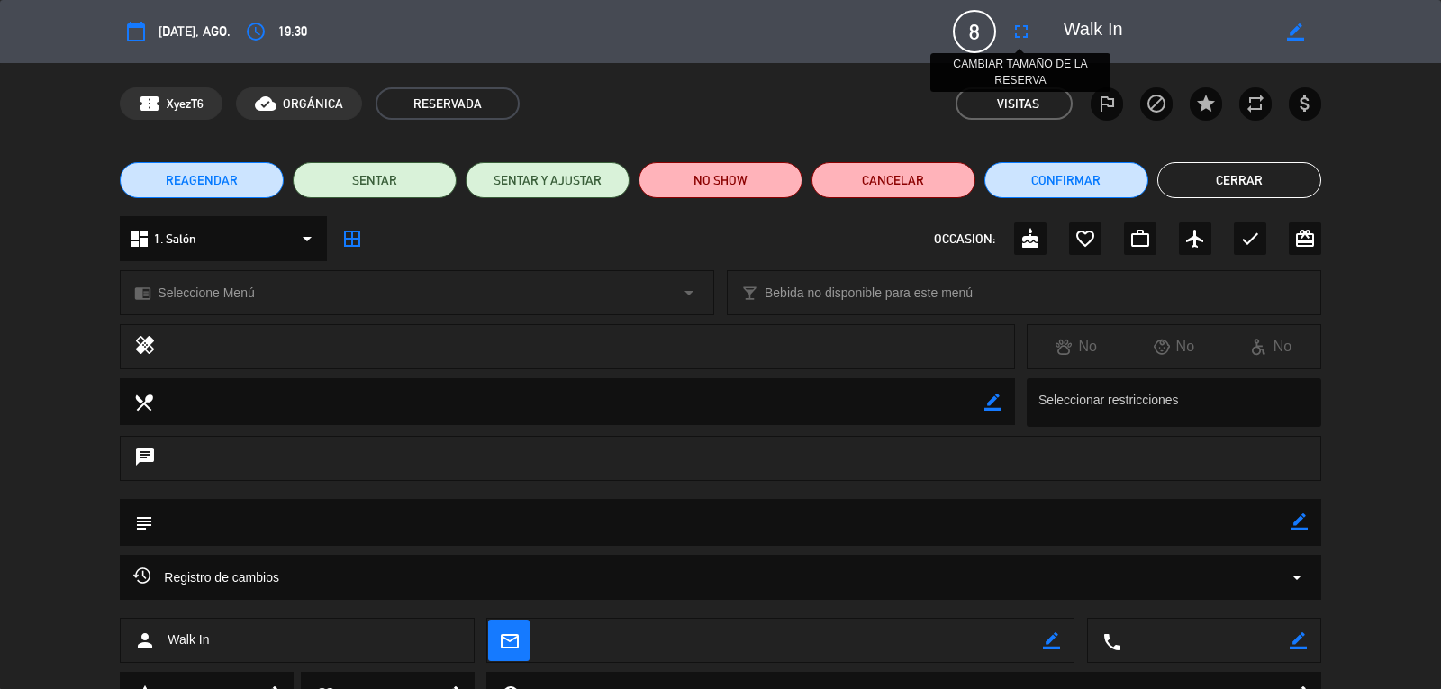
click at [1007, 32] on button "fullscreen" at bounding box center [1021, 31] width 32 height 32
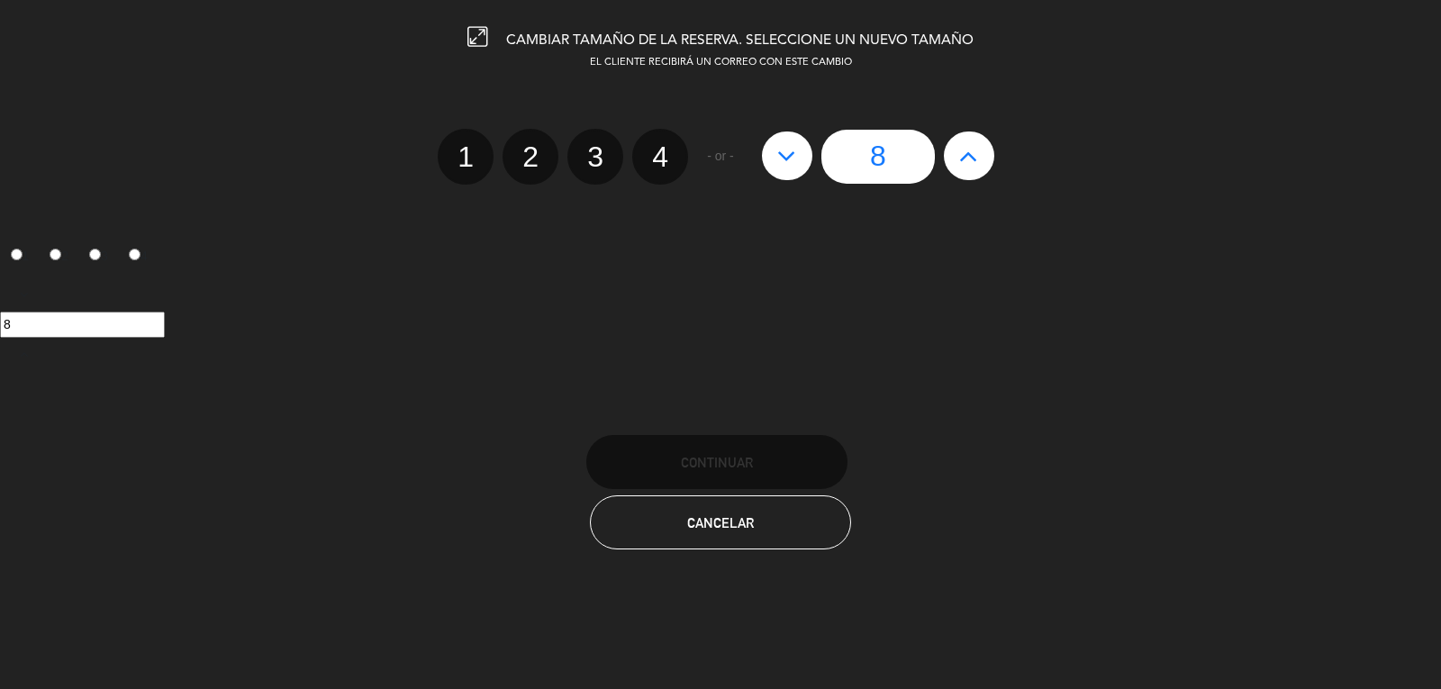
click at [966, 159] on icon at bounding box center [968, 155] width 19 height 29
type input "9"
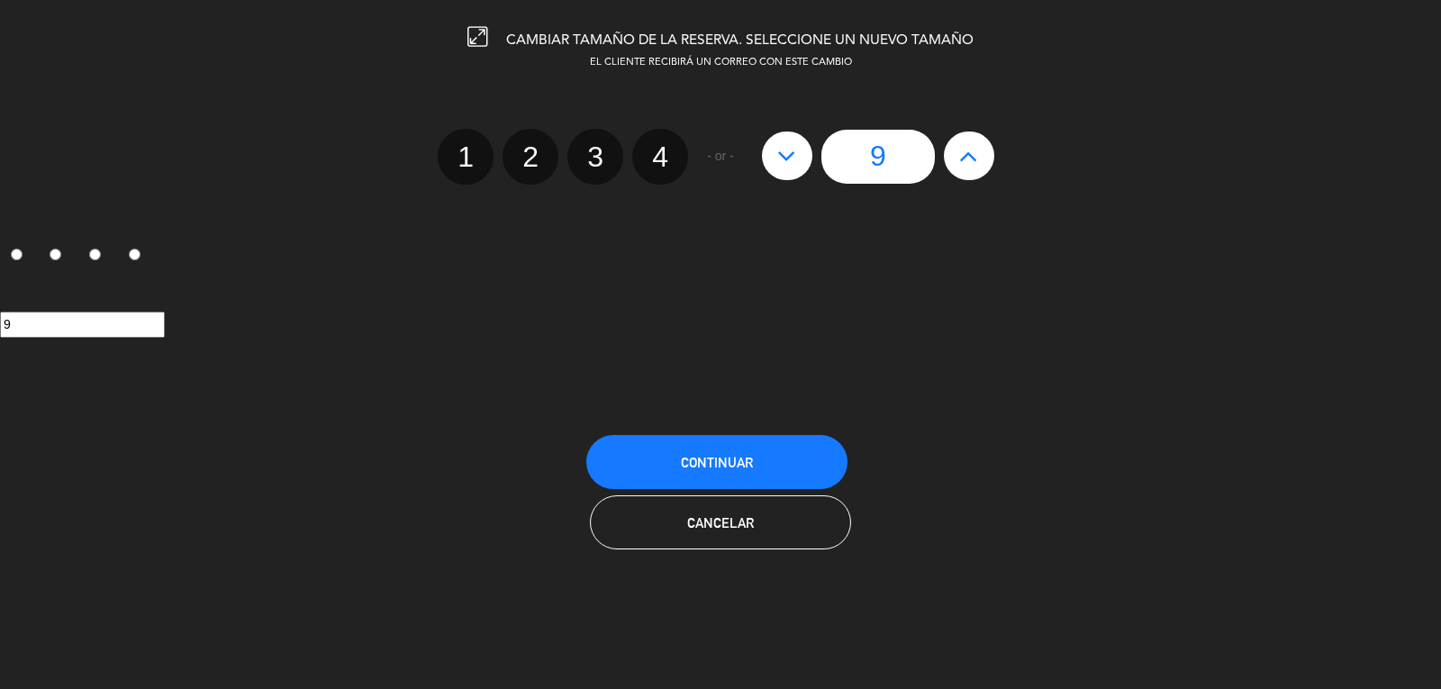
click at [967, 153] on icon at bounding box center [968, 155] width 19 height 29
type input "10"
click at [785, 148] on icon at bounding box center [786, 155] width 19 height 29
type input "9"
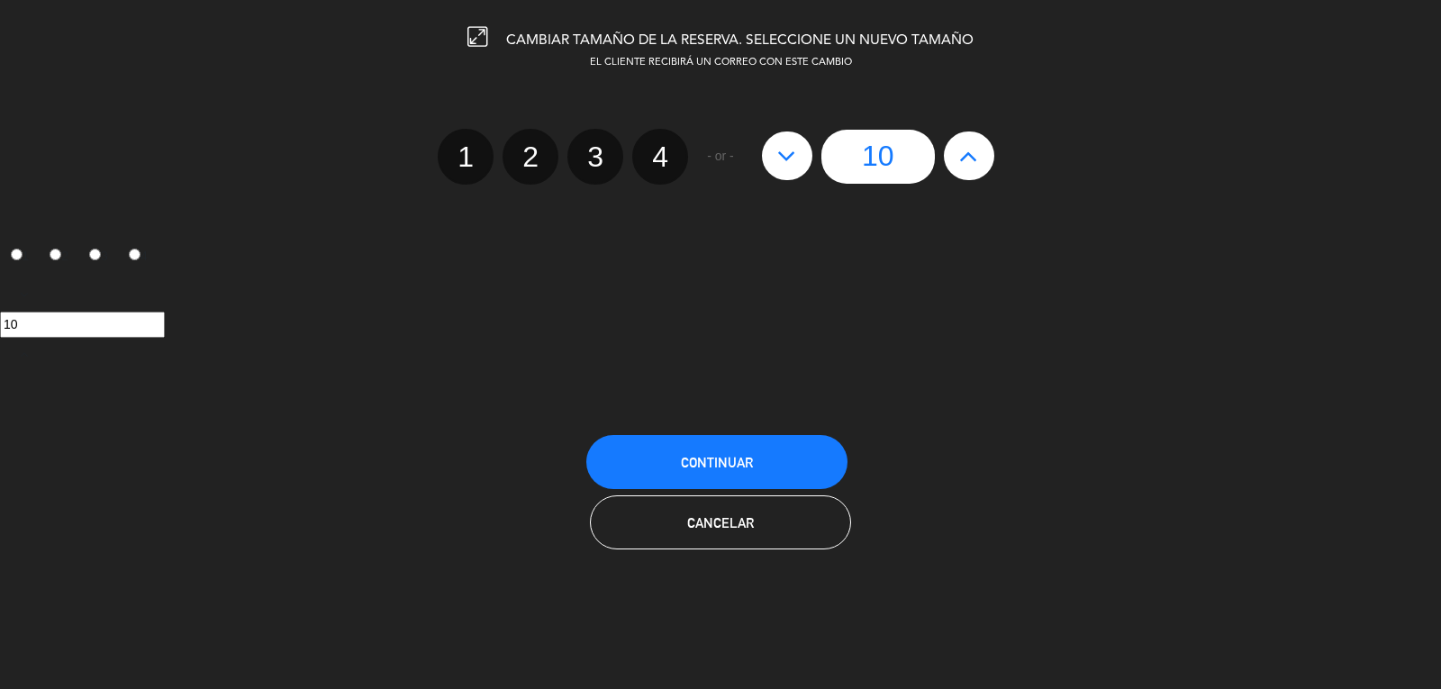
type input "9"
click at [982, 157] on button at bounding box center [969, 155] width 50 height 49
type input "10"
click at [973, 158] on icon at bounding box center [968, 155] width 19 height 29
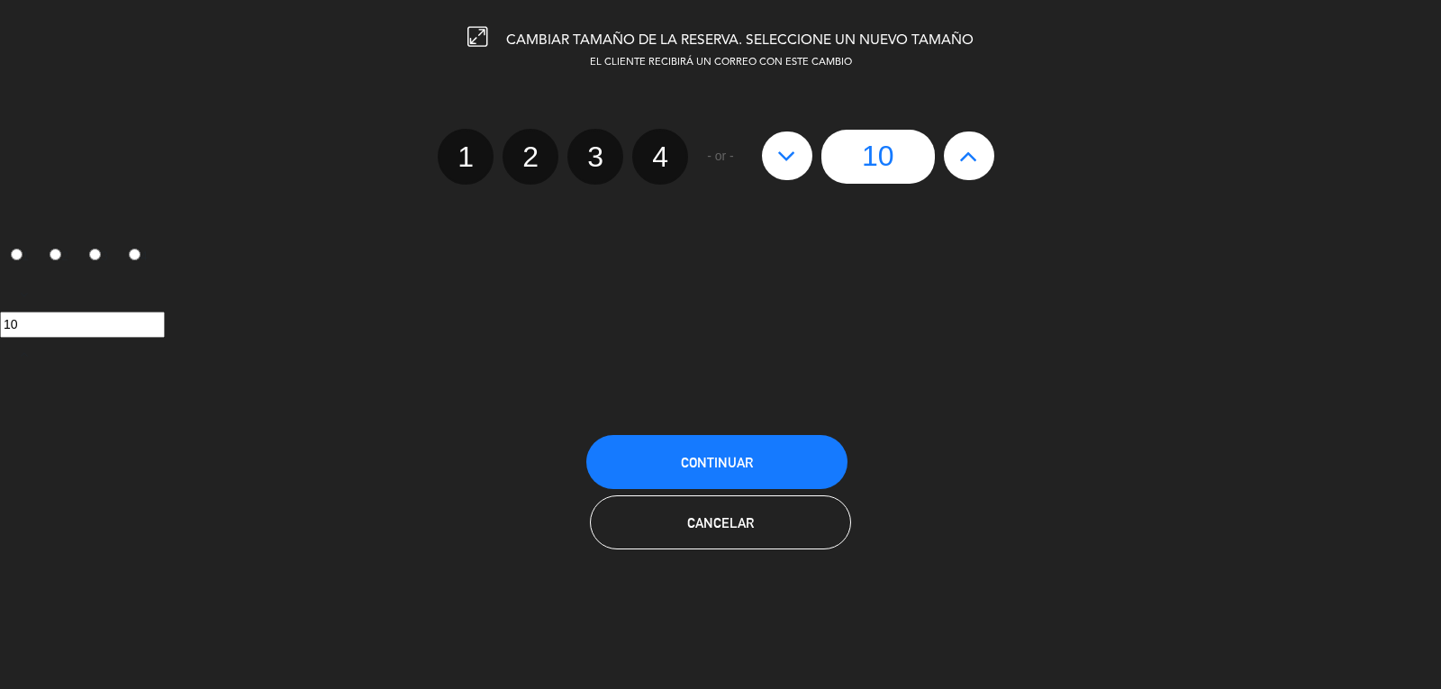
type input "11"
click at [700, 464] on span "Continuar" at bounding box center [717, 462] width 72 height 15
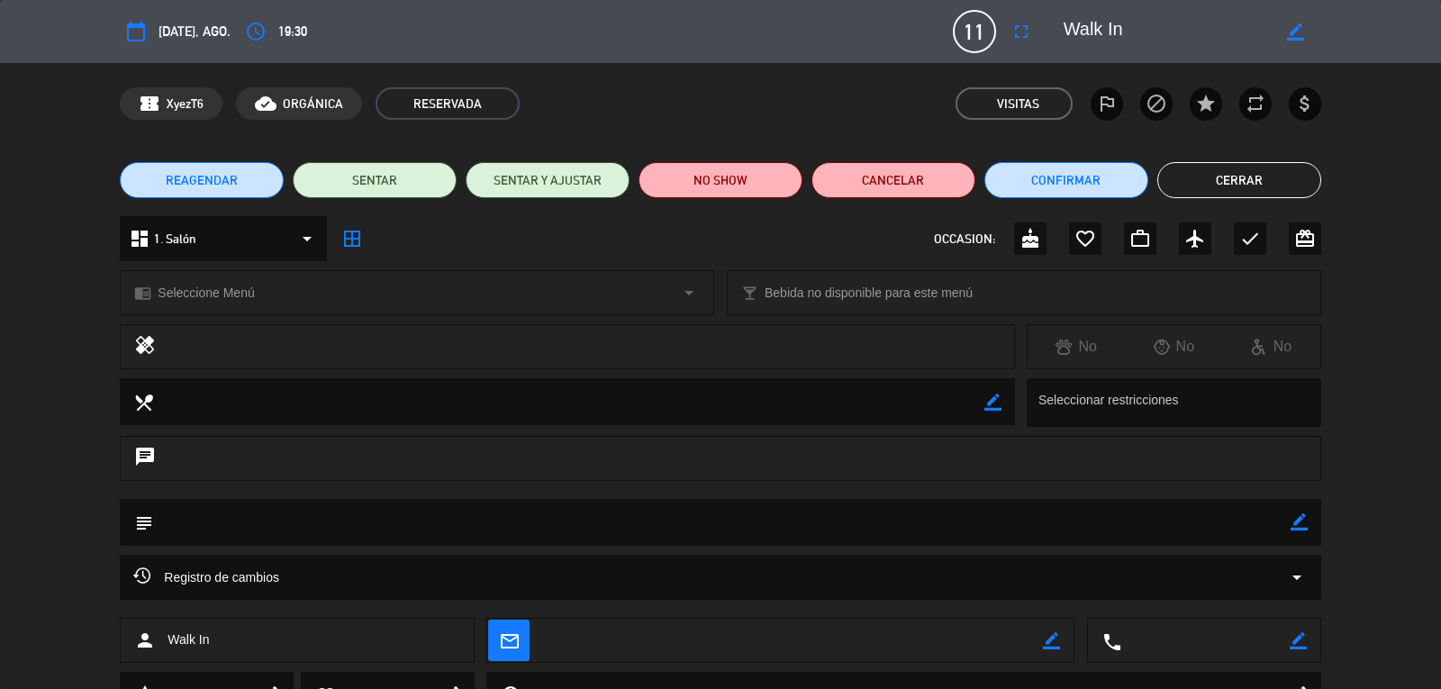
click at [1272, 174] on button "Cerrar" at bounding box center [1239, 180] width 164 height 36
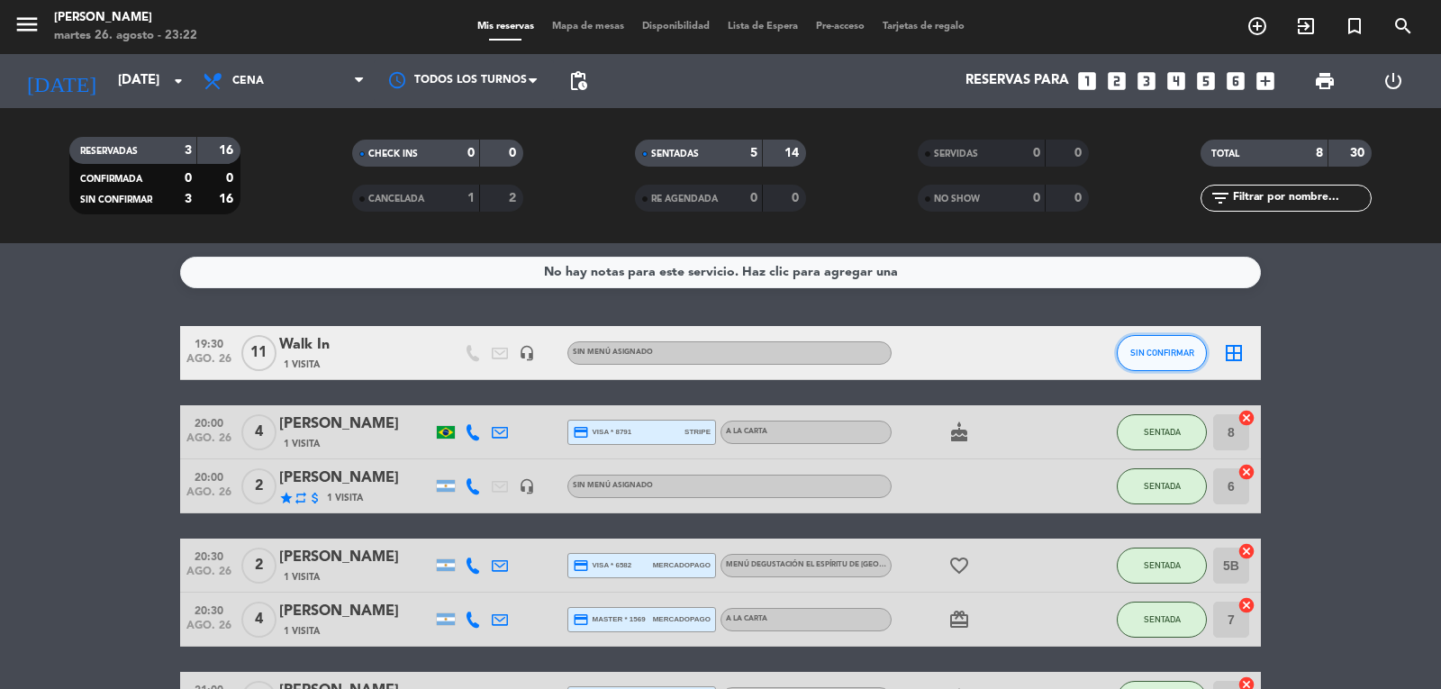
click at [1165, 358] on button "SIN CONFIRMAR" at bounding box center [1162, 353] width 90 height 36
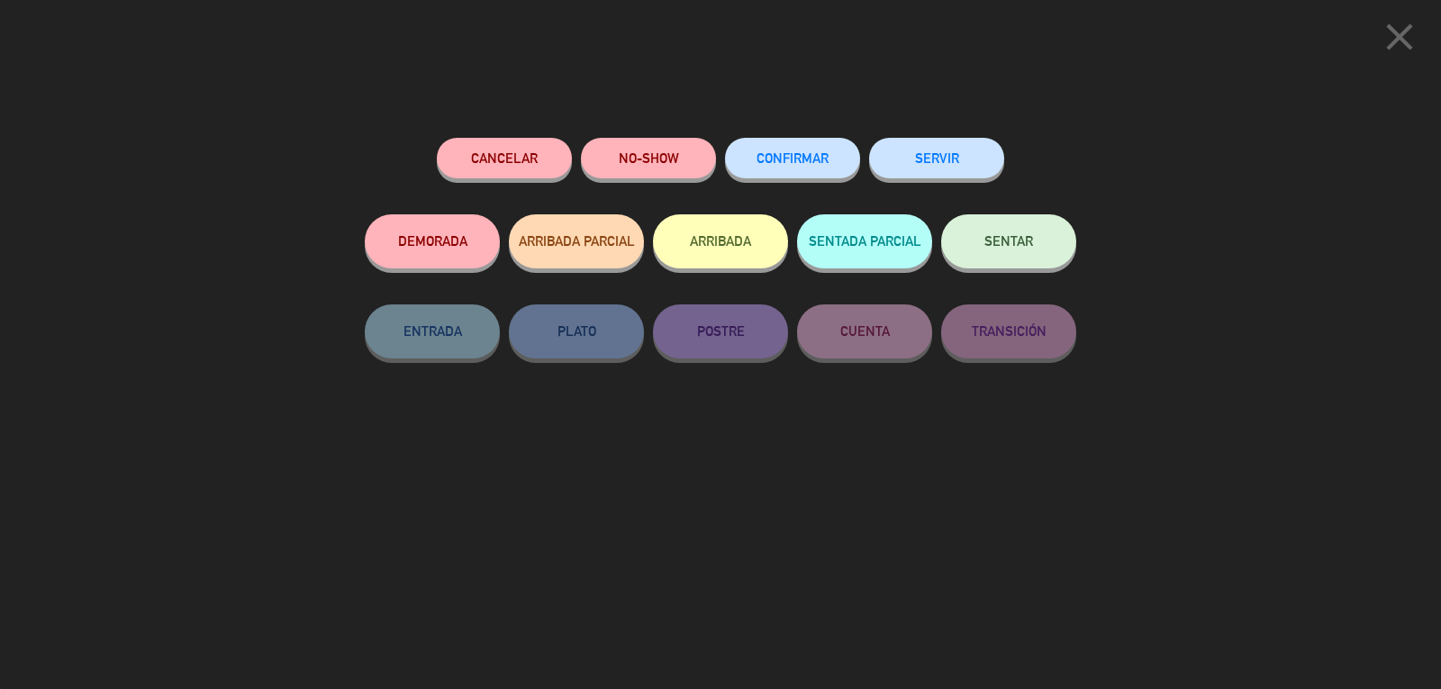
click at [1414, 32] on icon "close" at bounding box center [1399, 36] width 45 height 45
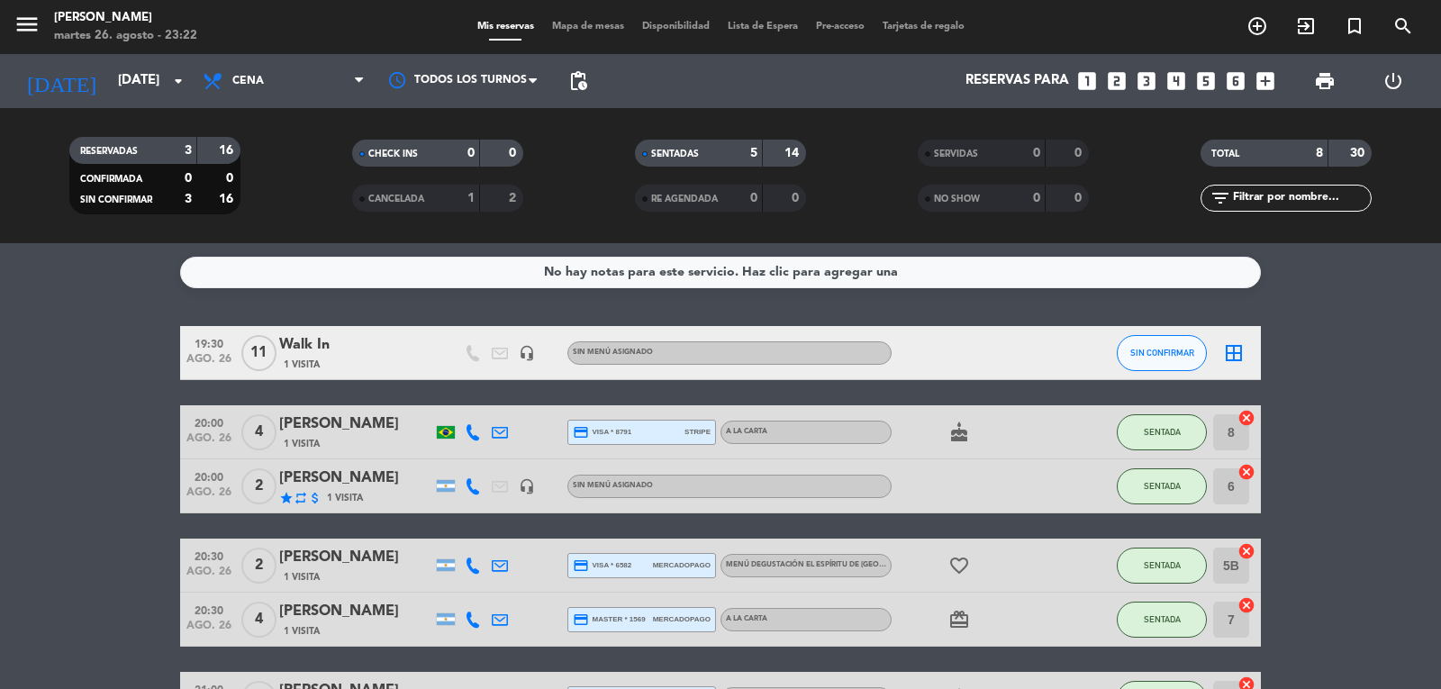
click at [80, 428] on bookings-row "19:30 [DATE] Walk In 1 Visita headset_mic Sin menú asignado SIN CONFIRMAR borde…" at bounding box center [720, 592] width 1441 height 533
click at [1154, 356] on span "SIN CONFIRMAR" at bounding box center [1162, 353] width 64 height 10
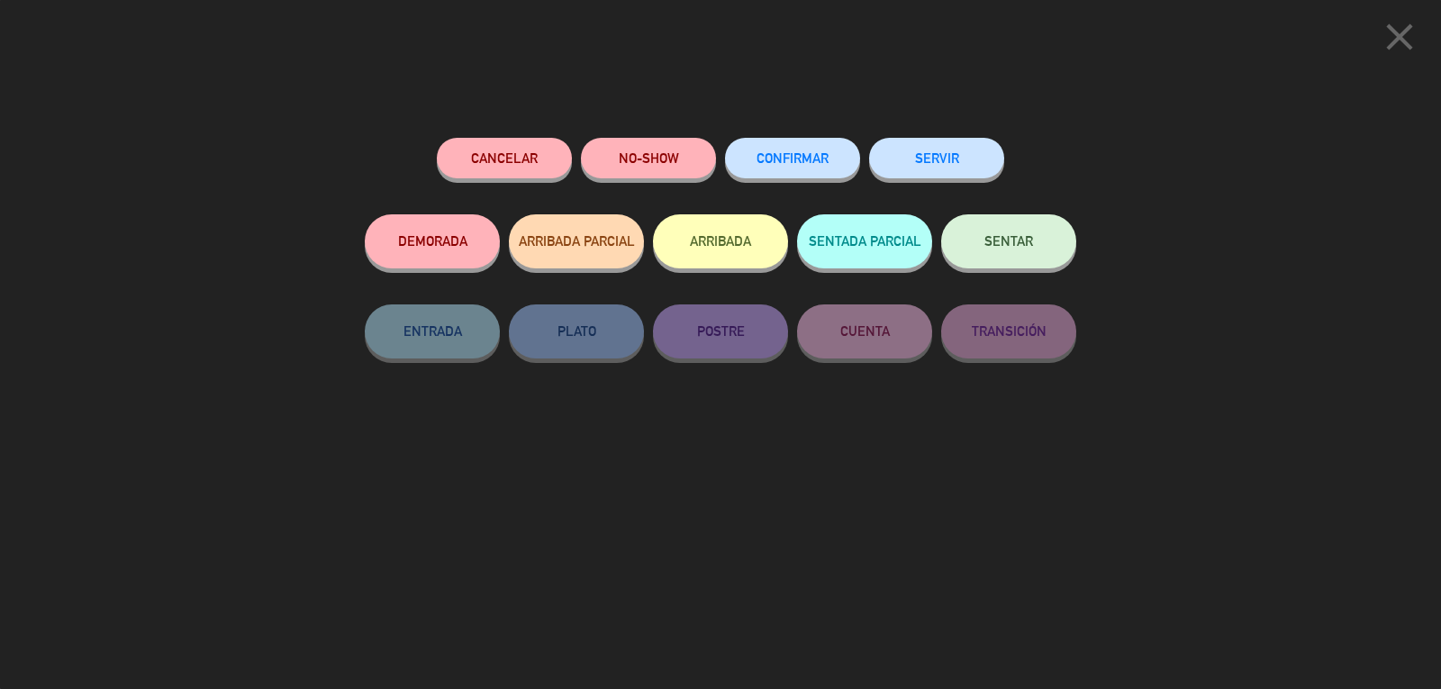
click at [957, 150] on button "SERVIR" at bounding box center [936, 158] width 135 height 41
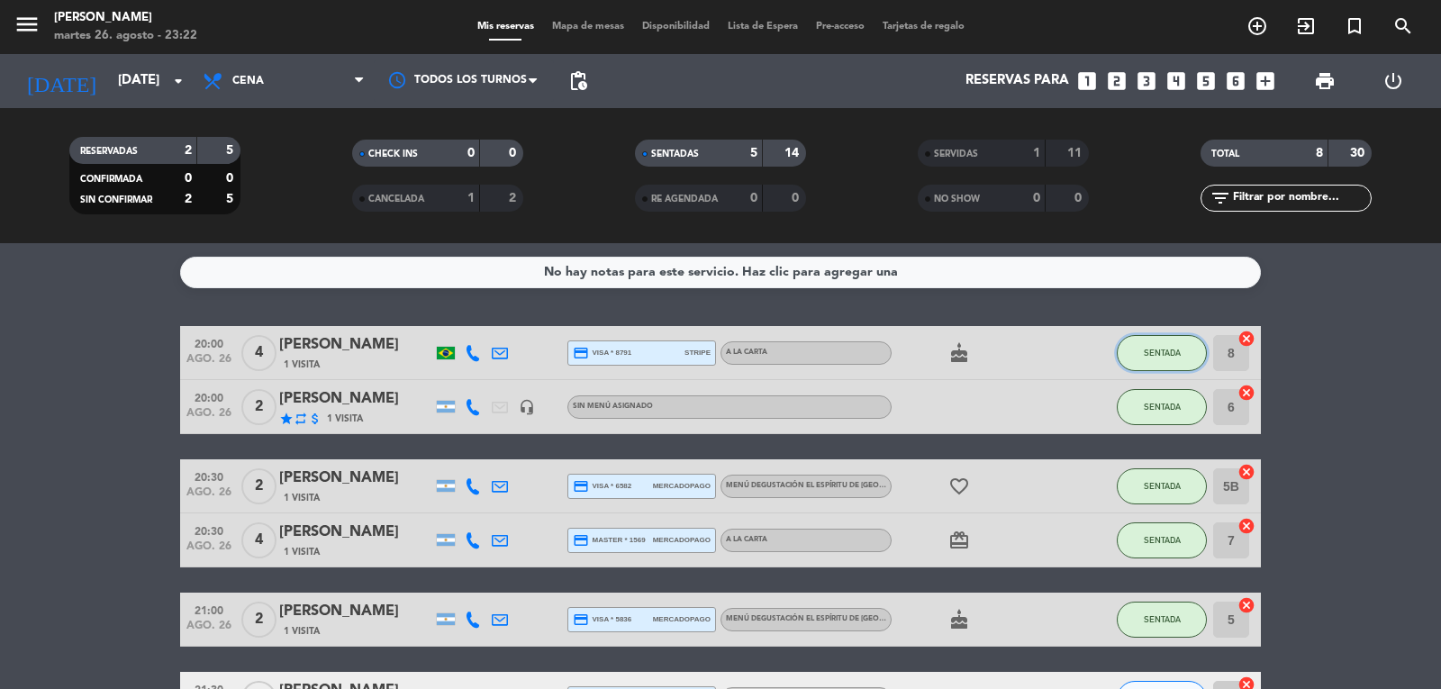
click at [1144, 349] on span "SENTADA" at bounding box center [1162, 353] width 37 height 10
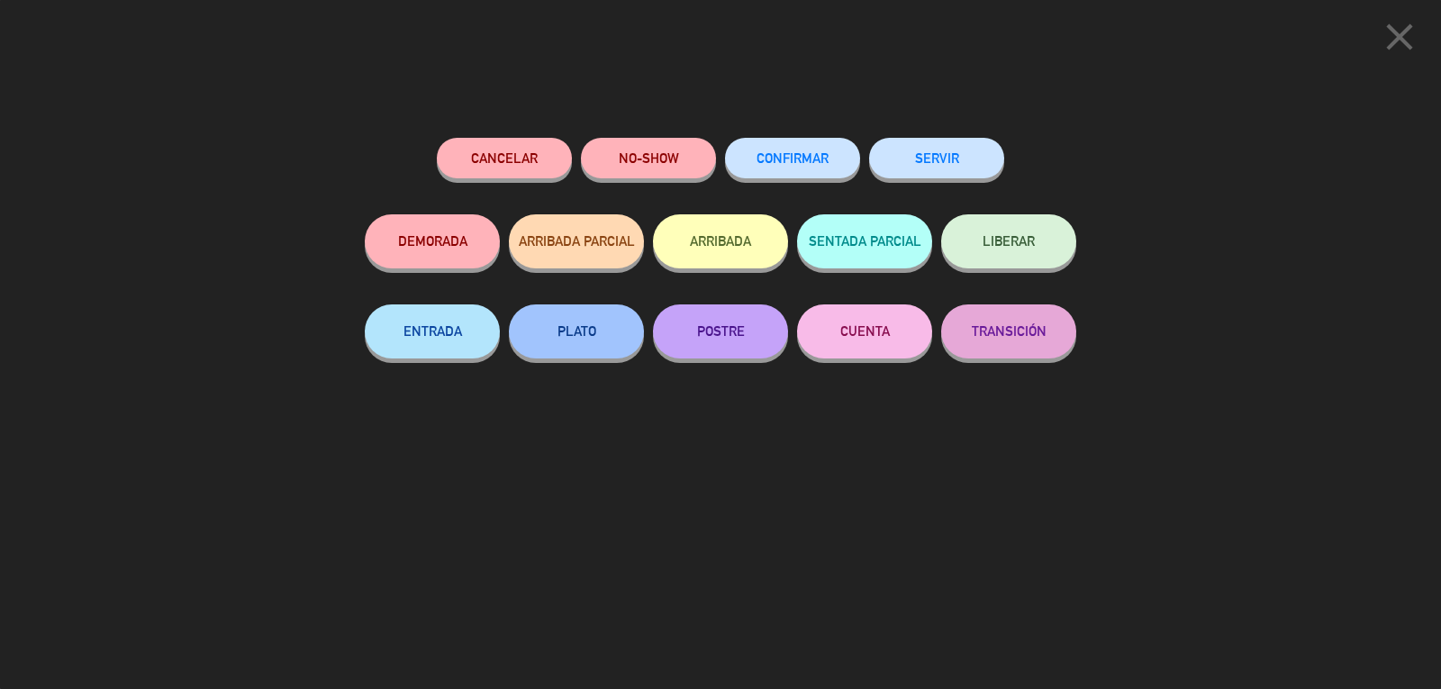
click at [943, 159] on button "SERVIR" at bounding box center [936, 158] width 135 height 41
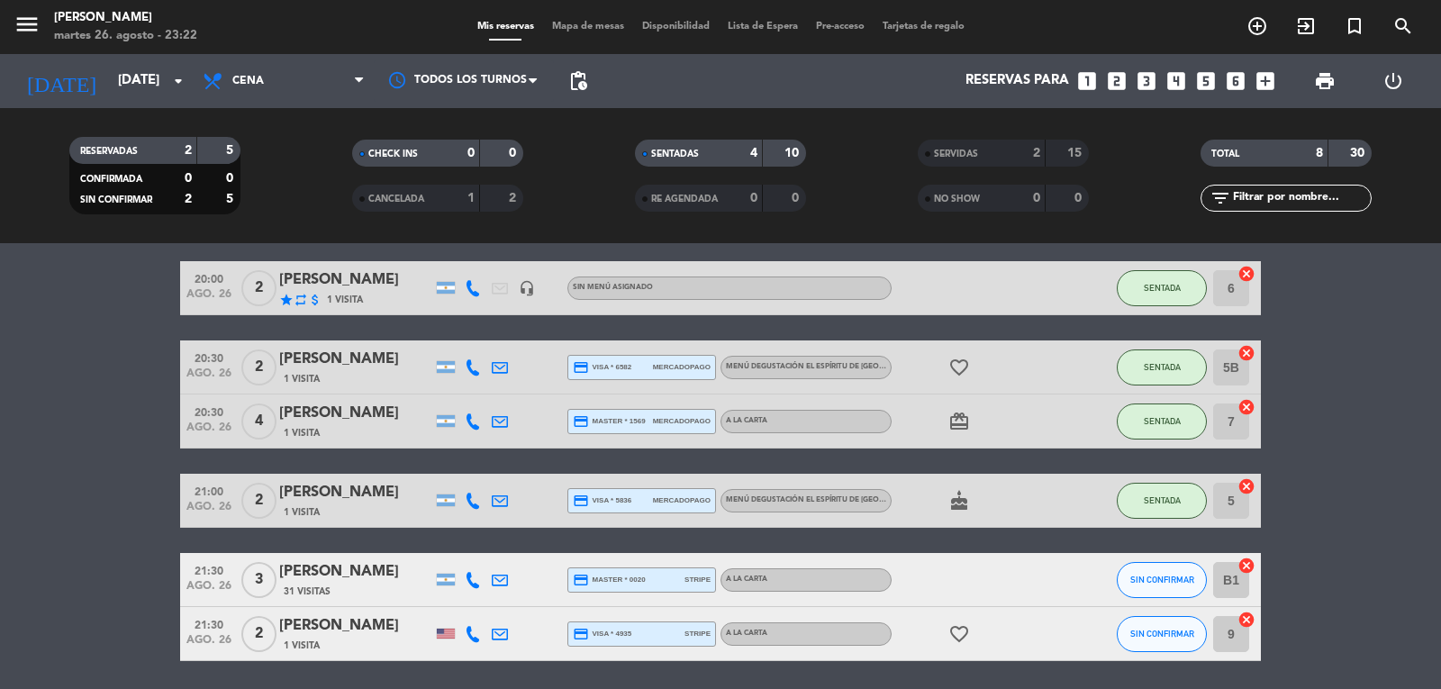
scroll to position [127, 0]
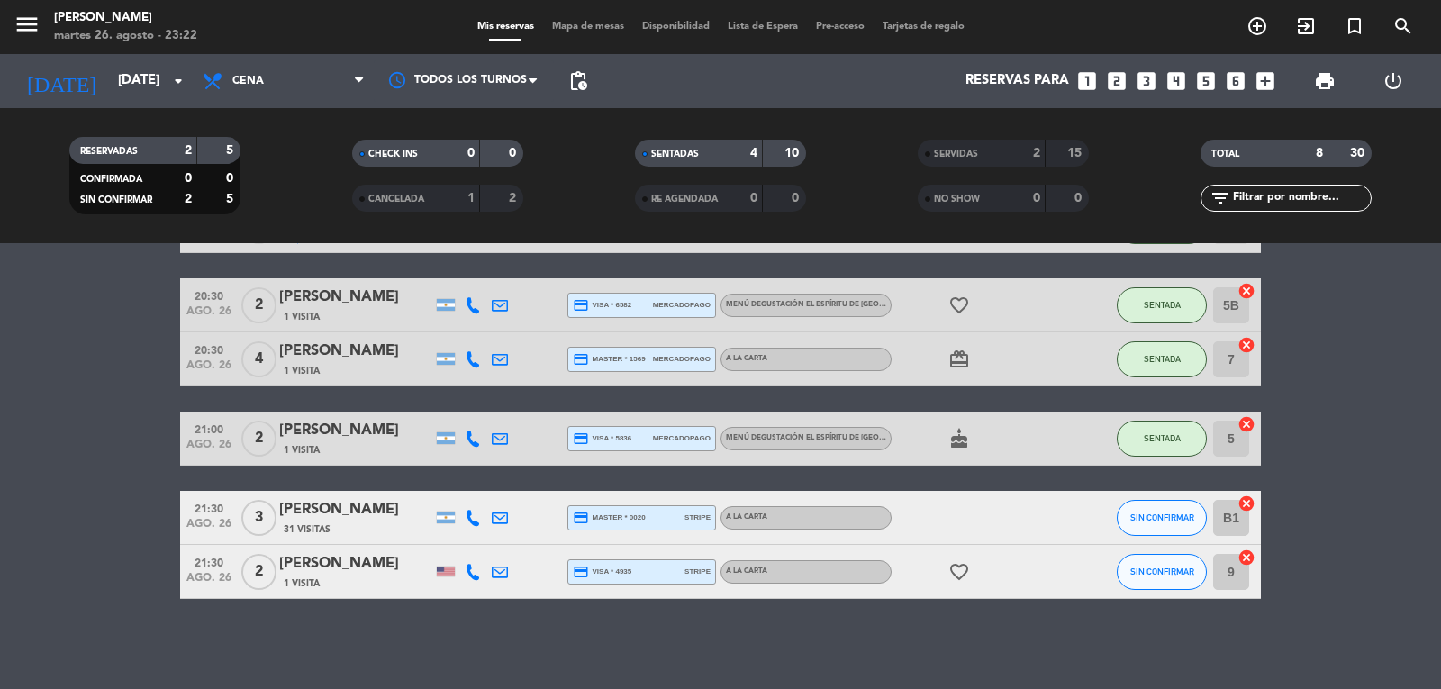
click at [954, 438] on icon "cake" at bounding box center [959, 439] width 22 height 22
click at [919, 443] on div "cake CUMPLEAÑOS" at bounding box center [973, 438] width 162 height 53
click at [957, 443] on icon "cake" at bounding box center [959, 439] width 22 height 22
click at [920, 446] on div "cake CUMPLEAÑOS" at bounding box center [973, 438] width 162 height 53
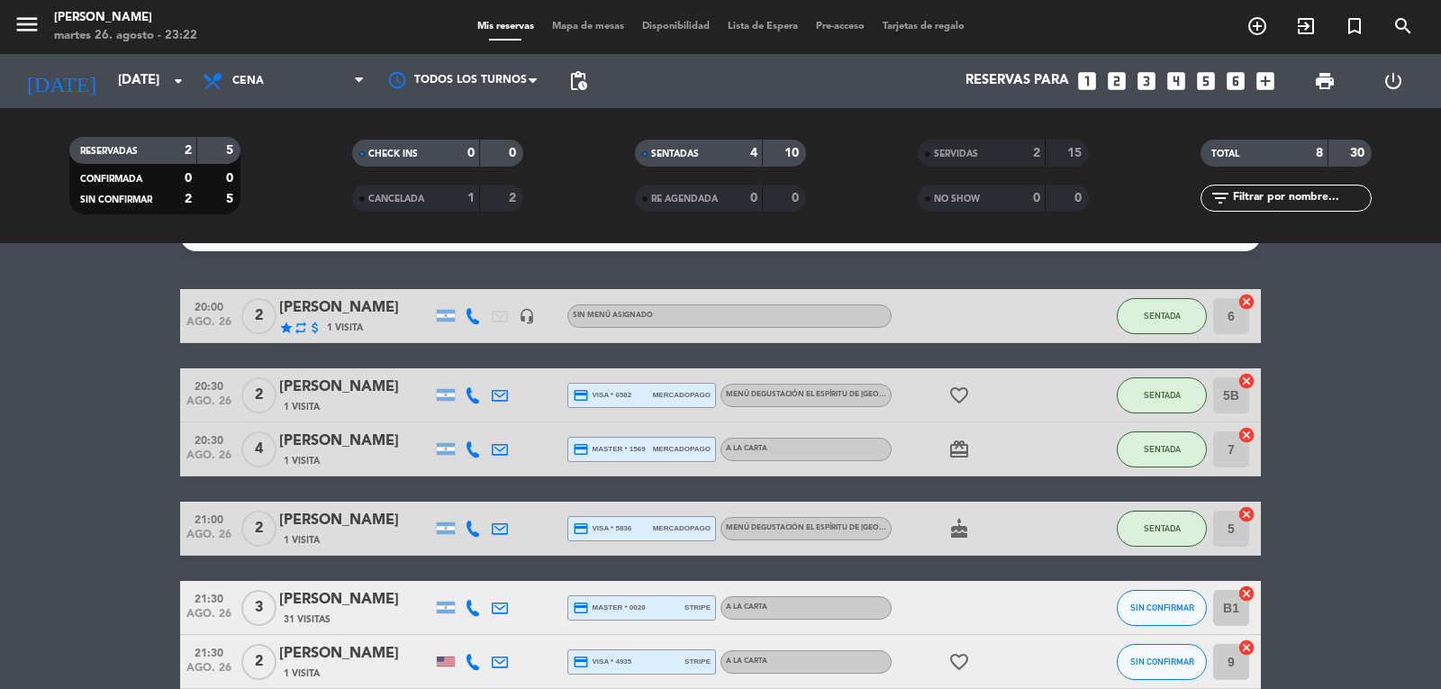
scroll to position [0, 0]
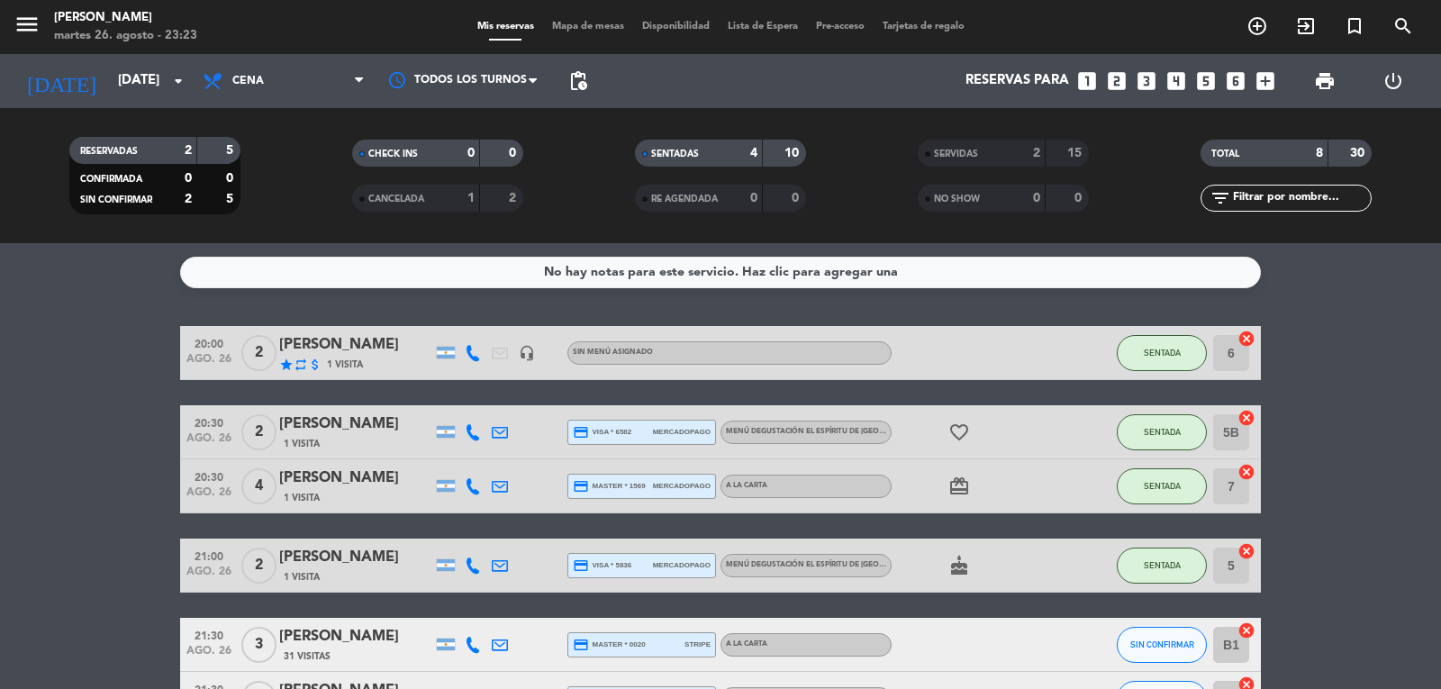
click at [965, 477] on icon "card_giftcard" at bounding box center [959, 487] width 22 height 22
click at [952, 482] on icon "card_giftcard" at bounding box center [959, 487] width 22 height 22
click at [1146, 488] on span "SENTADA" at bounding box center [1162, 486] width 37 height 10
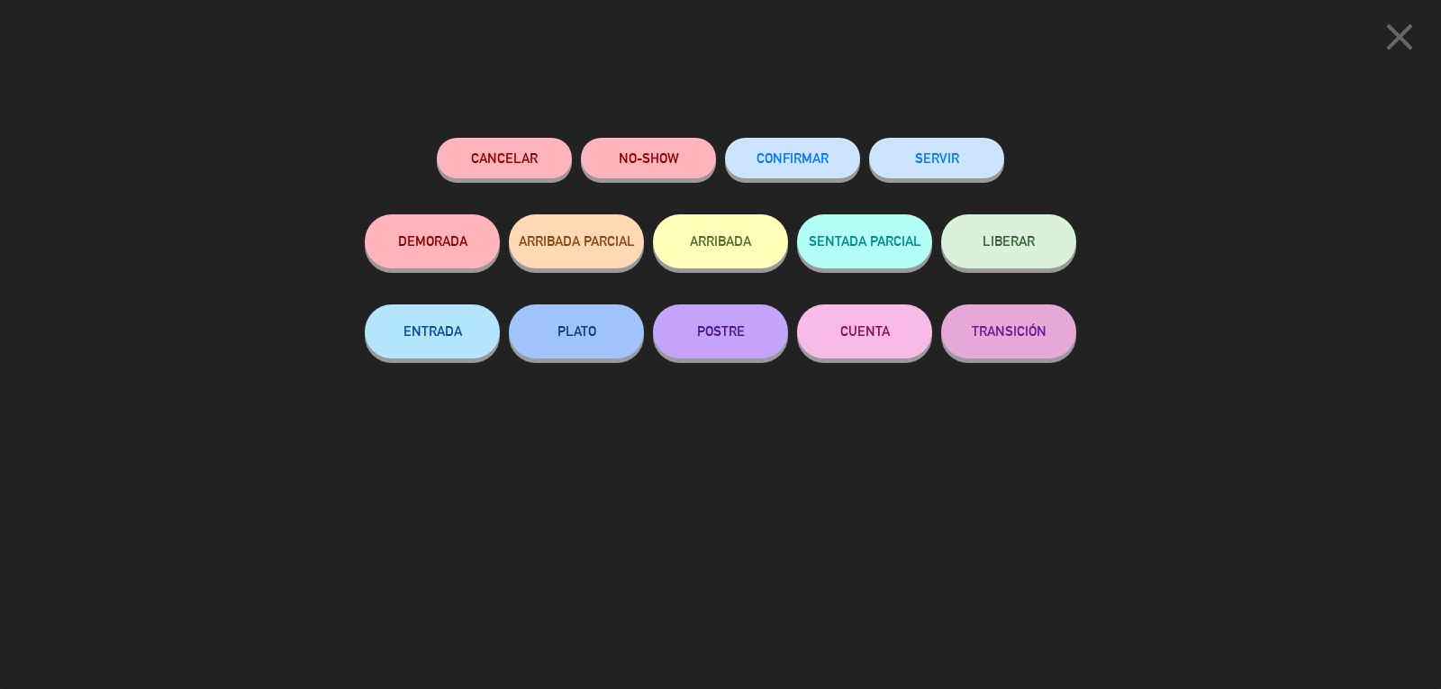
click at [953, 173] on button "SERVIR" at bounding box center [936, 158] width 135 height 41
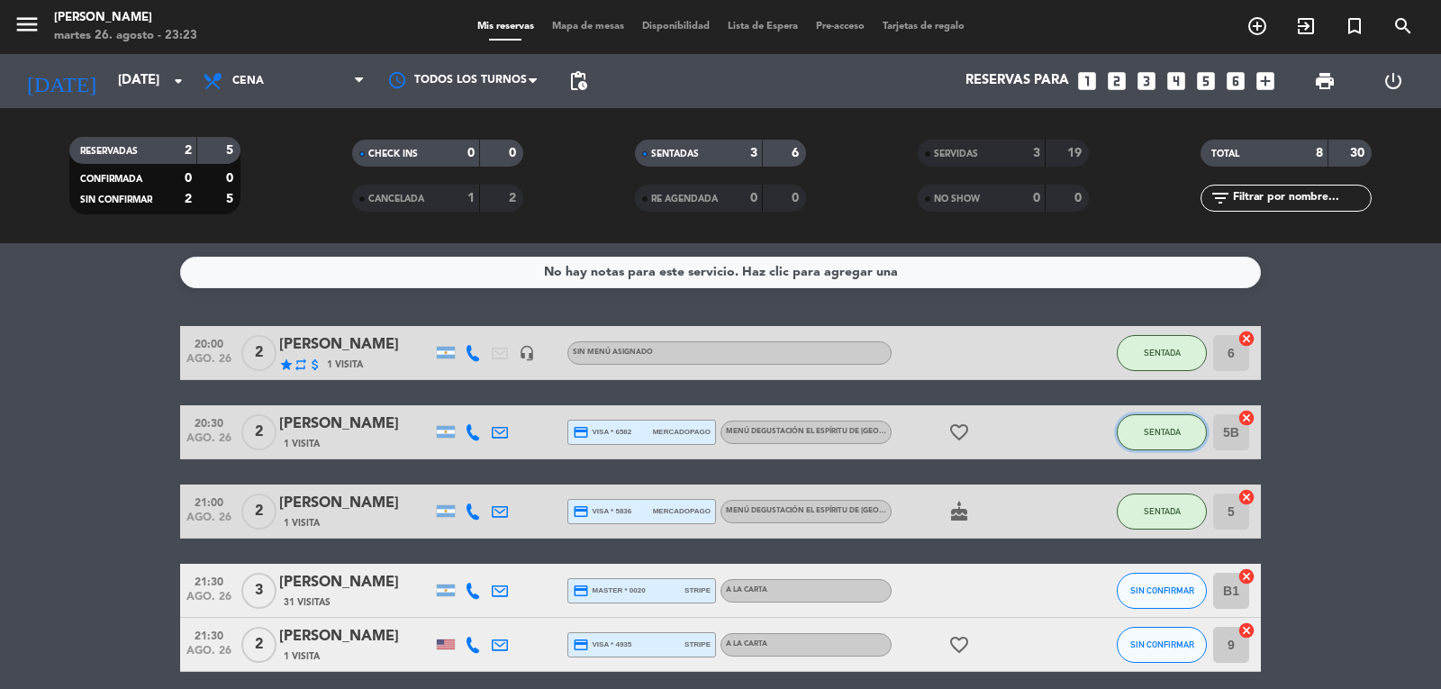
click at [1139, 427] on button "SENTADA" at bounding box center [1162, 432] width 90 height 36
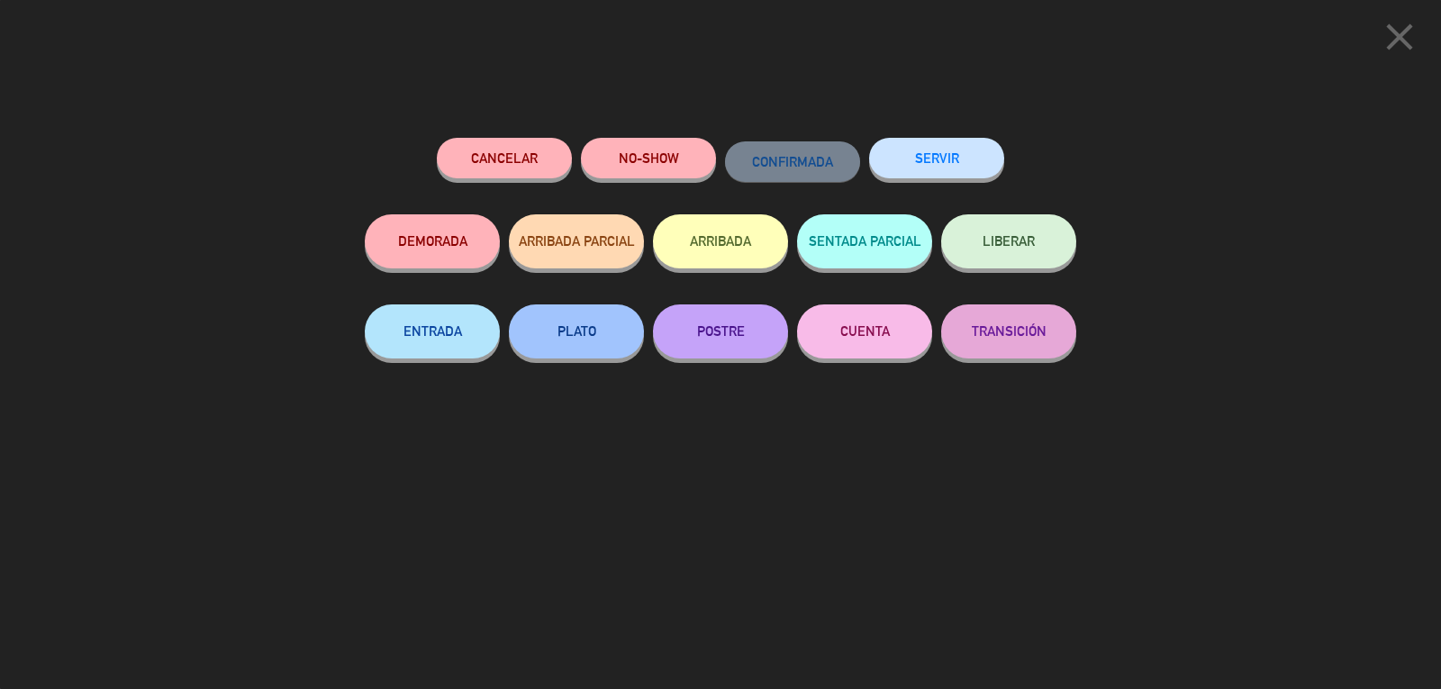
click at [947, 172] on button "SERVIR" at bounding box center [936, 158] width 135 height 41
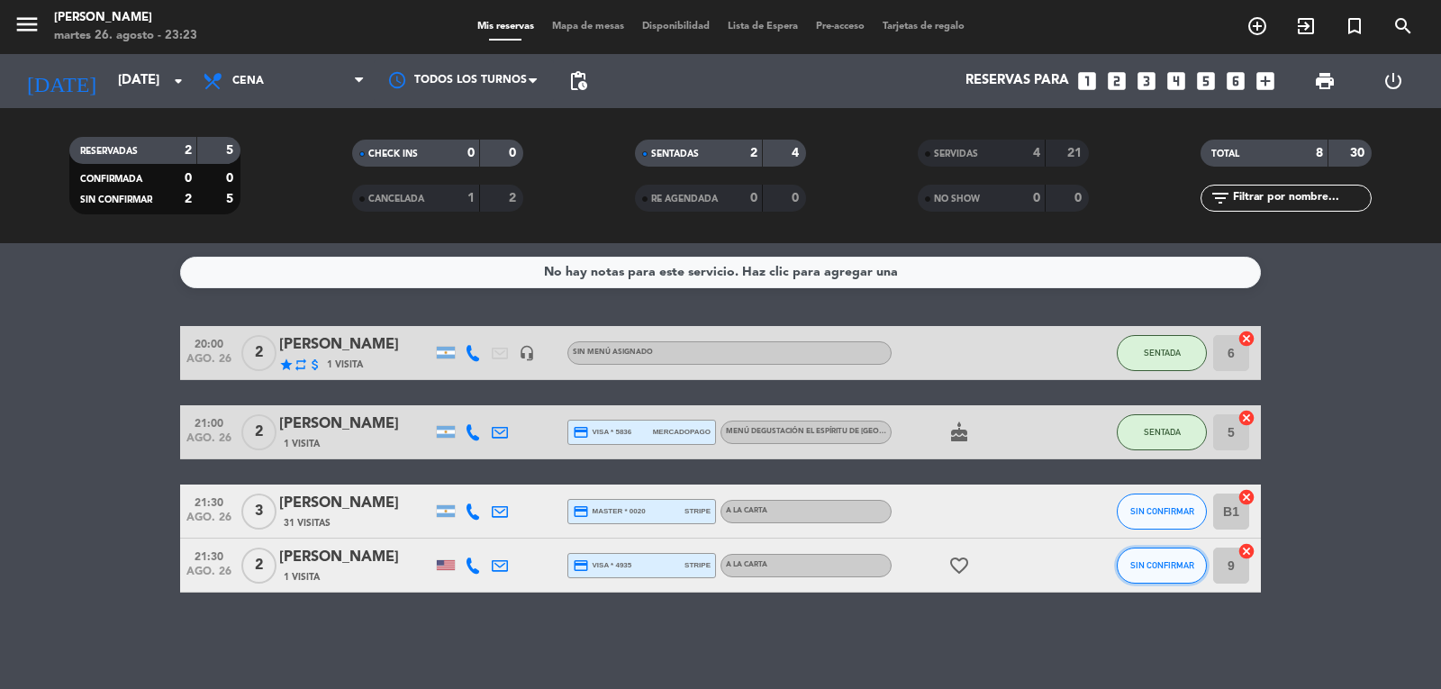
click at [1172, 568] on span "SIN CONFIRMAR" at bounding box center [1162, 565] width 64 height 10
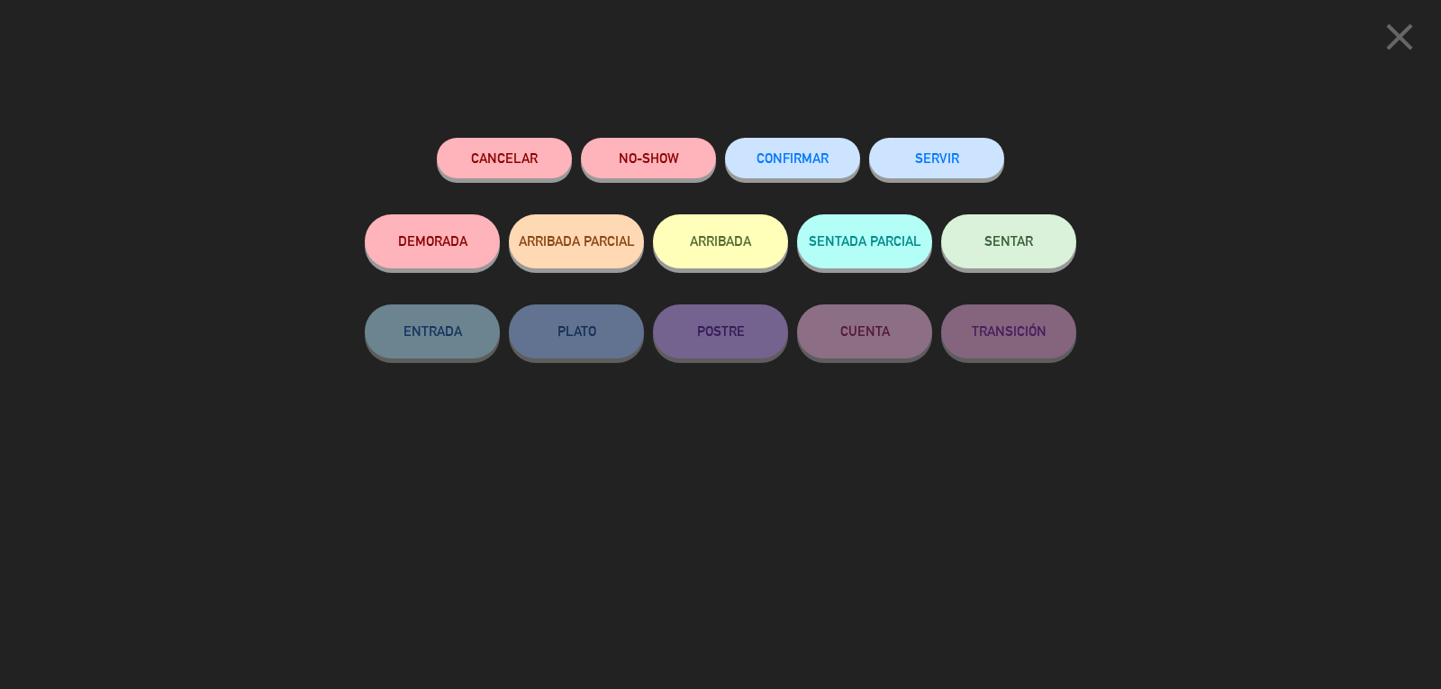
click at [1021, 249] on span "SENTAR" at bounding box center [1008, 240] width 49 height 15
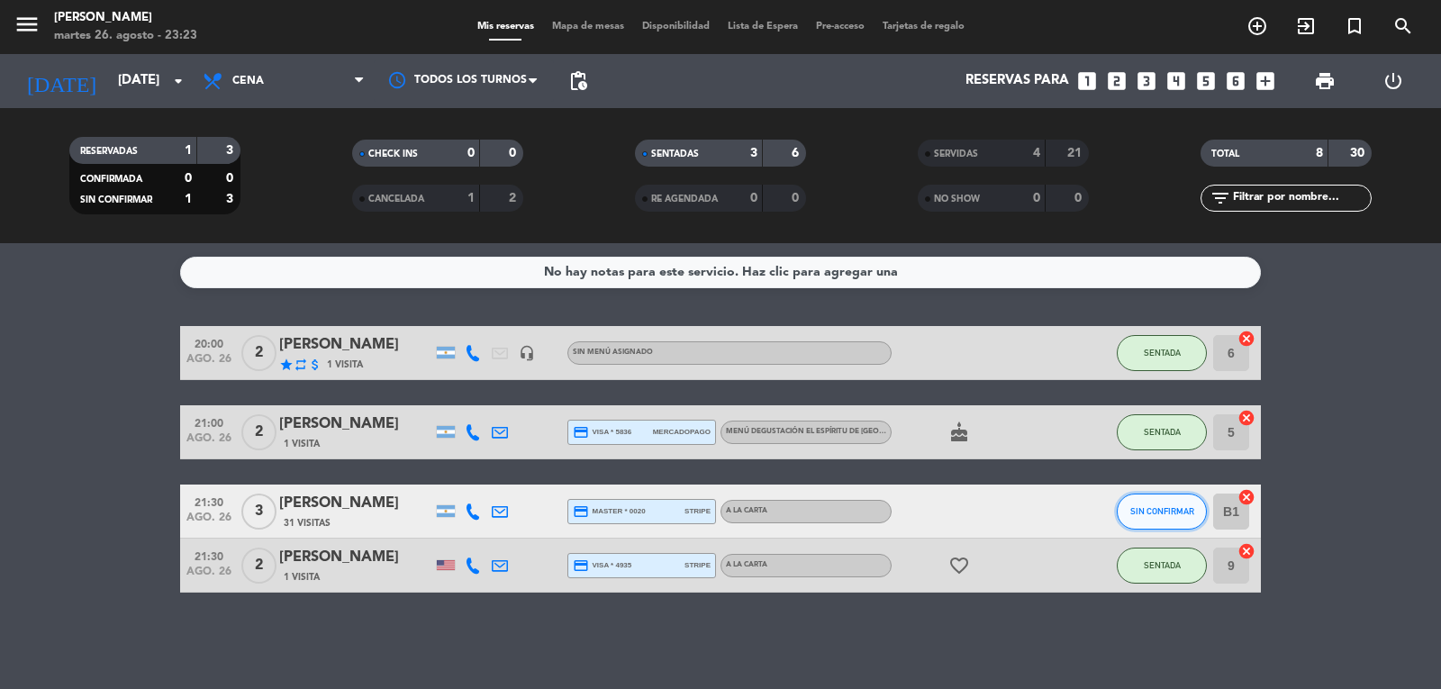
click at [1144, 510] on span "SIN CONFIRMAR" at bounding box center [1162, 511] width 64 height 10
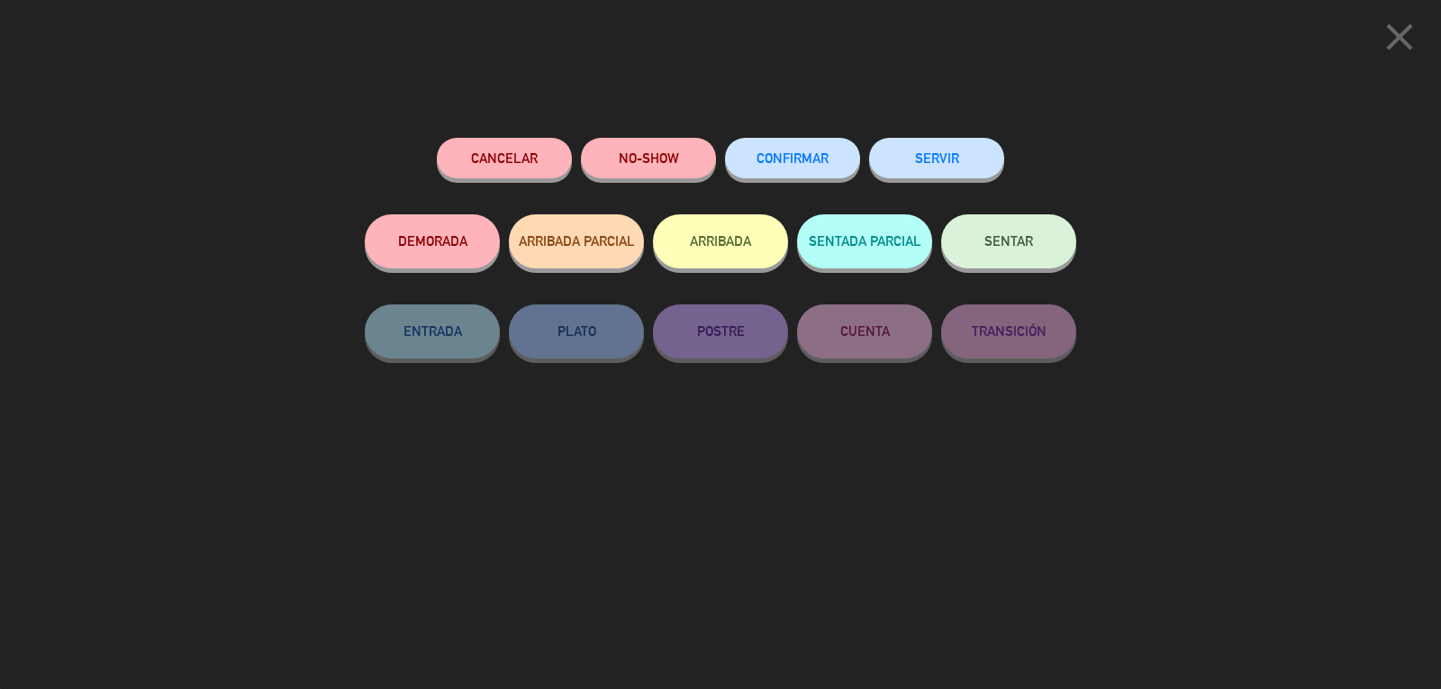
click at [1017, 245] on span "SENTAR" at bounding box center [1008, 240] width 49 height 15
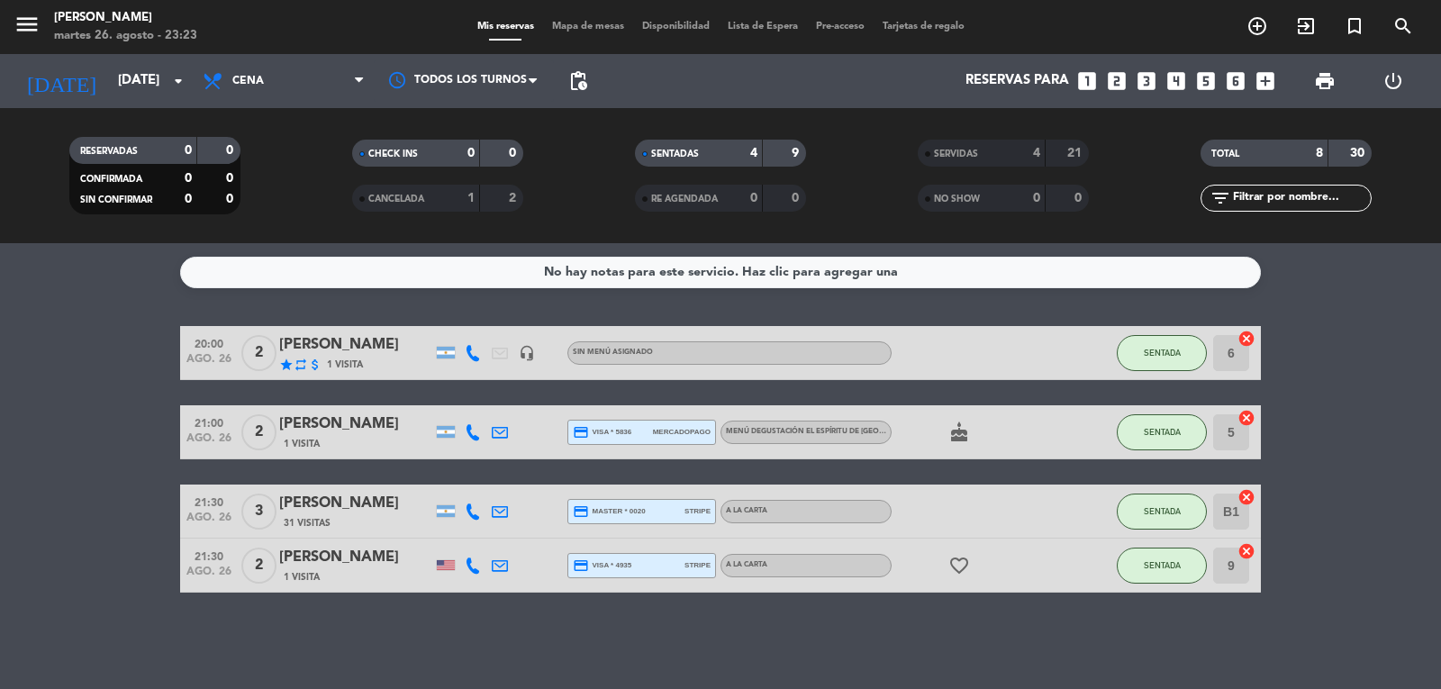
click at [1298, 434] on bookings-row "20:00 [DATE] 2 [PERSON_NAME] star repeat attach_money 1 Visita headset_mic Sin …" at bounding box center [720, 459] width 1441 height 267
click at [349, 430] on div "[PERSON_NAME]" at bounding box center [355, 423] width 153 height 23
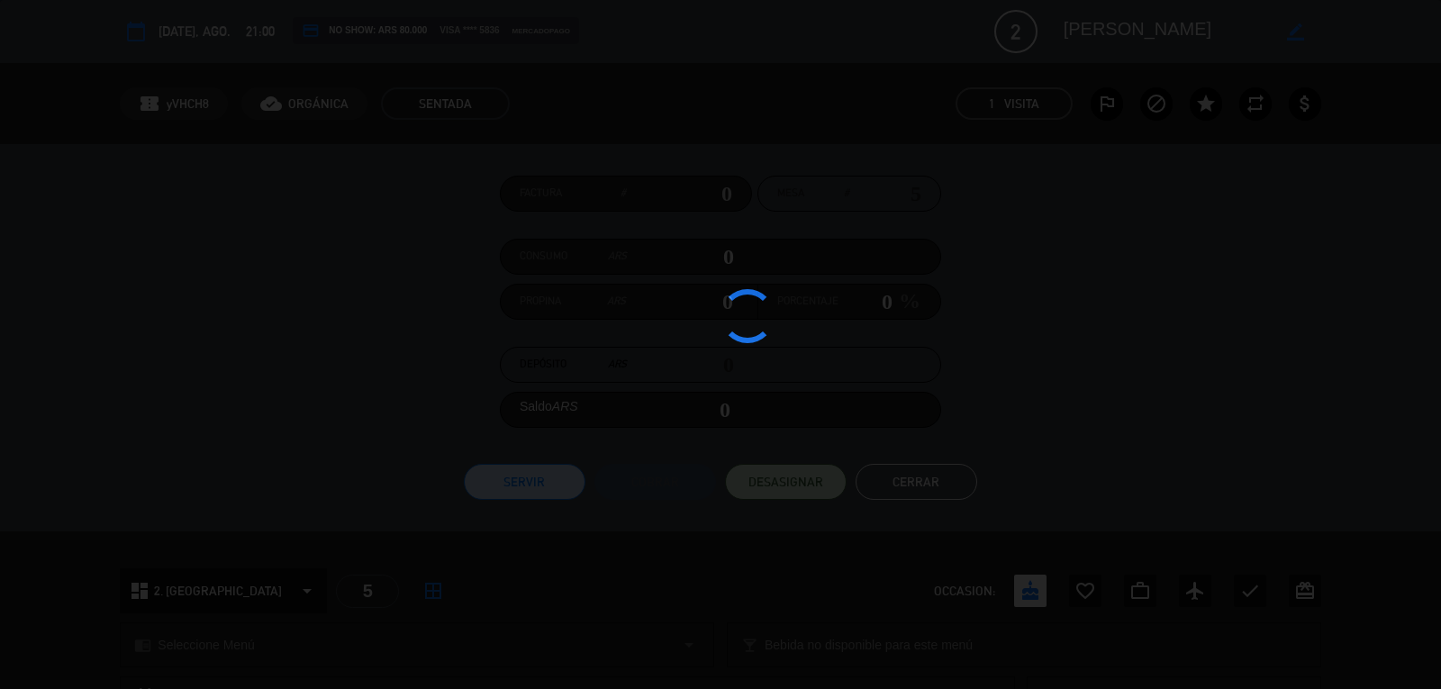
click at [349, 430] on div at bounding box center [720, 344] width 1441 height 689
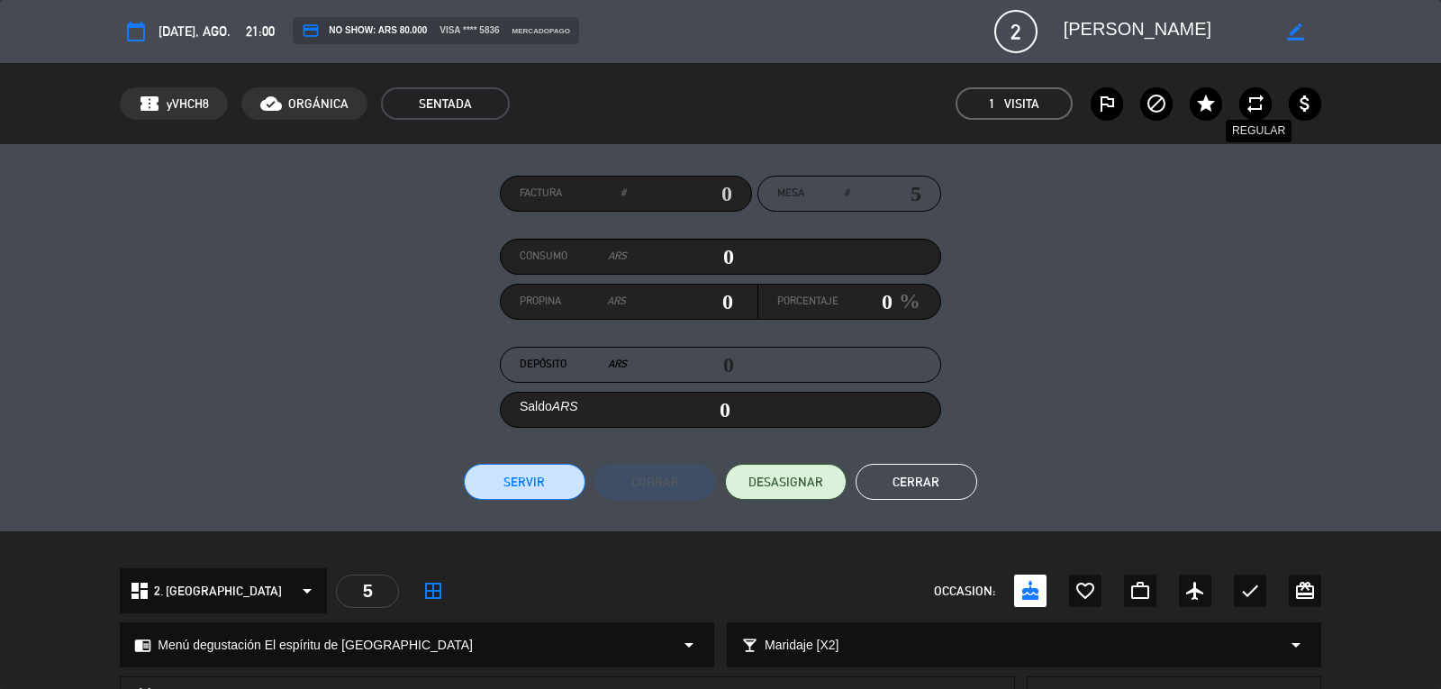
click at [1255, 102] on icon "repeat" at bounding box center [1256, 104] width 22 height 22
click at [945, 475] on button "Cerrar" at bounding box center [917, 482] width 122 height 36
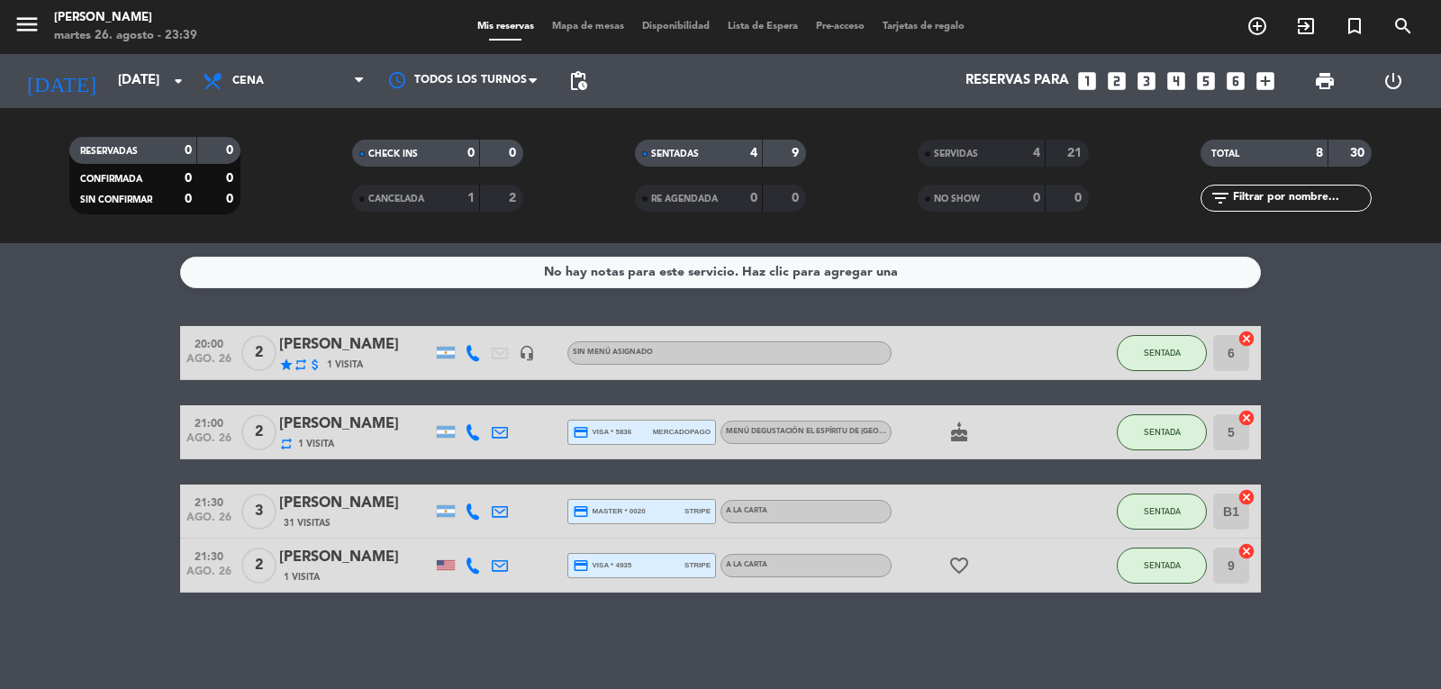
click at [340, 428] on div "[PERSON_NAME]" at bounding box center [355, 423] width 153 height 23
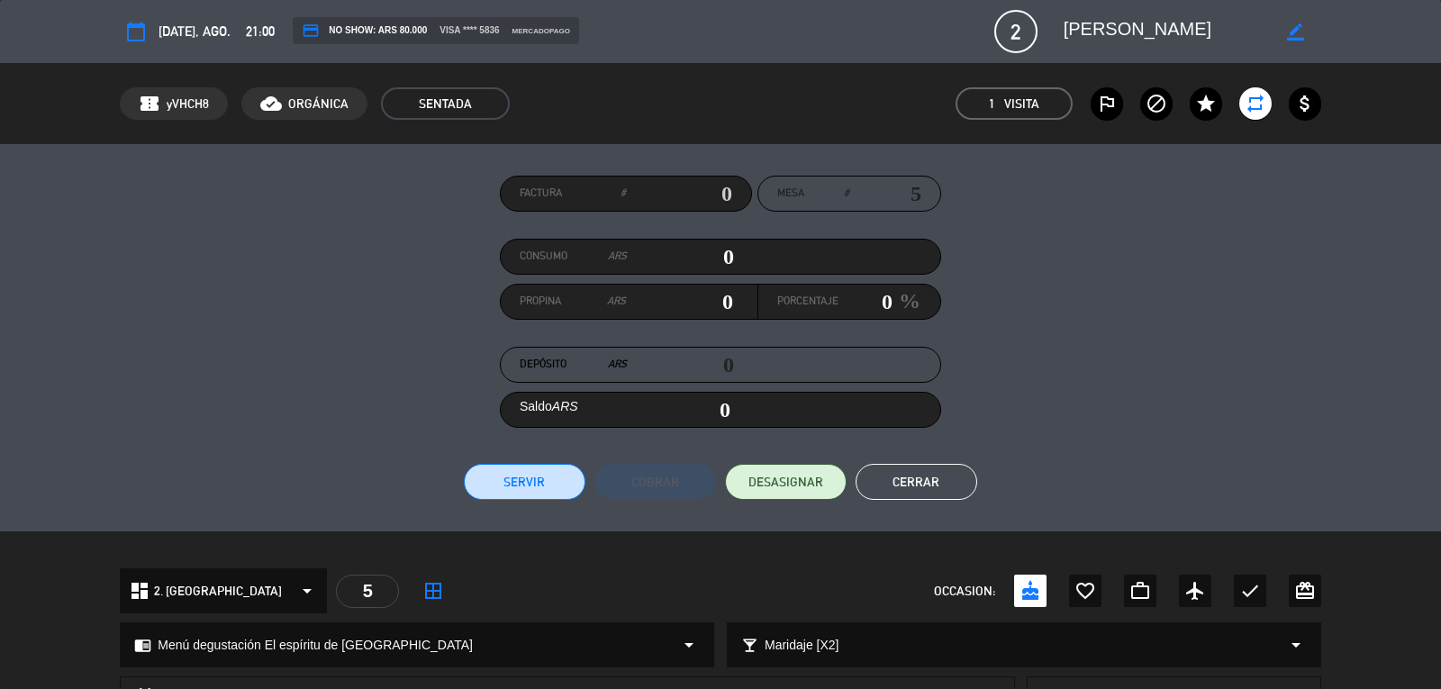
click at [928, 471] on button "Cerrar" at bounding box center [917, 482] width 122 height 36
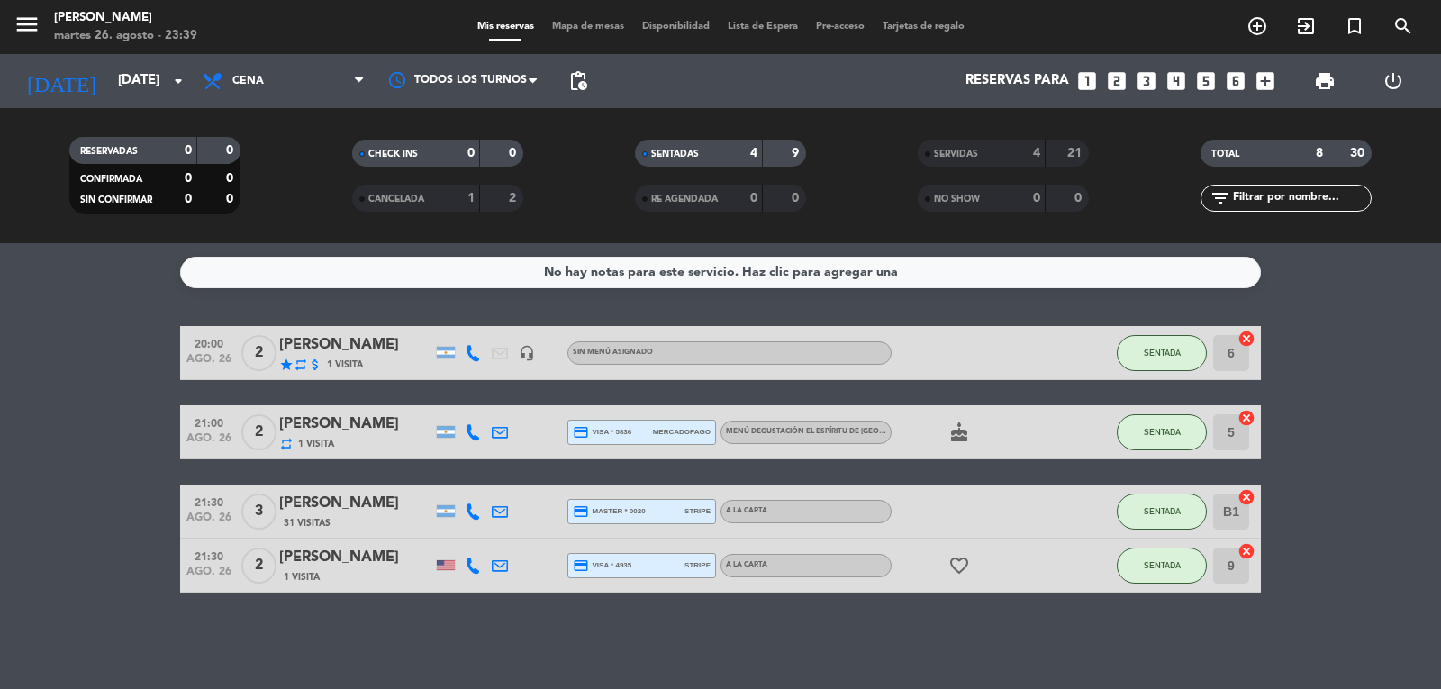
click at [473, 435] on icon at bounding box center [473, 432] width 16 height 16
click at [153, 358] on bookings-row "20:00 [DATE] 2 [PERSON_NAME] star repeat attach_money 1 Visita headset_mic Sin …" at bounding box center [720, 459] width 1441 height 267
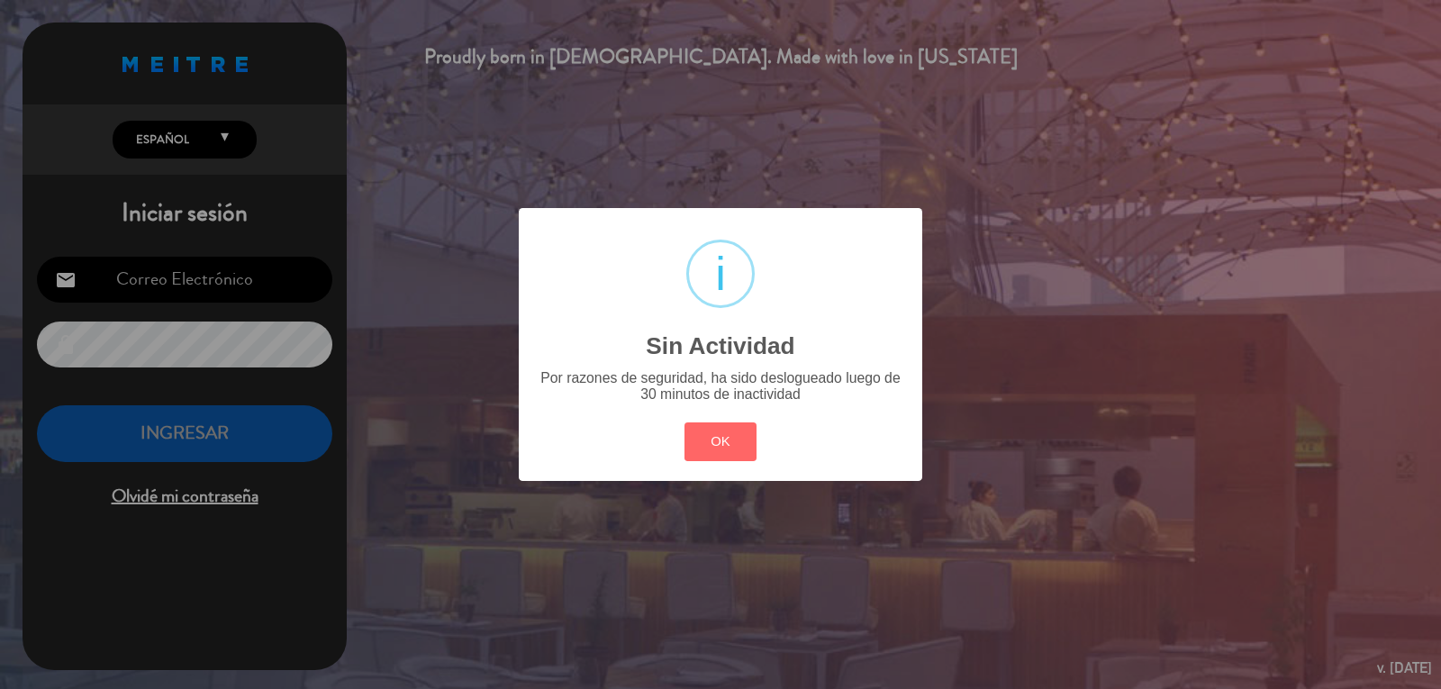
type input "[PERSON_NAME][EMAIL_ADDRESS][DOMAIN_NAME]"
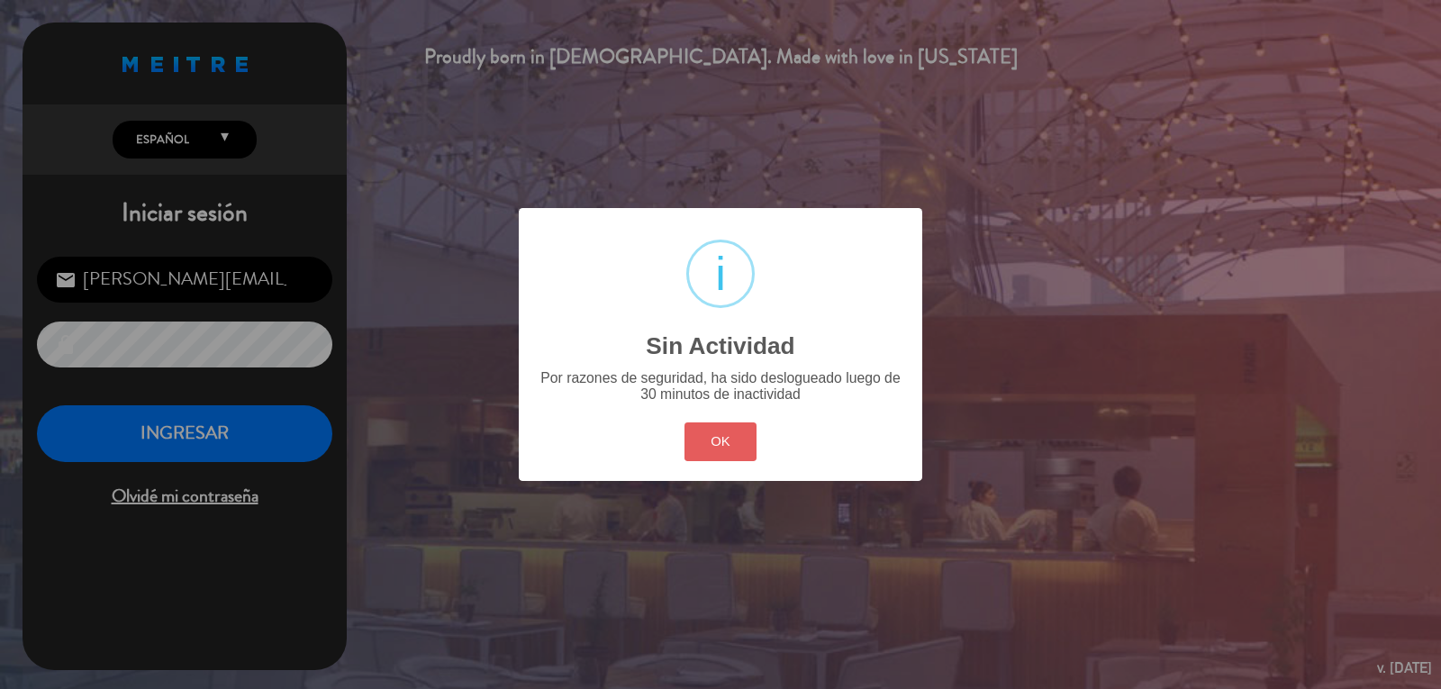
click at [731, 430] on button "OK" at bounding box center [720, 441] width 73 height 39
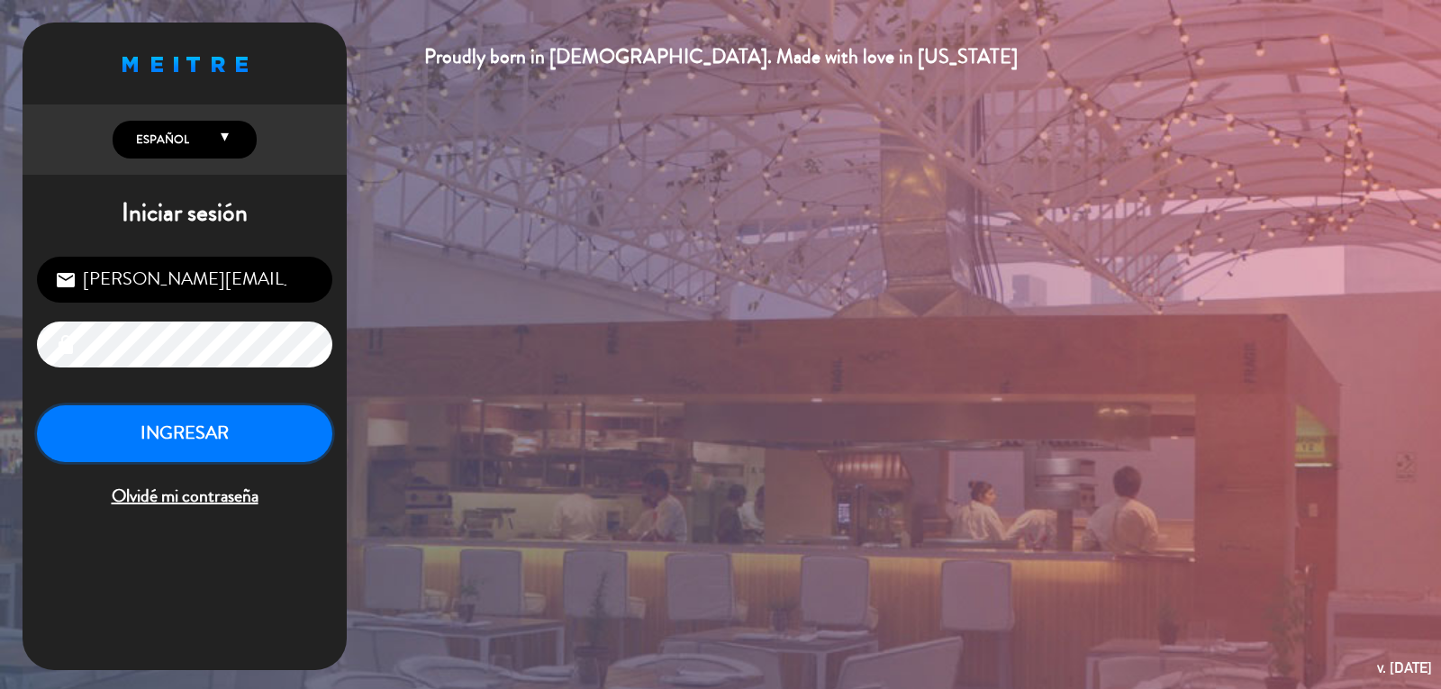
click at [204, 446] on button "INGRESAR" at bounding box center [184, 433] width 295 height 57
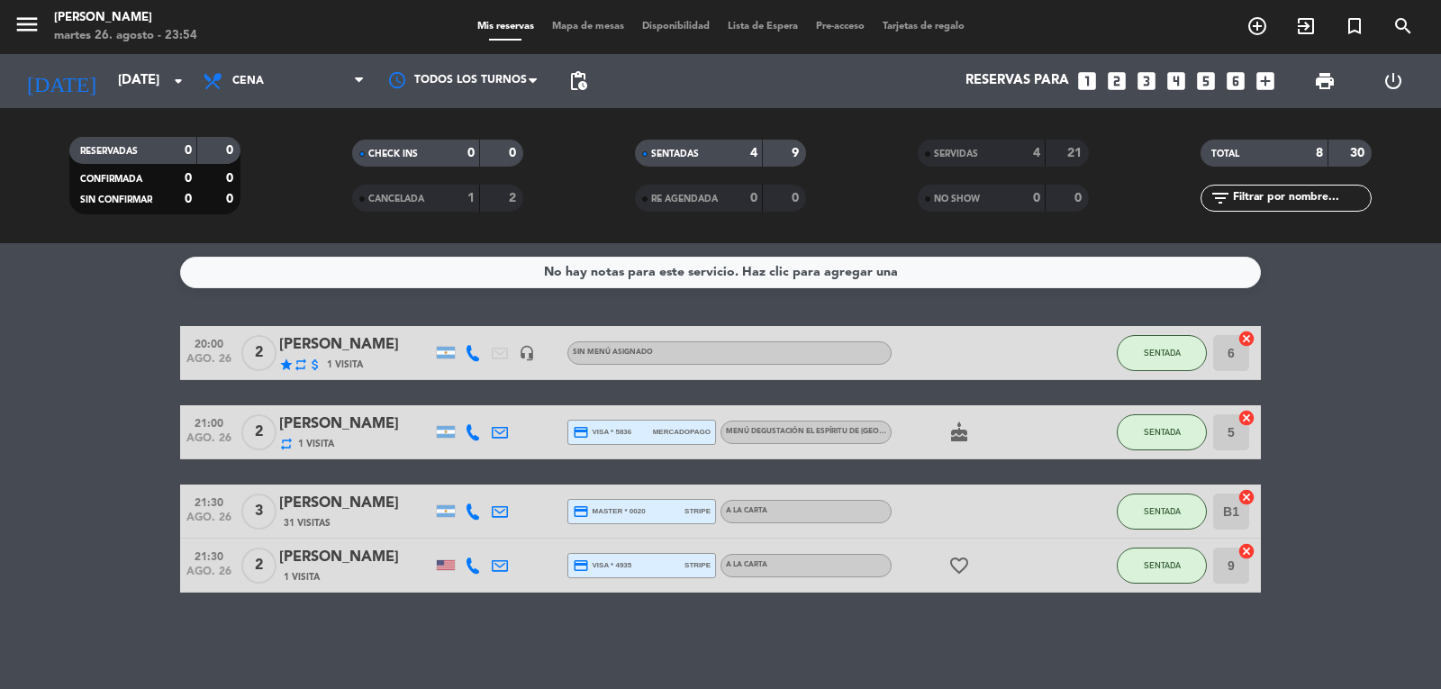
click at [137, 385] on bookings-row "20:00 [DATE] 2 [PERSON_NAME] star repeat attach_money 1 Visita headset_mic Sin …" at bounding box center [720, 459] width 1441 height 267
click at [135, 386] on bookings-row "20:00 [DATE] 2 [PERSON_NAME] star repeat attach_money 1 Visita headset_mic Sin …" at bounding box center [720, 459] width 1441 height 267
click at [1376, 456] on bookings-row "20:00 [DATE] 2 [PERSON_NAME] star repeat attach_money 1 Visita headset_mic Sin …" at bounding box center [720, 459] width 1441 height 267
click at [956, 567] on icon "favorite_border" at bounding box center [959, 566] width 22 height 22
click at [1045, 615] on div "No hay notas para este servicio. Haz clic para agregar una 20:00 [DATE] 2 [PERS…" at bounding box center [720, 466] width 1441 height 446
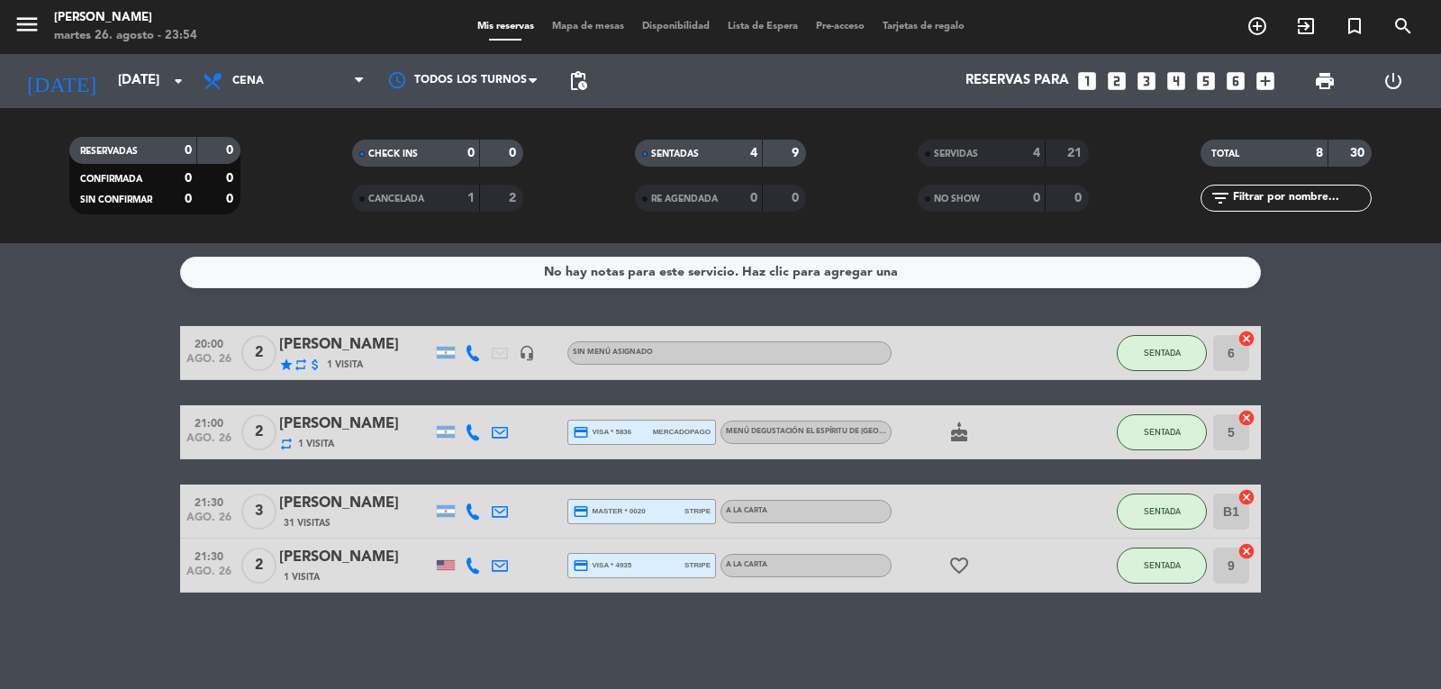
click at [960, 437] on icon "cake" at bounding box center [959, 432] width 22 height 22
click at [1372, 395] on bookings-row "20:00 [DATE] 2 [PERSON_NAME] star repeat attach_money 1 Visita headset_mic Sin …" at bounding box center [720, 459] width 1441 height 267
click at [946, 357] on div at bounding box center [973, 352] width 162 height 53
click at [141, 305] on div "No hay notas para este servicio. Haz clic para agregar una 20:00 [DATE] 2 [PERS…" at bounding box center [720, 466] width 1441 height 446
click at [95, 397] on bookings-row "20:00 [DATE] 2 [PERSON_NAME] star repeat attach_money 1 Visita headset_mic Sin …" at bounding box center [720, 459] width 1441 height 267
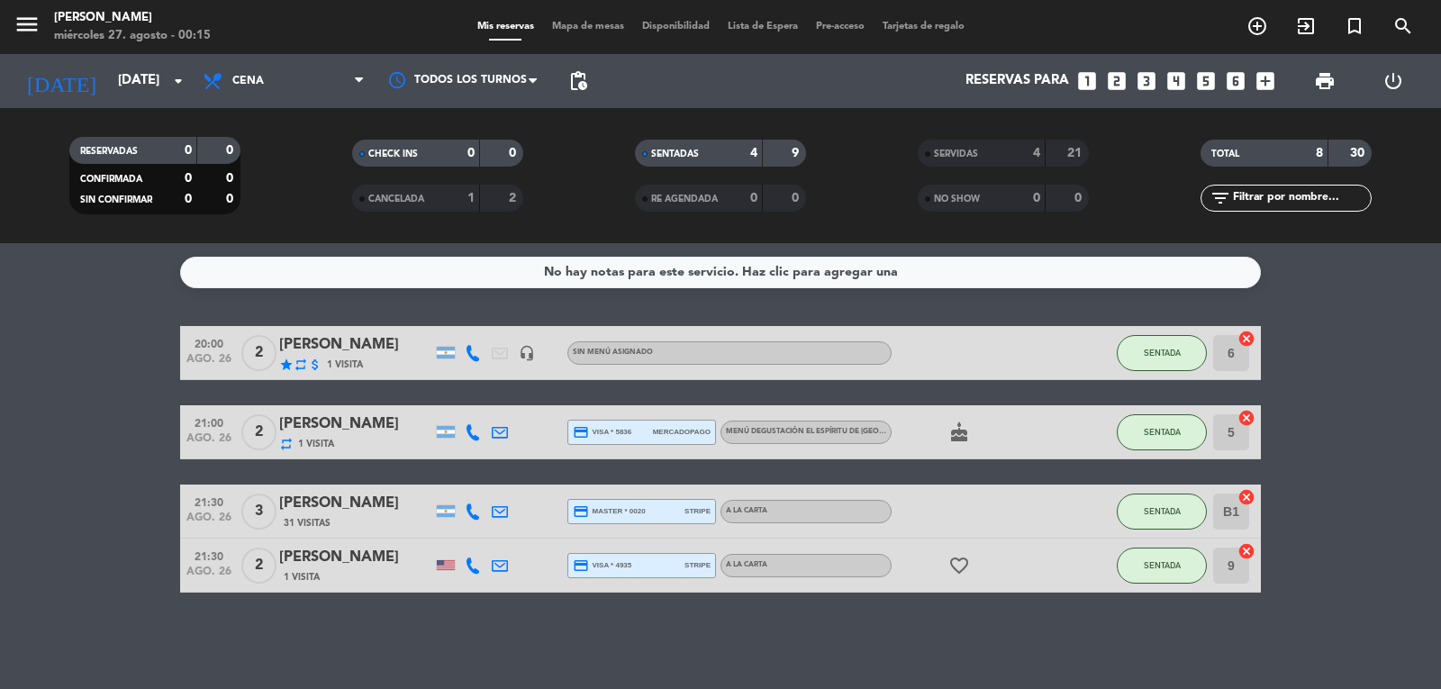
click at [30, 293] on div "No hay notas para este servicio. Haz clic para agregar una 20:00 [DATE] 2 [PERS…" at bounding box center [720, 466] width 1441 height 446
click at [1191, 335] on button "SENTADA" at bounding box center [1162, 353] width 90 height 36
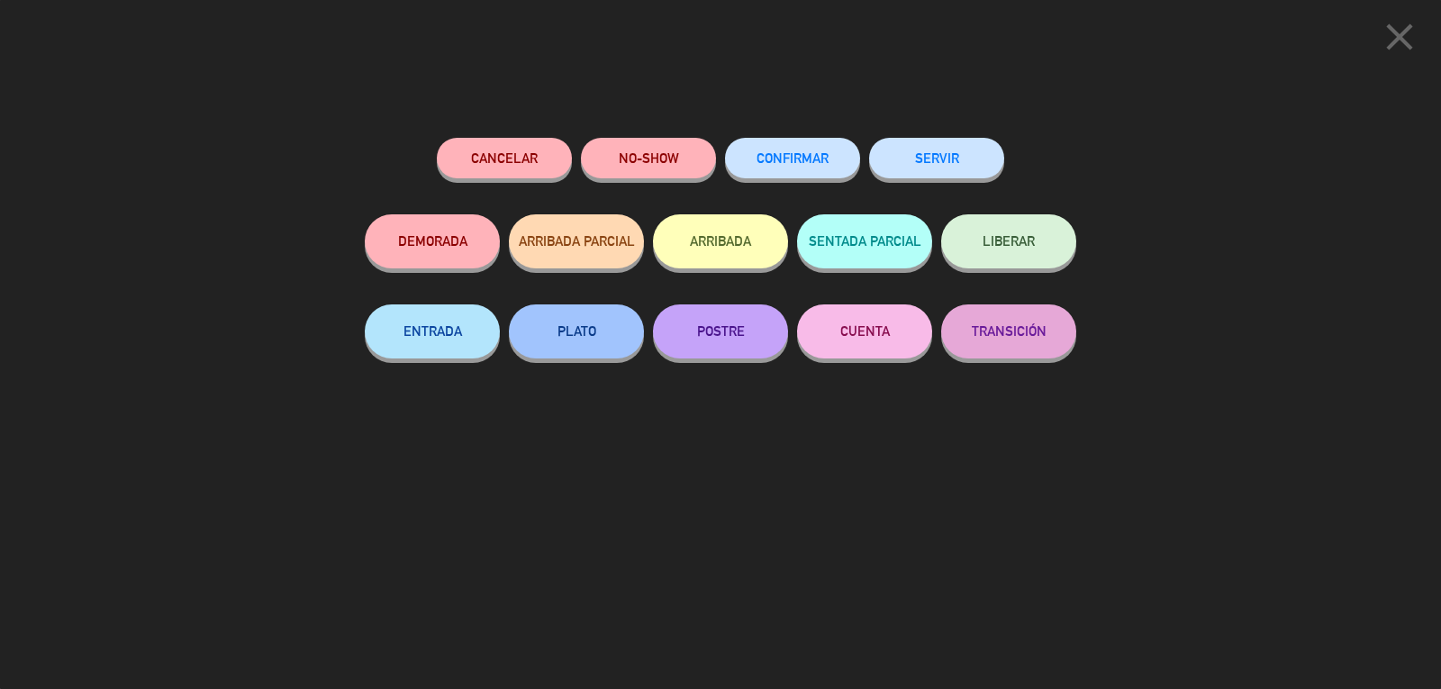
click at [918, 161] on button "SERVIR" at bounding box center [936, 158] width 135 height 41
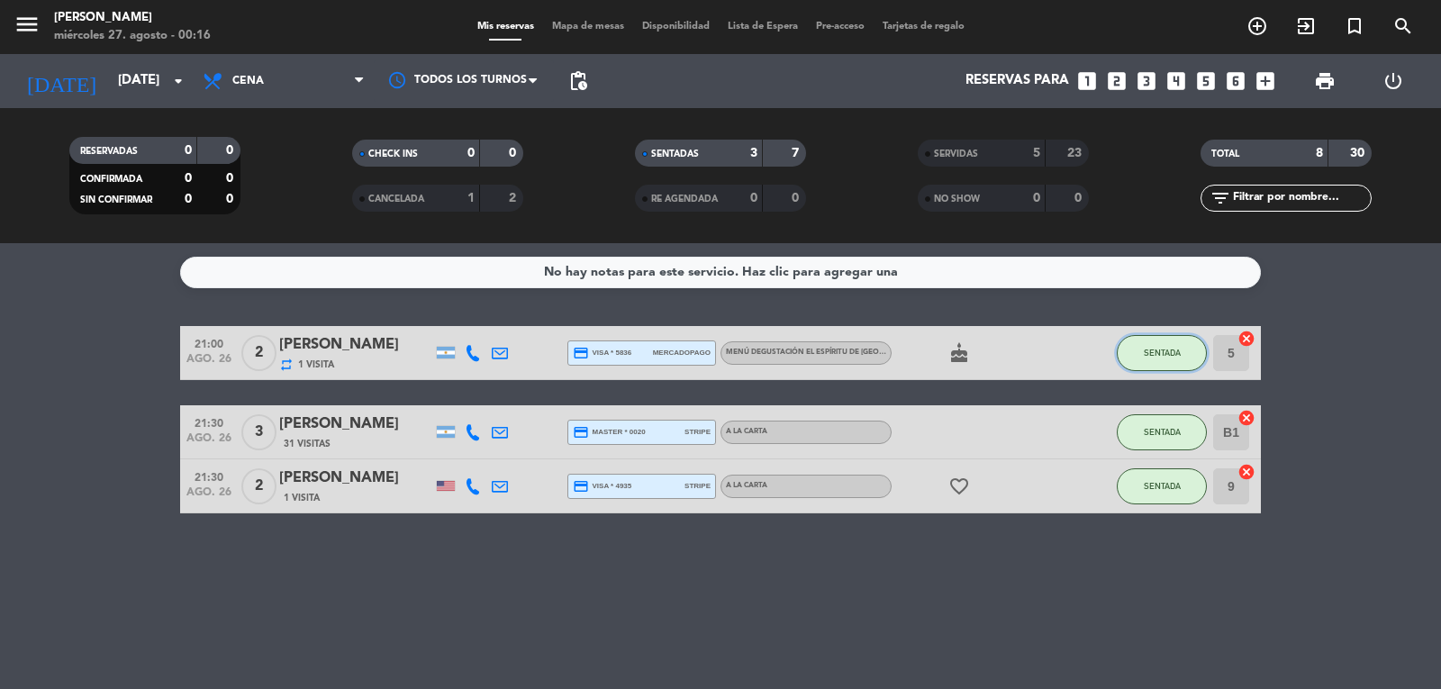
click at [1146, 351] on span "SENTADA" at bounding box center [1162, 353] width 37 height 10
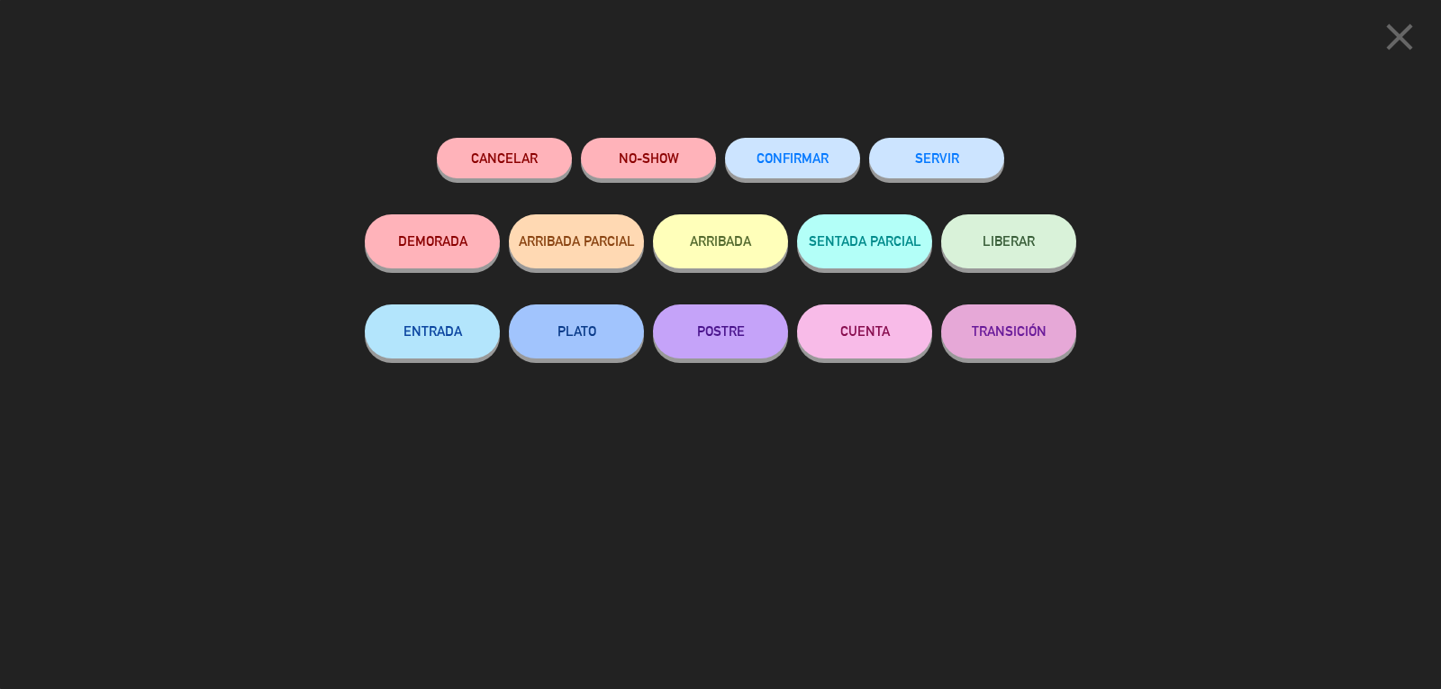
click at [933, 159] on button "SERVIR" at bounding box center [936, 158] width 135 height 41
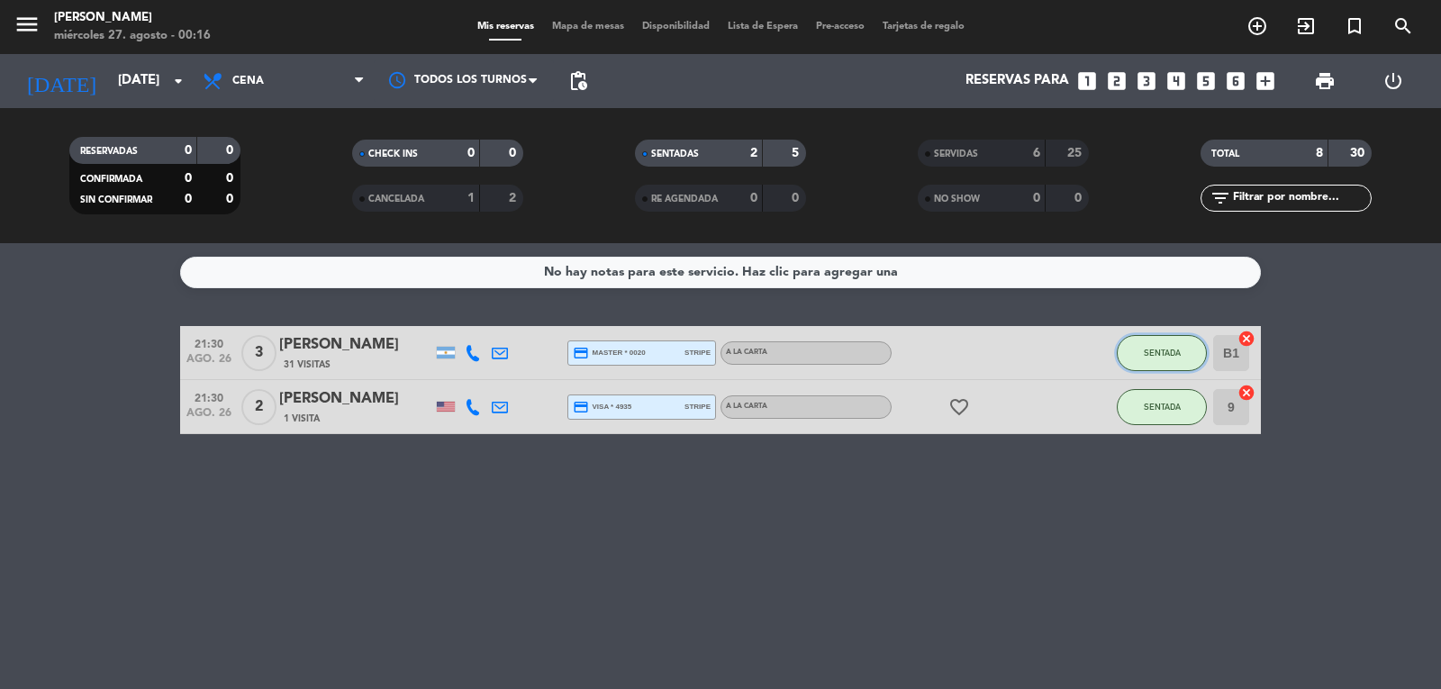
click at [1166, 353] on span "SENTADA" at bounding box center [1162, 353] width 37 height 10
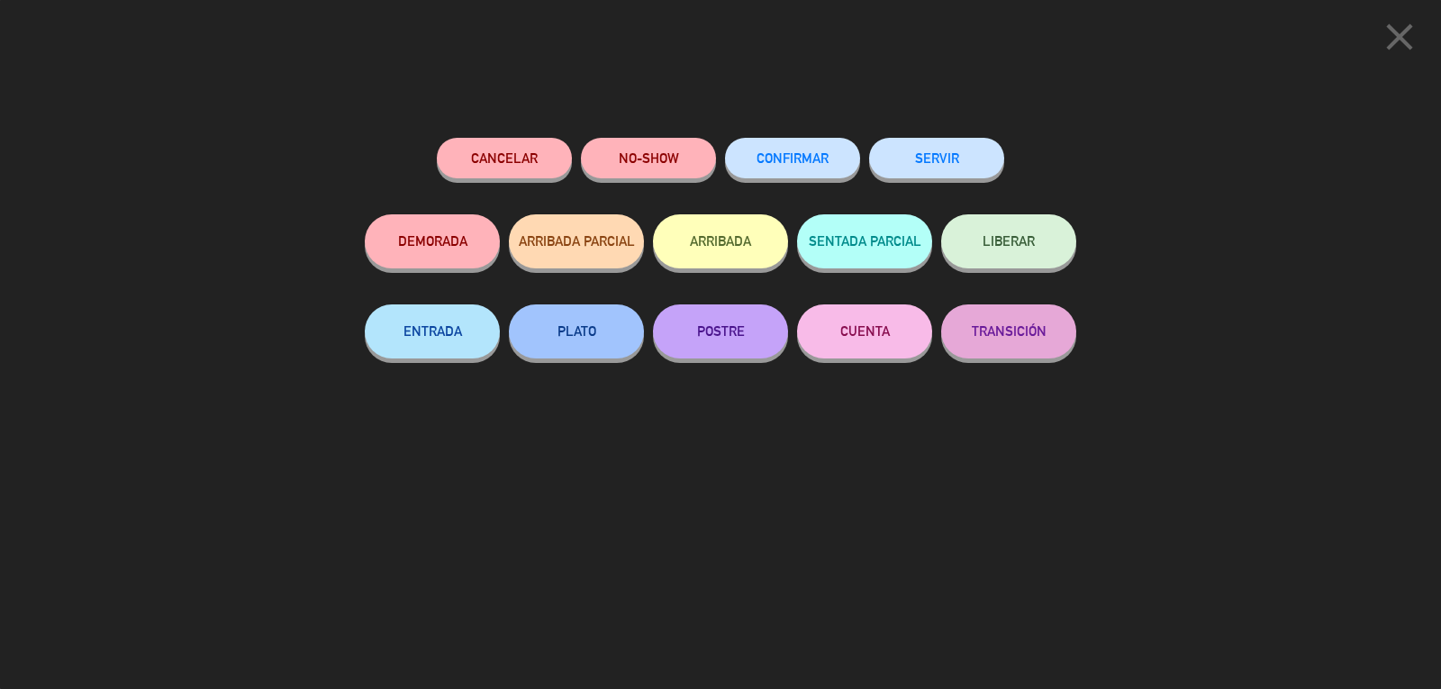
click at [938, 149] on button "SERVIR" at bounding box center [936, 158] width 135 height 41
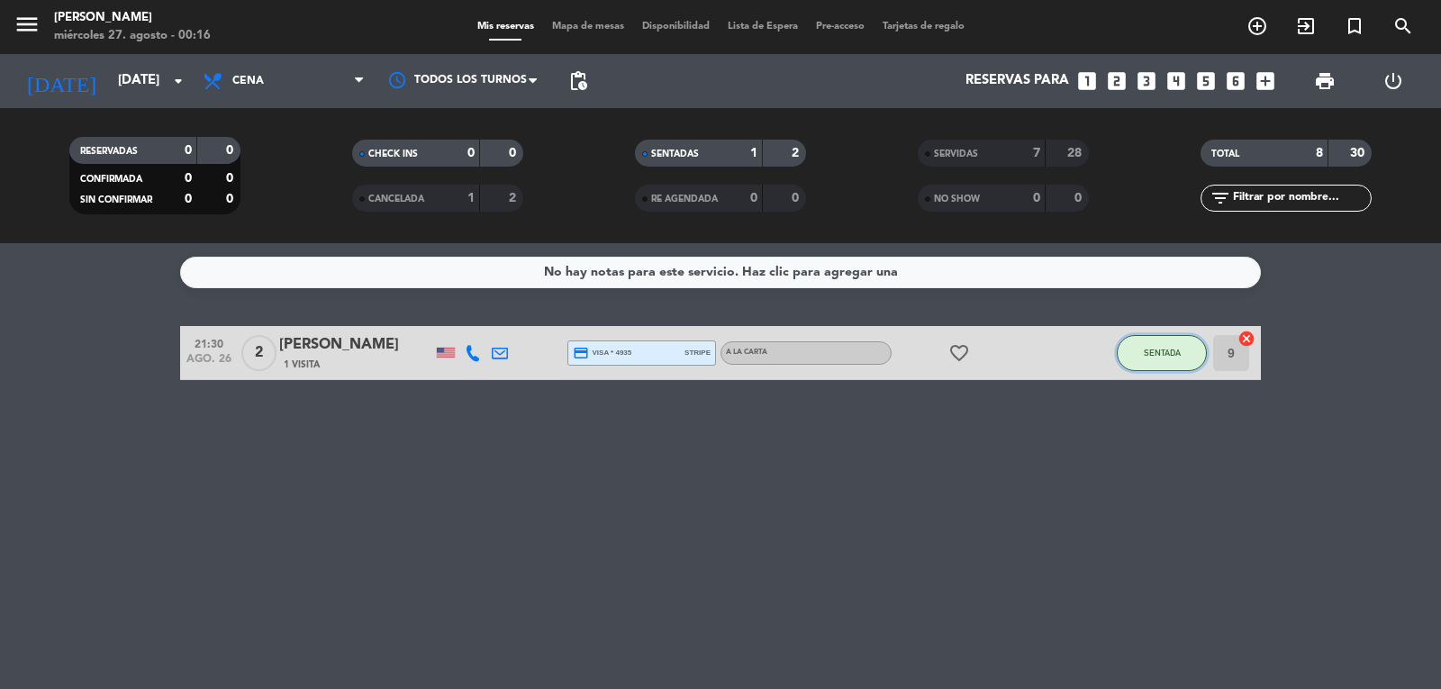
click at [1169, 358] on button "SENTADA" at bounding box center [1162, 353] width 90 height 36
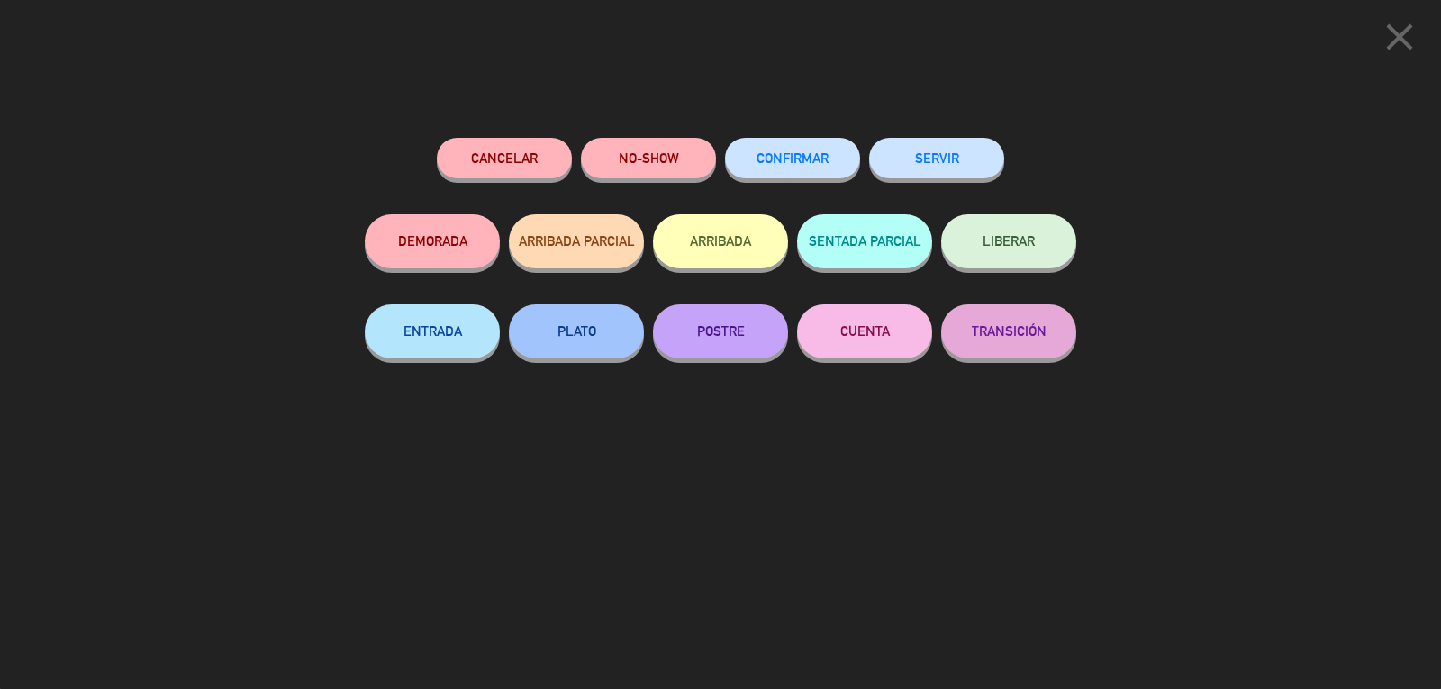
click at [919, 158] on button "SERVIR" at bounding box center [936, 158] width 135 height 41
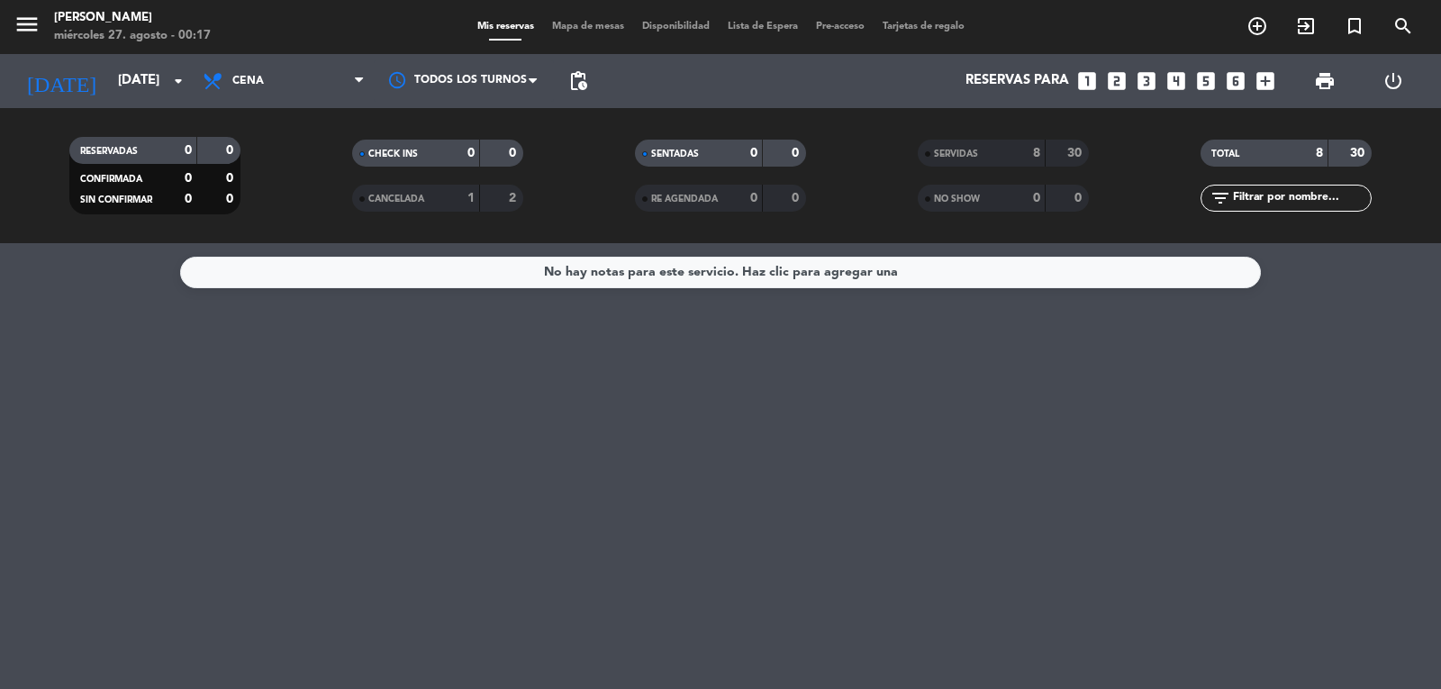
click at [960, 151] on span "SERVIDAS" at bounding box center [956, 153] width 44 height 9
click at [960, 152] on span "SERVIDAS" at bounding box center [956, 153] width 44 height 9
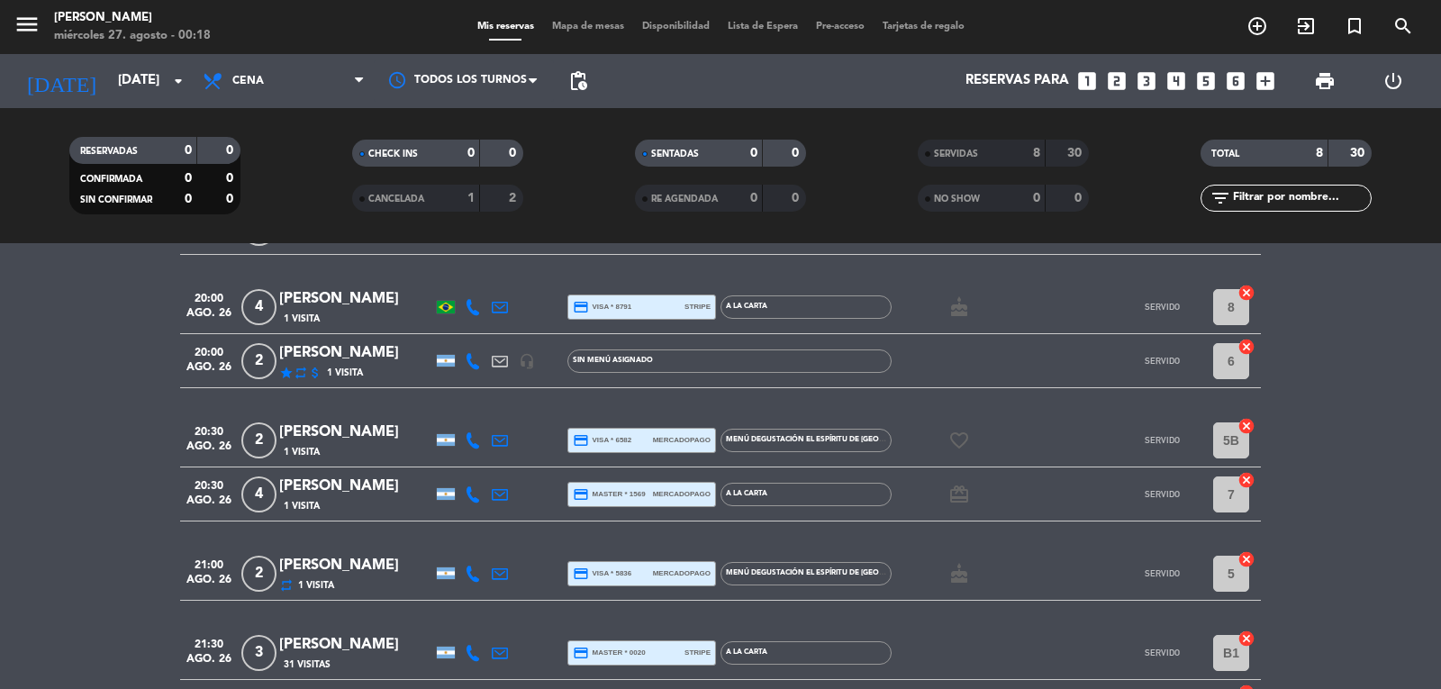
scroll to position [180, 0]
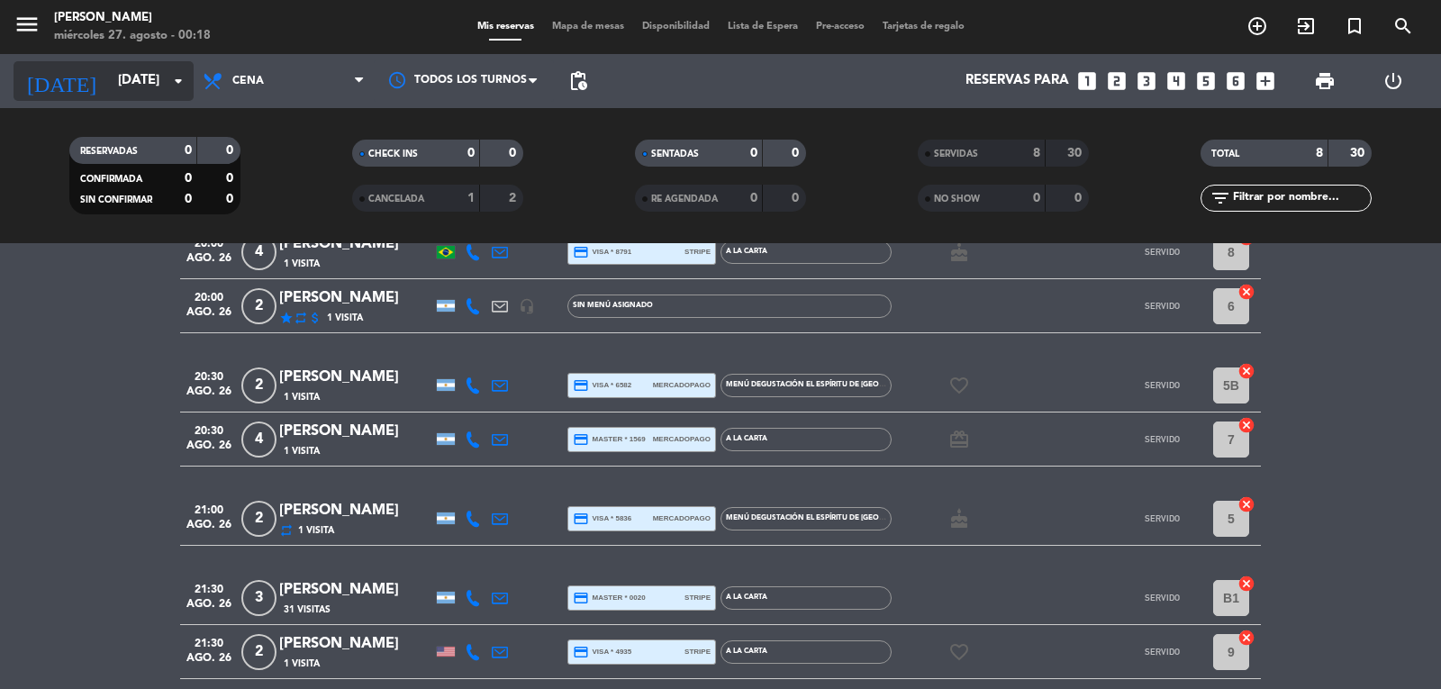
click at [122, 78] on input "[DATE]" at bounding box center [196, 81] width 174 height 34
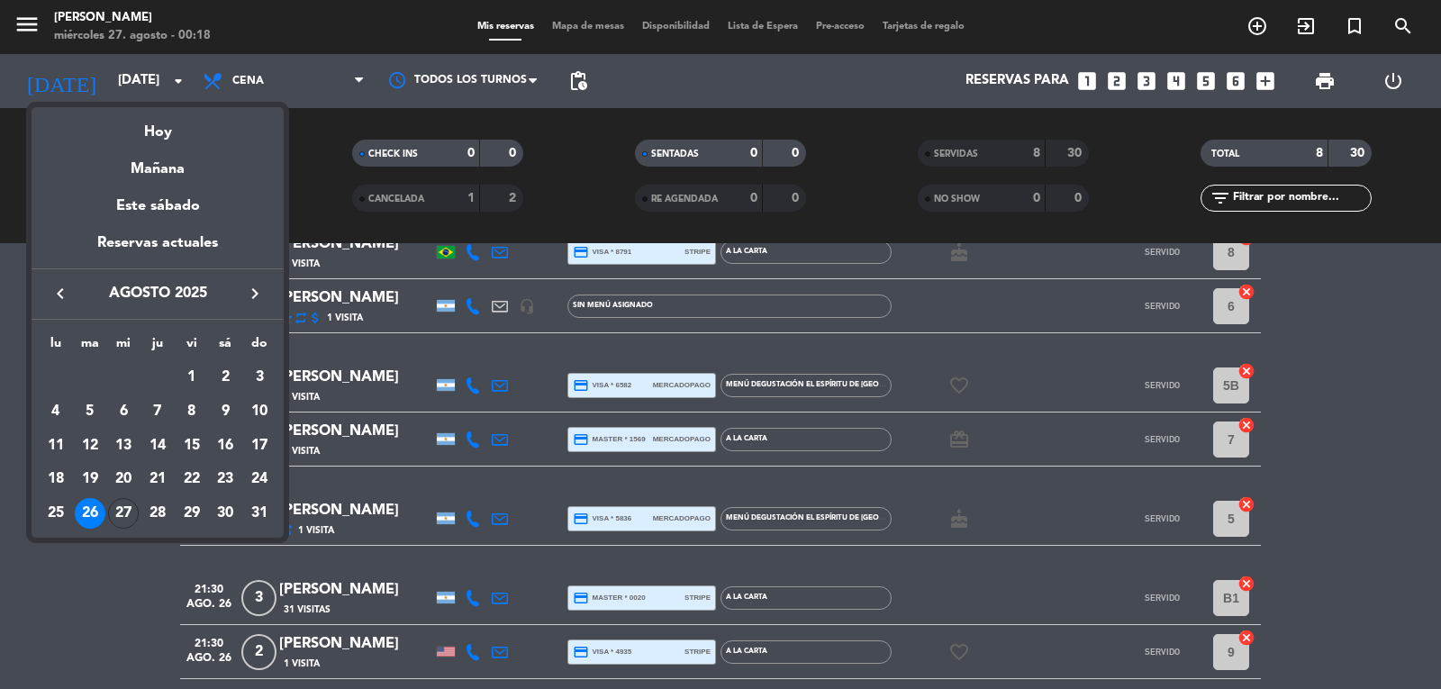
click at [159, 135] on div "Hoy" at bounding box center [158, 125] width 252 height 37
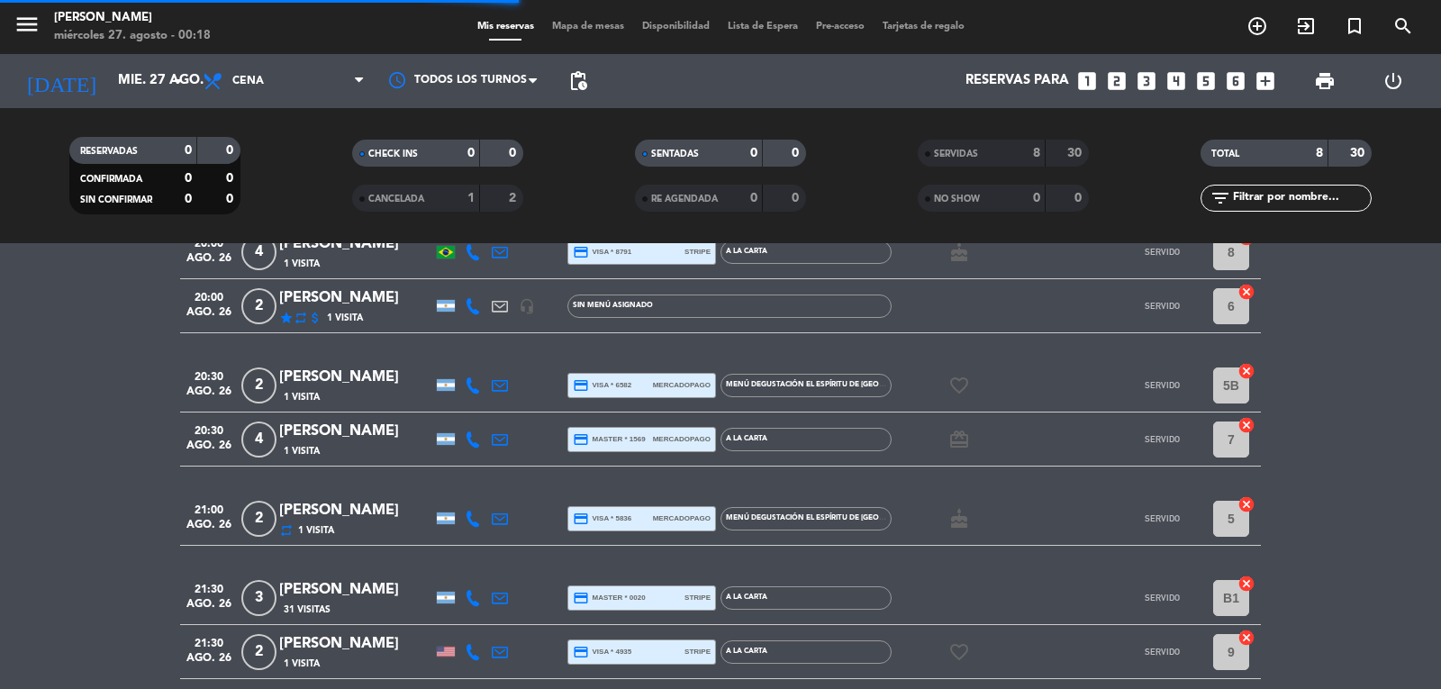
scroll to position [0, 0]
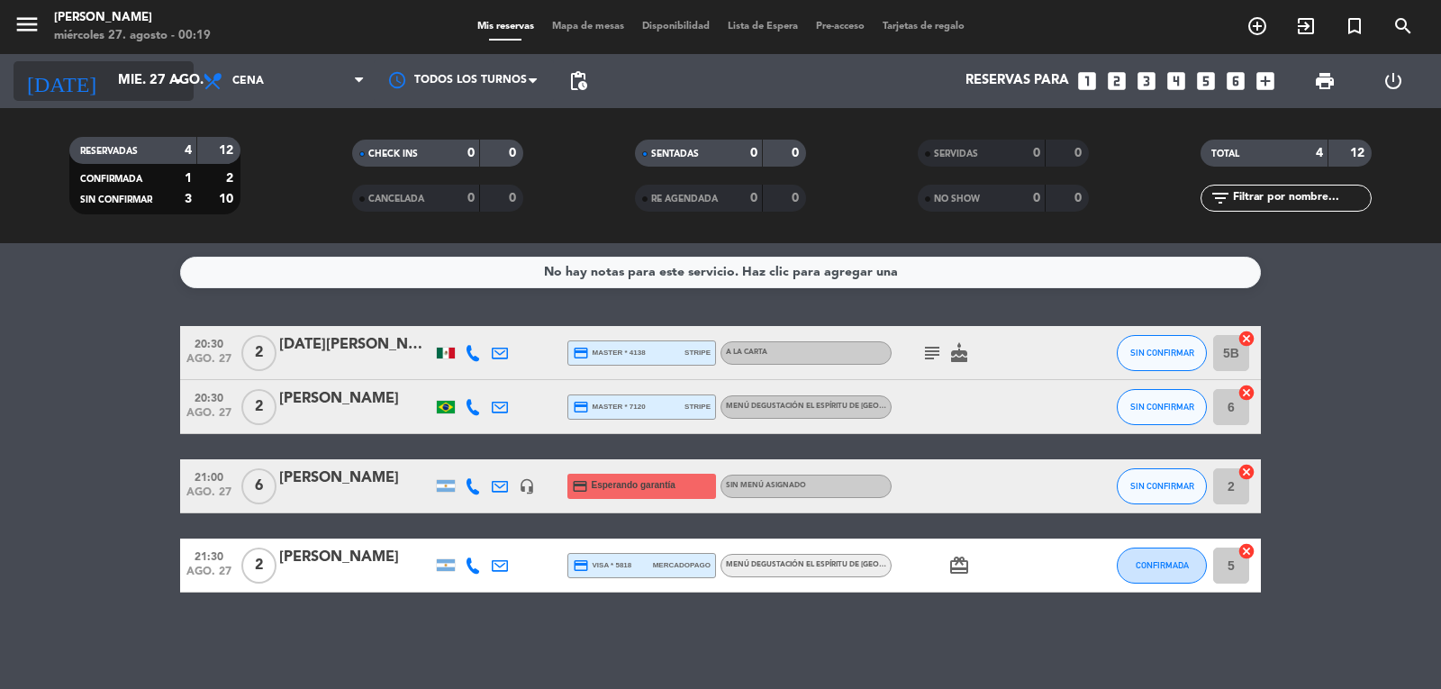
click at [109, 82] on input "mié. 27 ago." at bounding box center [196, 81] width 174 height 34
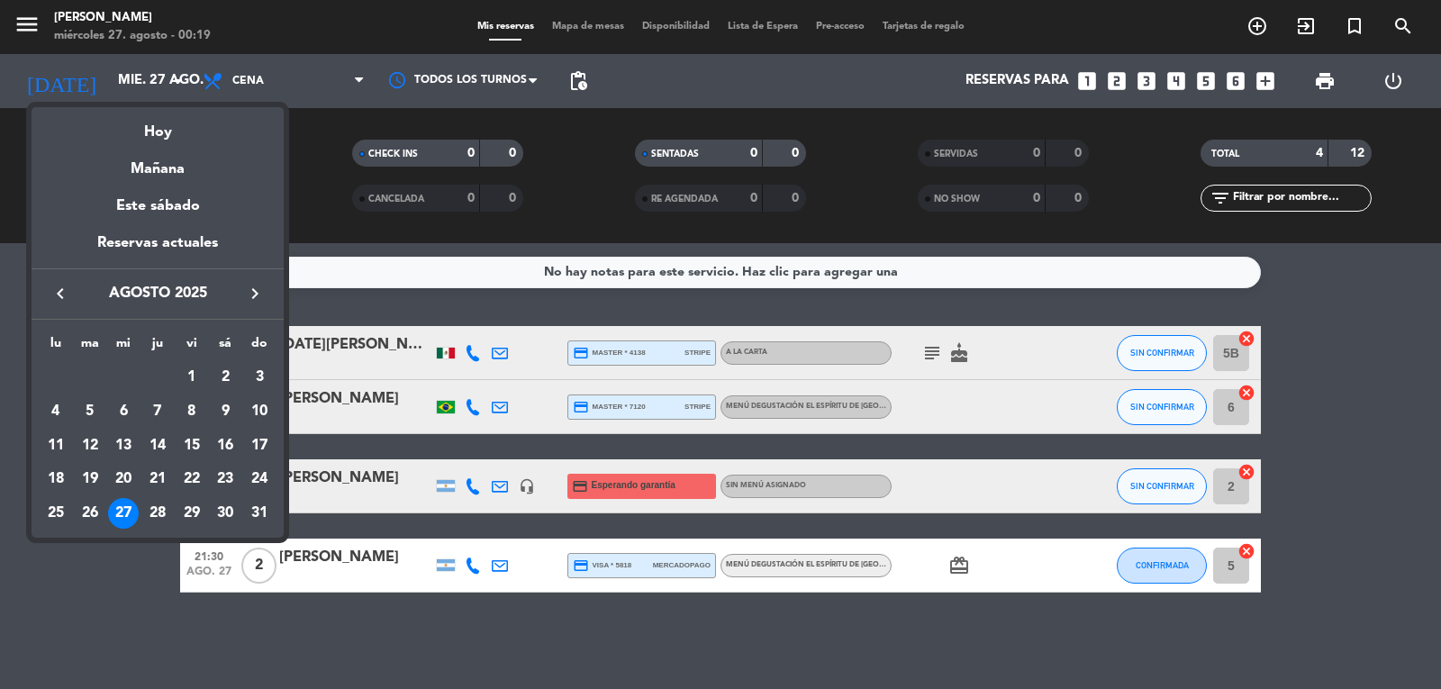
drag, startPoint x: 109, startPoint y: 584, endPoint x: 104, endPoint y: 575, distance: 9.7
click at [109, 583] on div at bounding box center [720, 344] width 1441 height 689
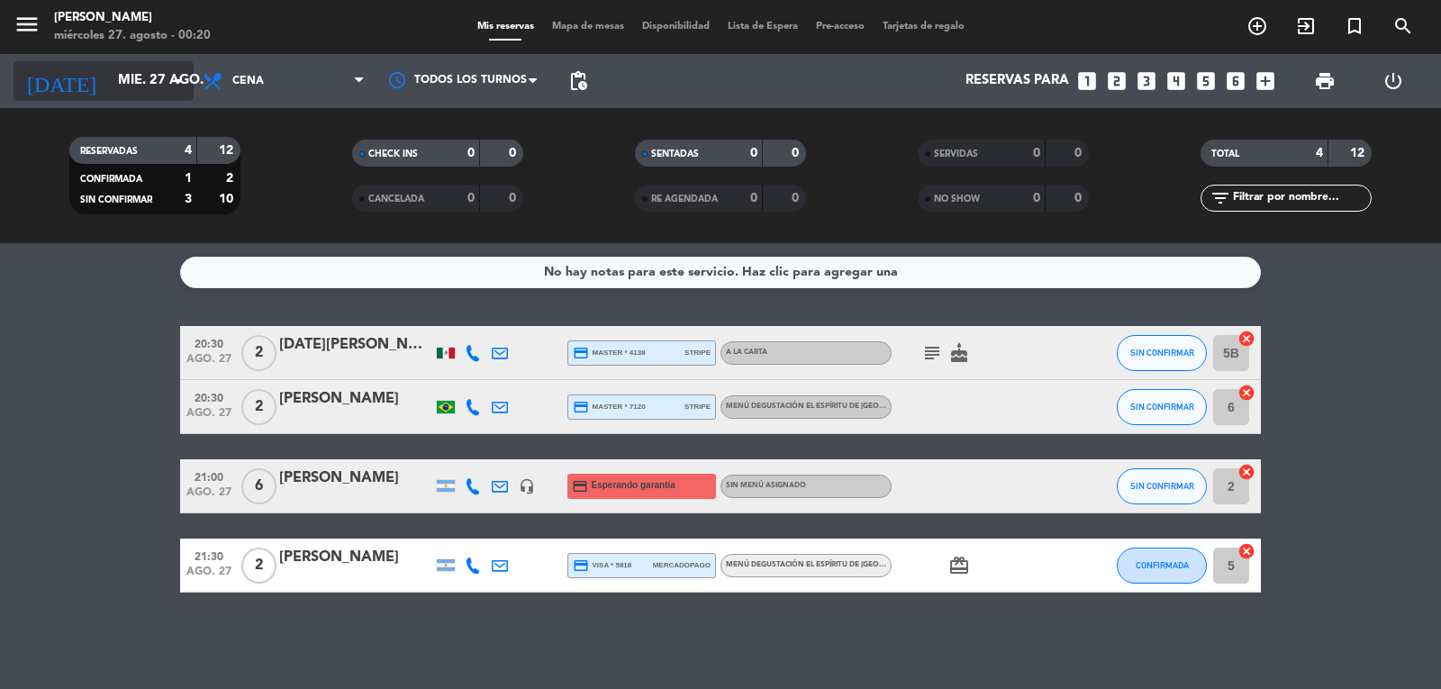
click at [122, 72] on input "mié. 27 ago." at bounding box center [196, 81] width 174 height 34
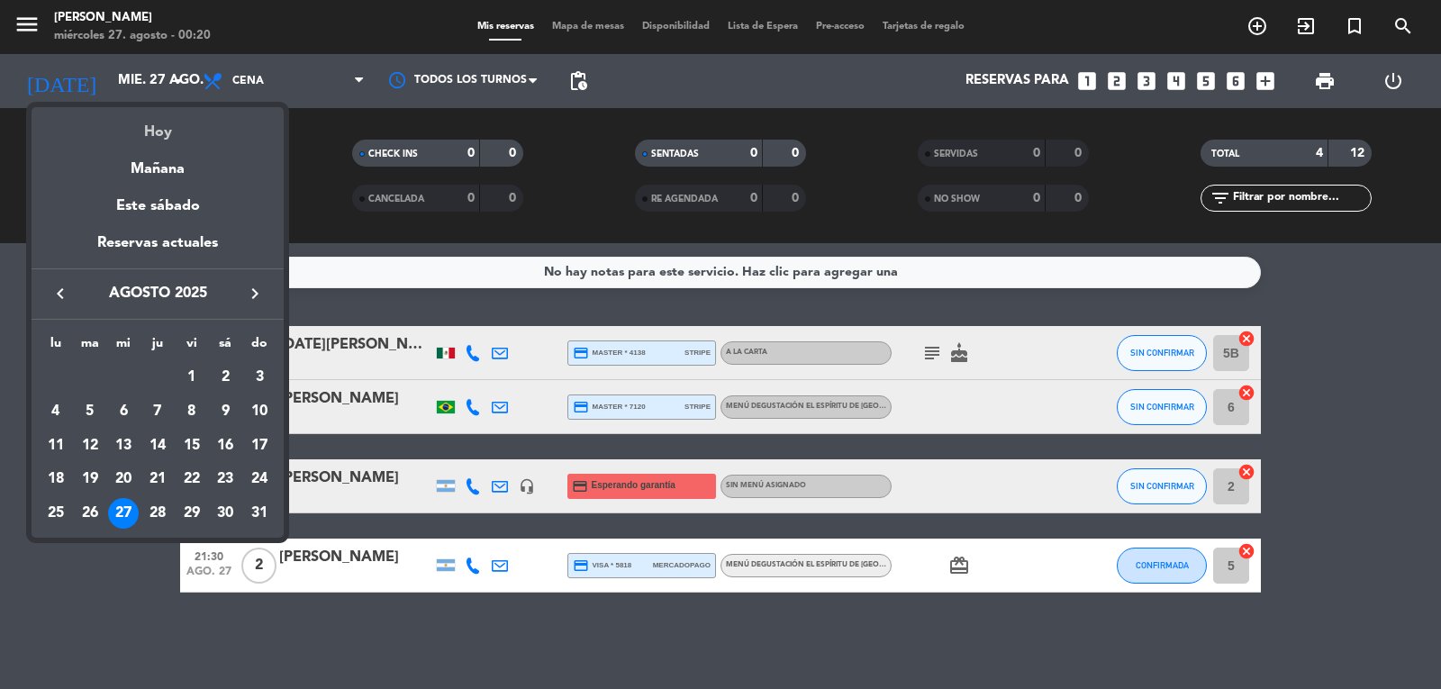
click at [169, 130] on div "Hoy" at bounding box center [158, 125] width 252 height 37
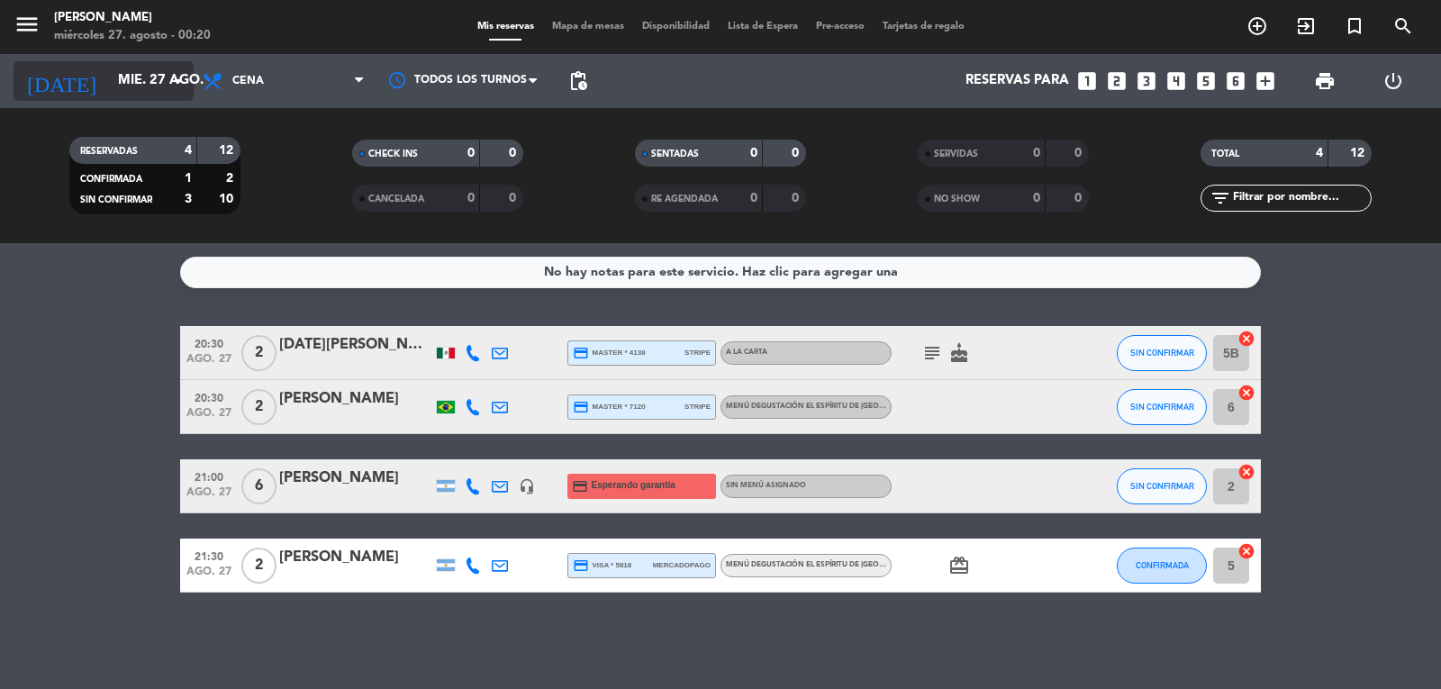
click at [122, 80] on input "mié. 27 ago." at bounding box center [196, 81] width 174 height 34
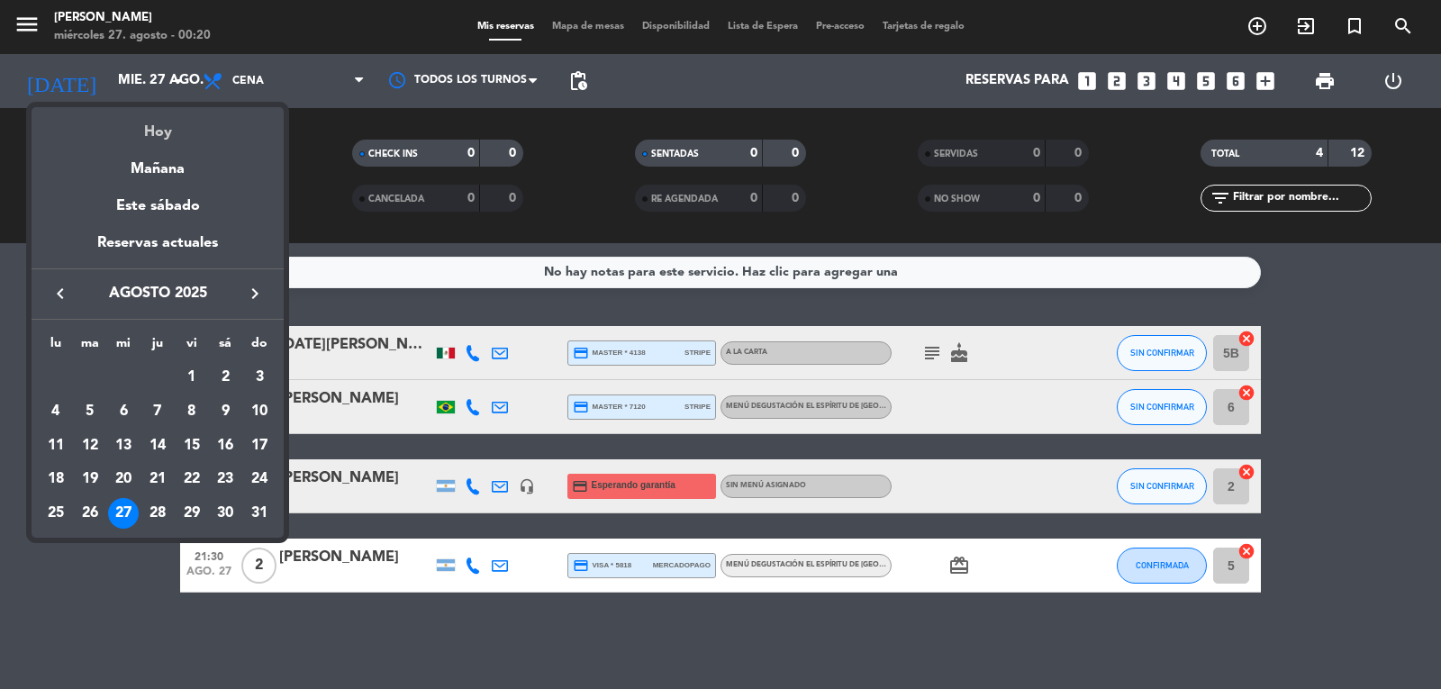
click at [162, 124] on div "Hoy" at bounding box center [158, 125] width 252 height 37
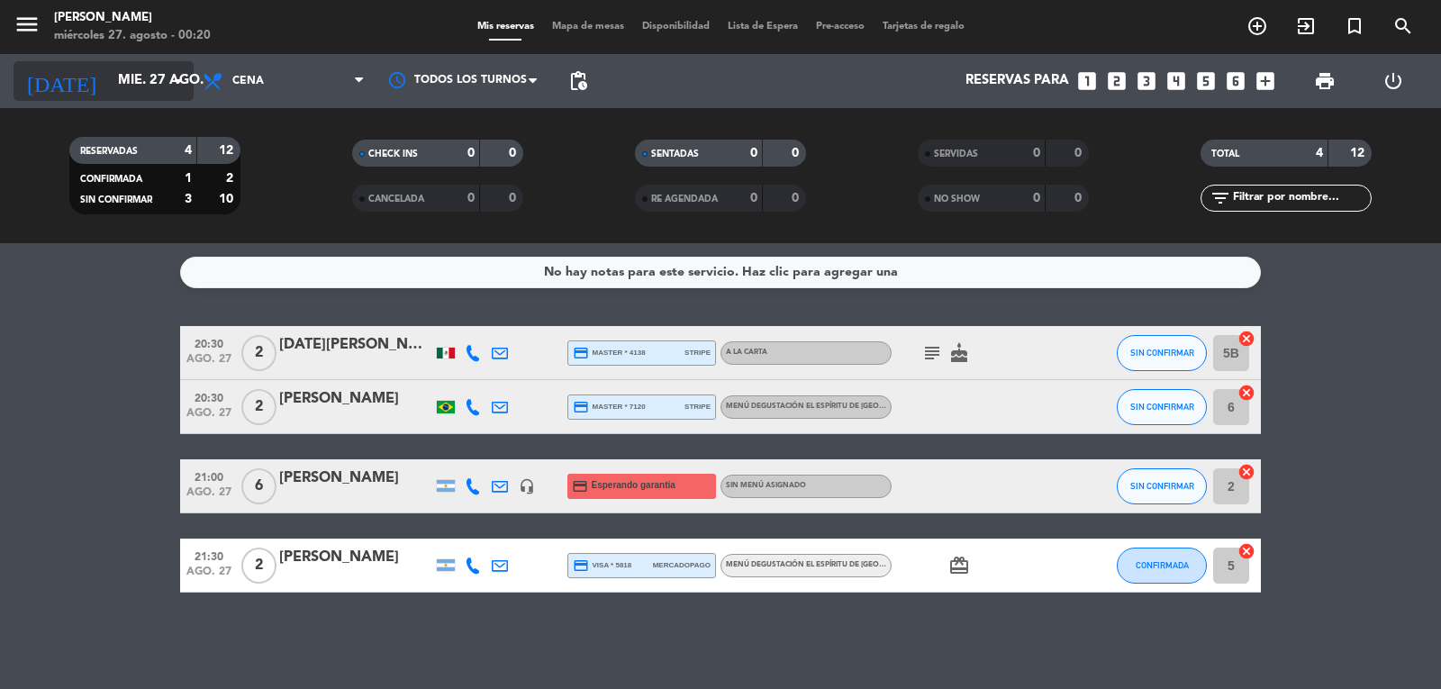
click at [109, 71] on input "mié. 27 ago." at bounding box center [196, 81] width 174 height 34
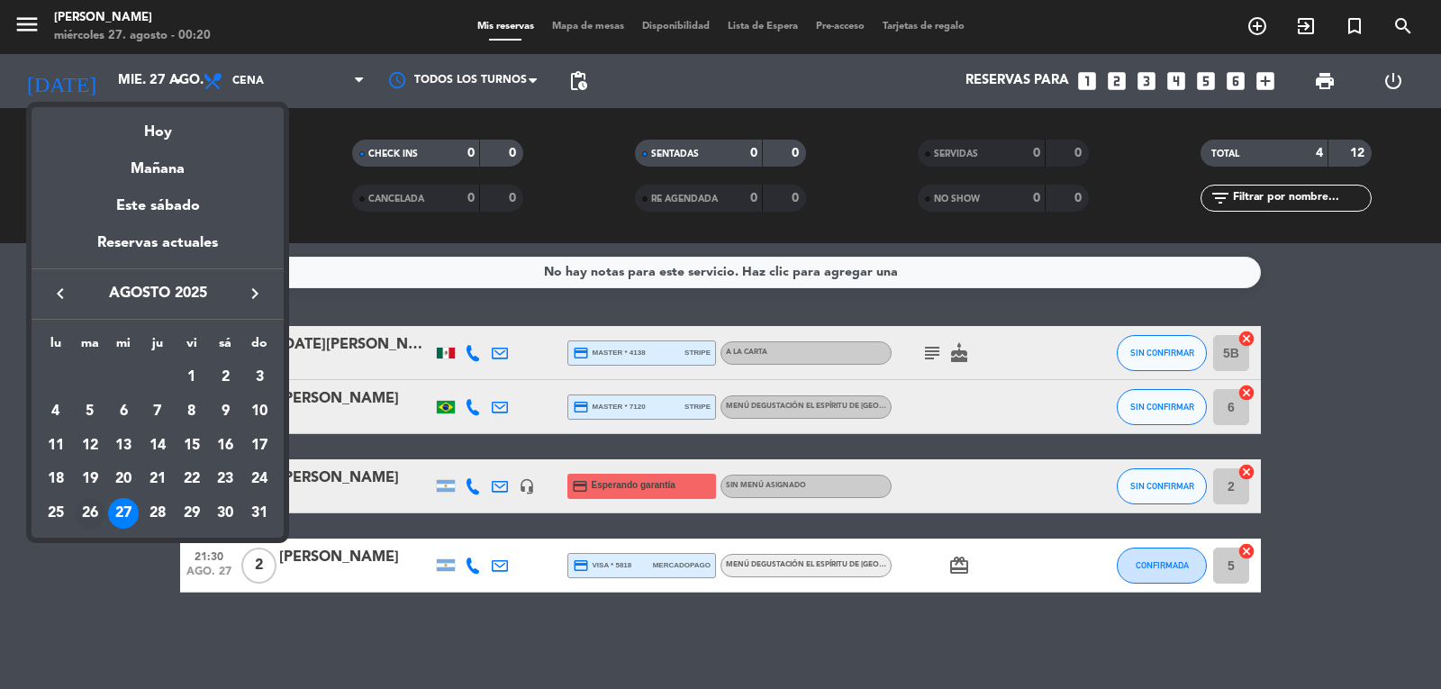
click at [89, 511] on div "26" at bounding box center [90, 513] width 31 height 31
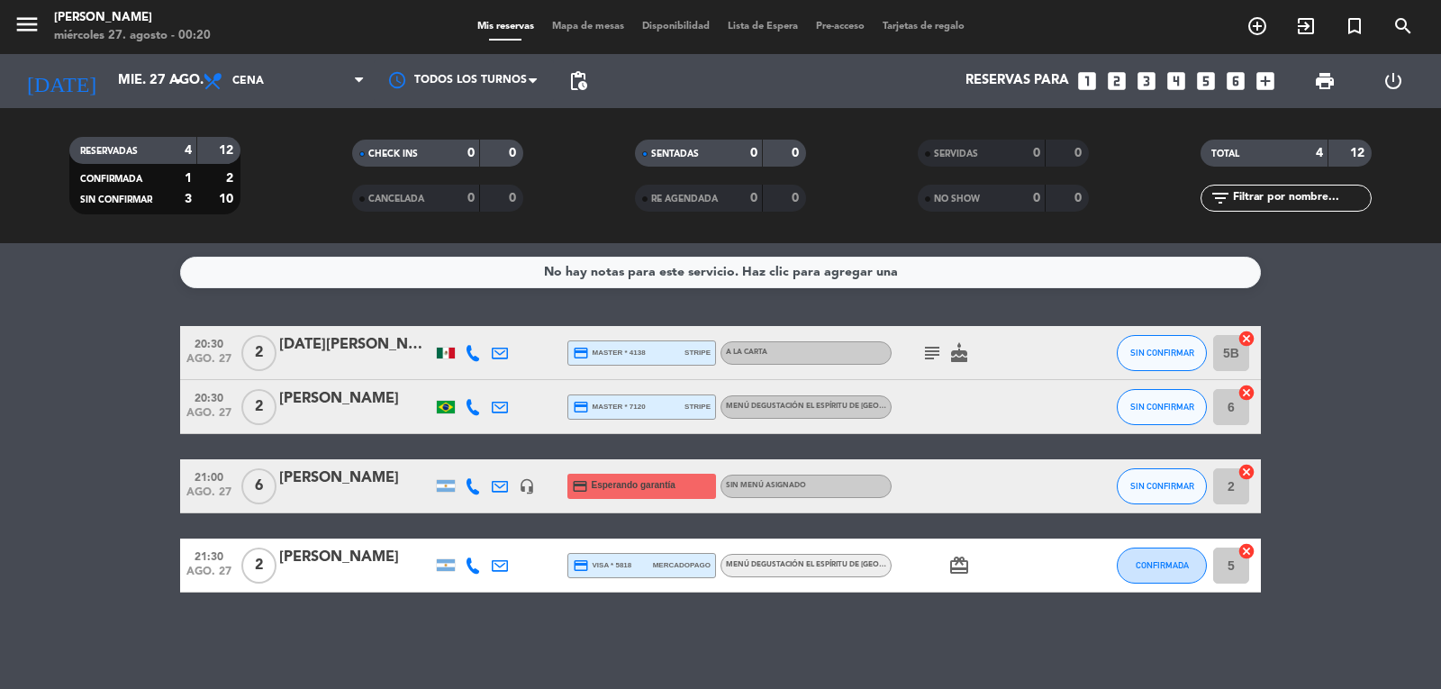
type input "[DATE]"
click at [89, 511] on bookings-row "20:30 [DATE] 2 [DATE][PERSON_NAME] credit_card master * 4138 stripe A la carta …" at bounding box center [720, 459] width 1441 height 267
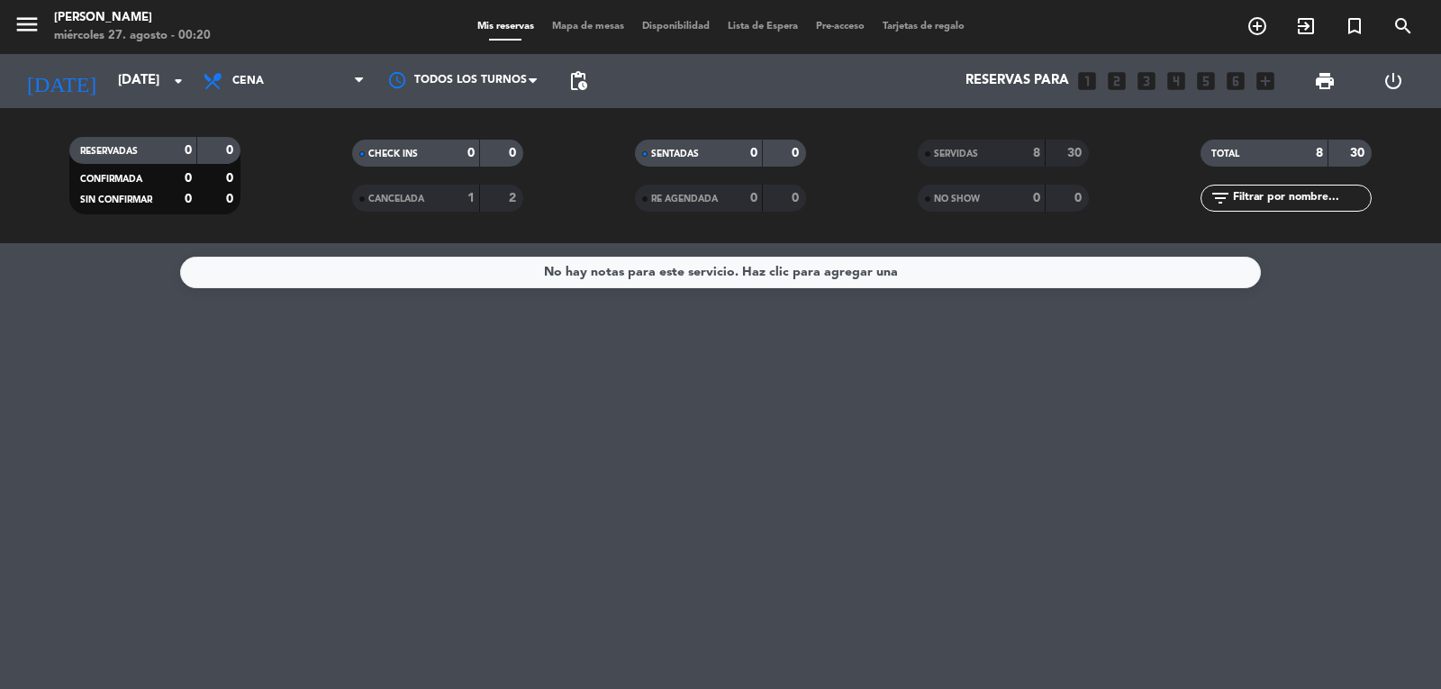
click at [963, 155] on span "SERVIDAS" at bounding box center [956, 153] width 44 height 9
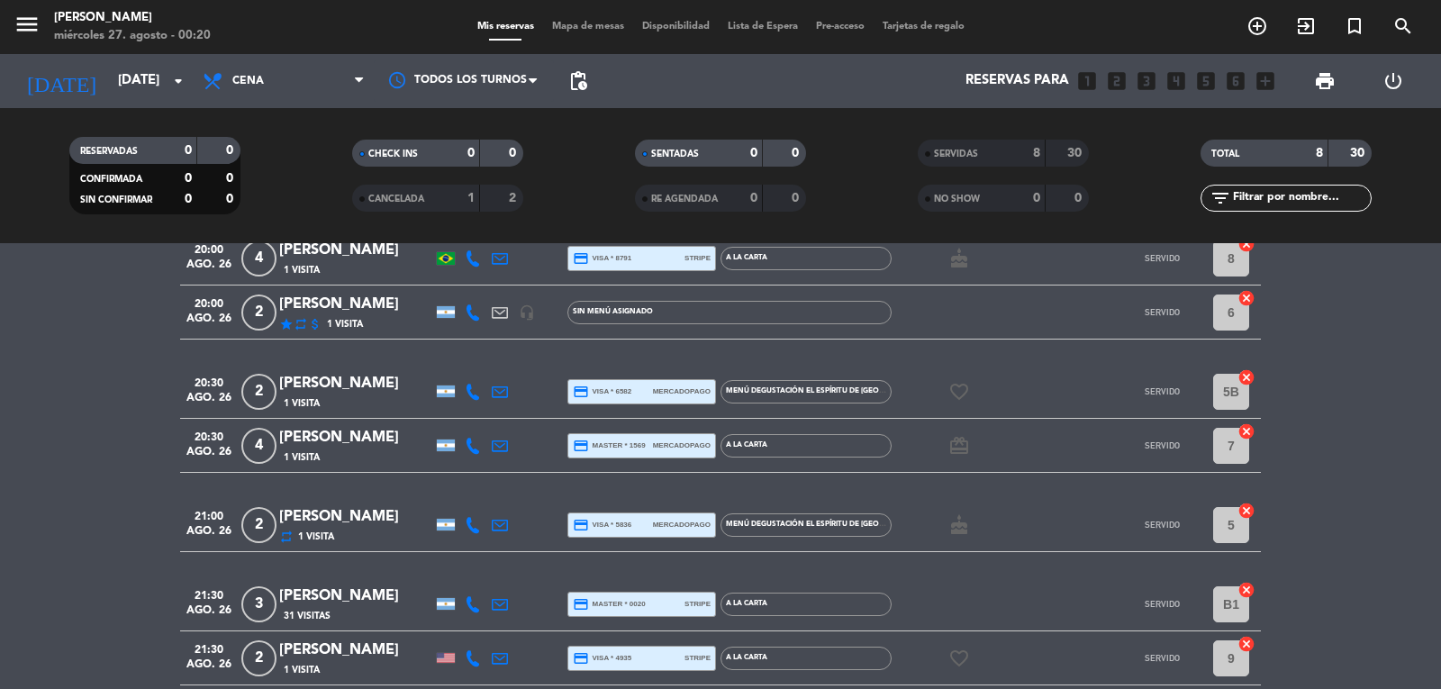
scroll to position [180, 0]
